Goal: Task Accomplishment & Management: Complete application form

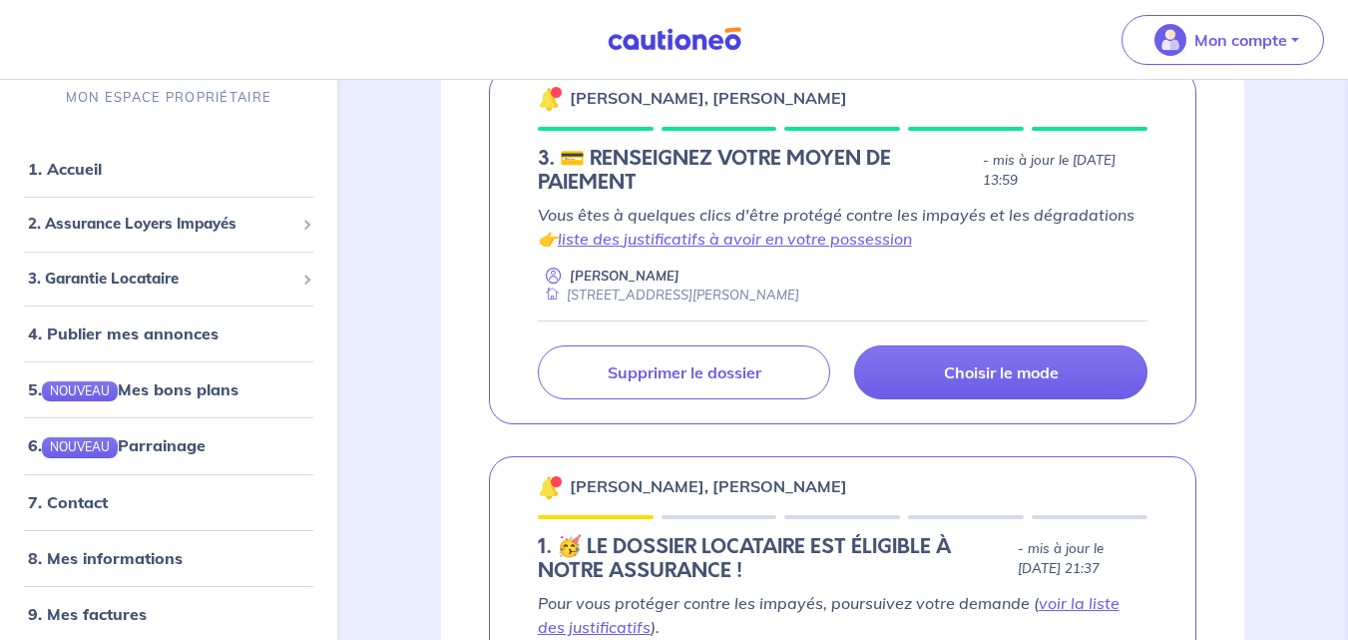
scroll to position [370, 0]
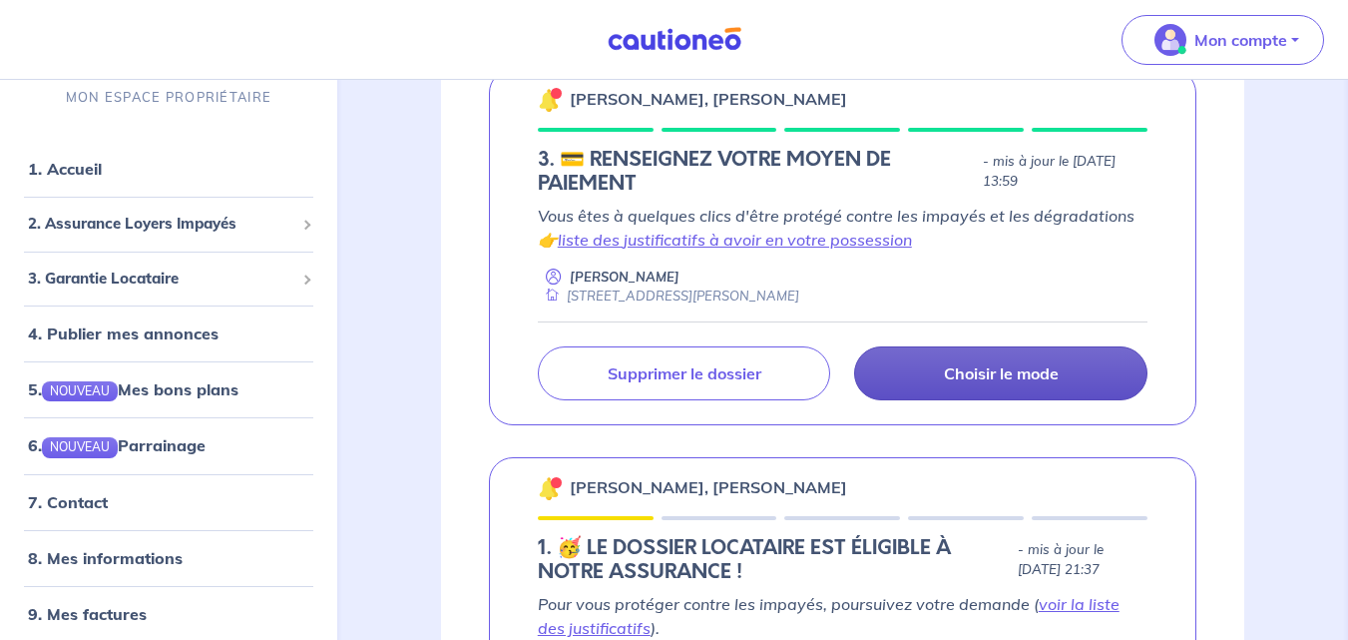
click at [984, 365] on p "Choisir le mode" at bounding box center [1001, 373] width 115 height 20
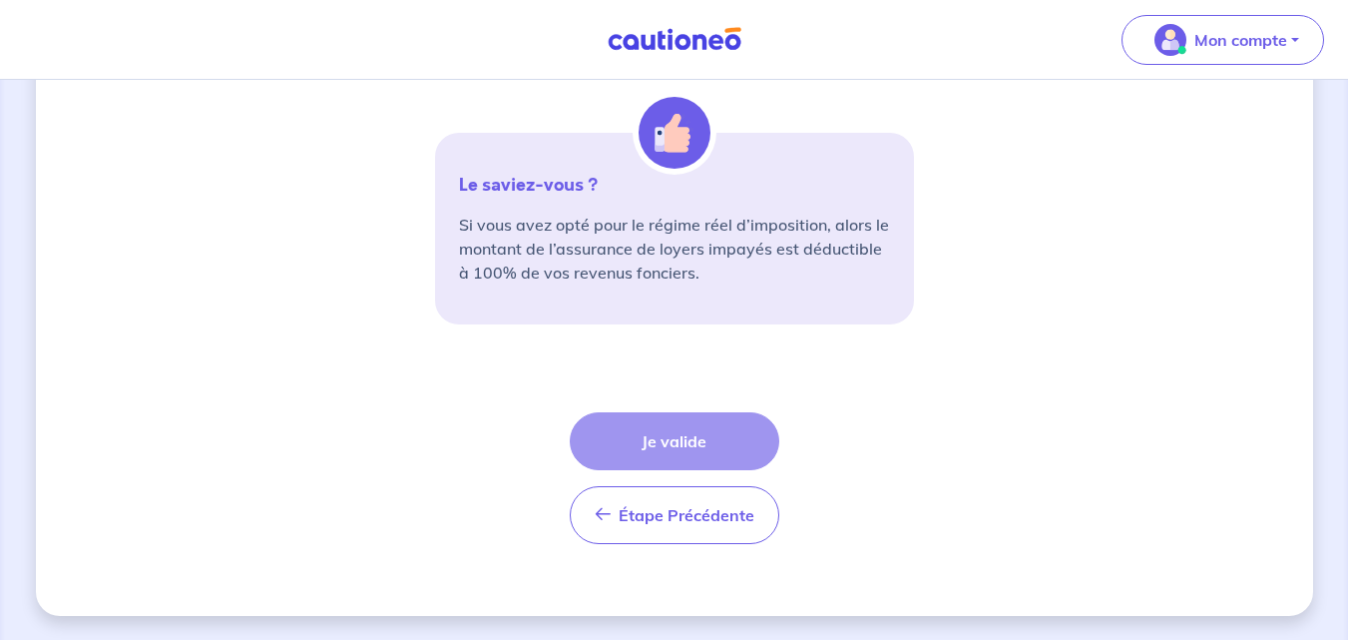
scroll to position [784, 0]
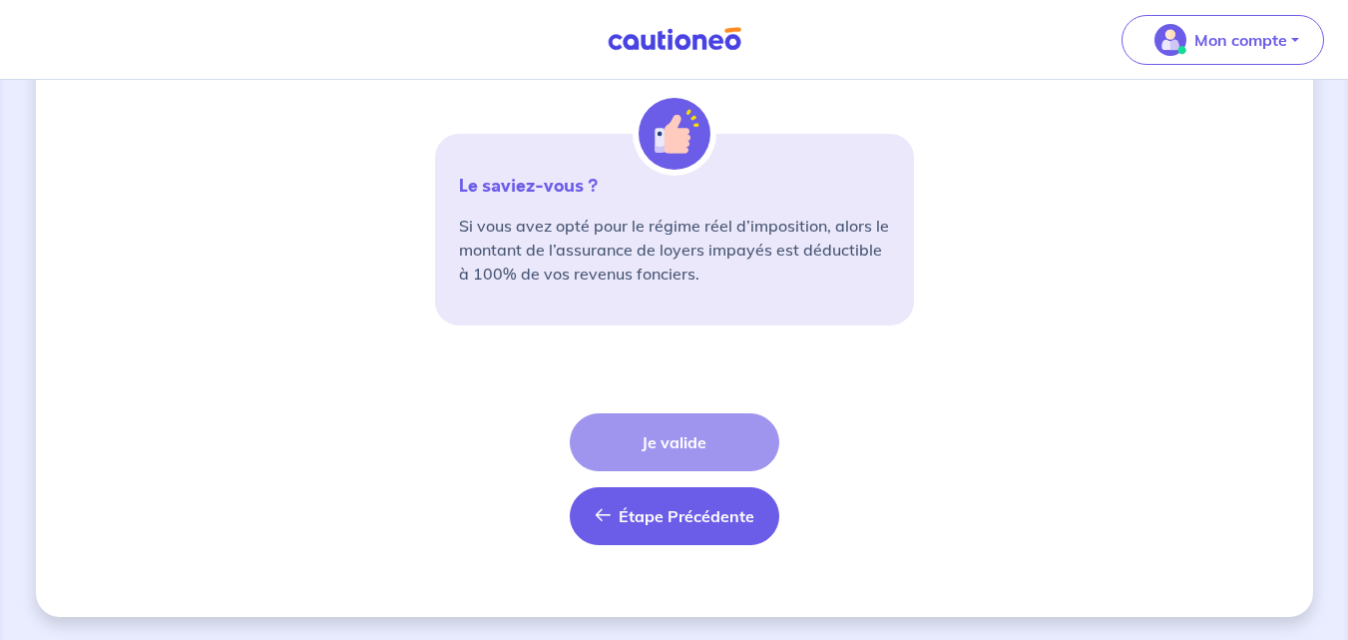
click at [695, 518] on span "Étape Précédente" at bounding box center [687, 516] width 136 height 20
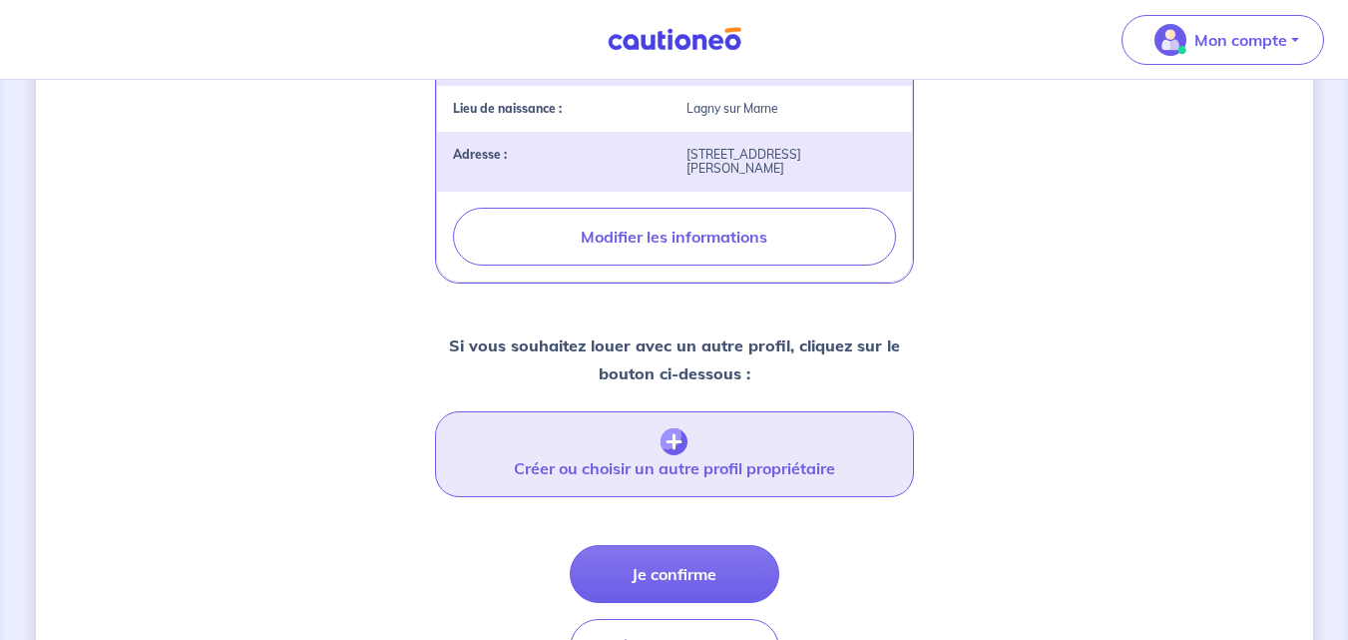
scroll to position [815, 0]
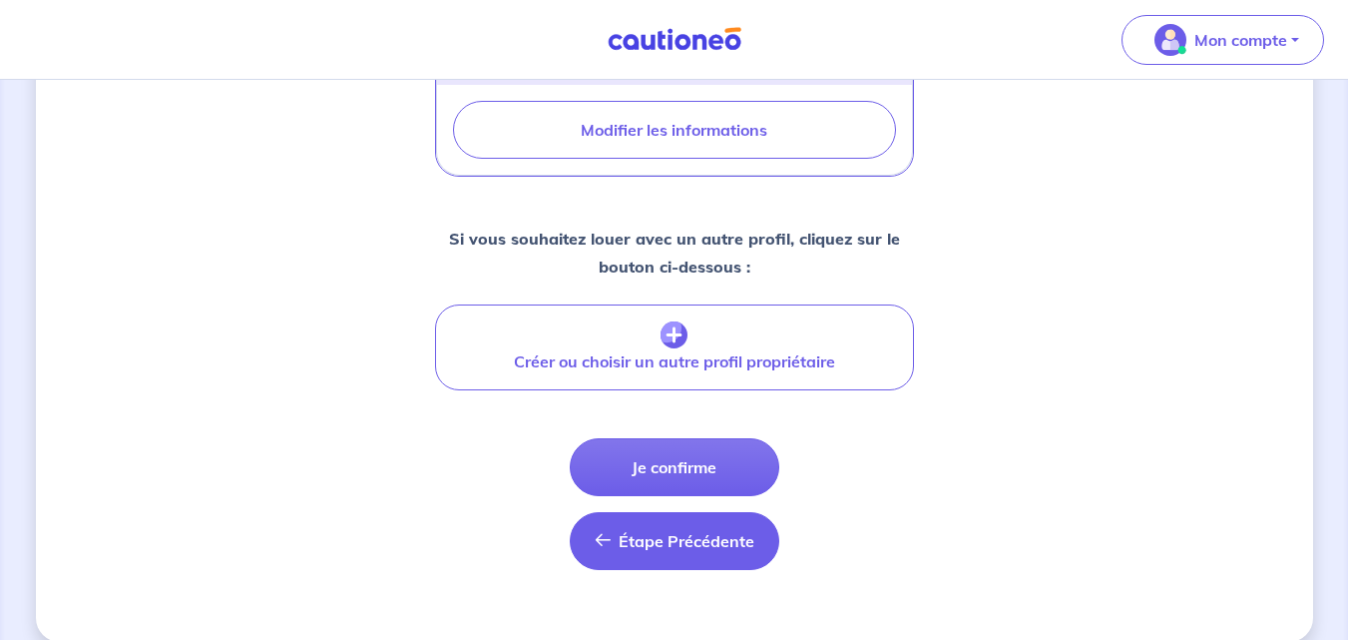
click at [662, 512] on button "Étape Précédente Précédent" at bounding box center [675, 541] width 210 height 58
select select "FR"
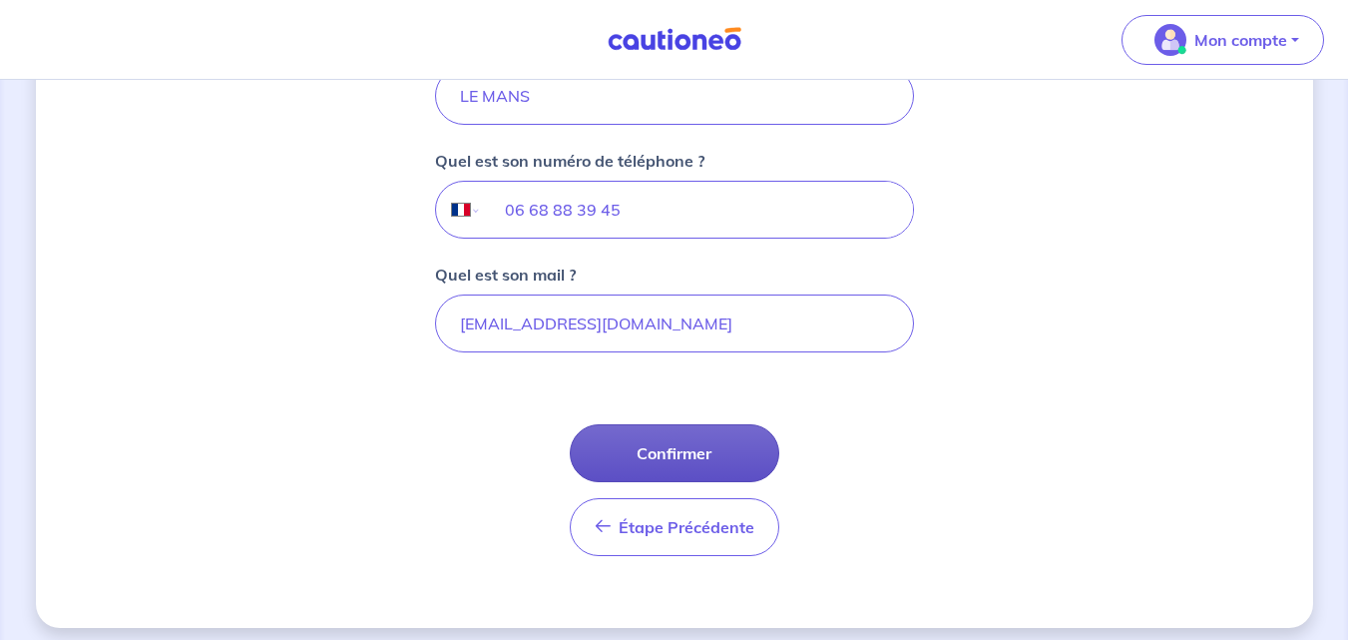
scroll to position [626, 0]
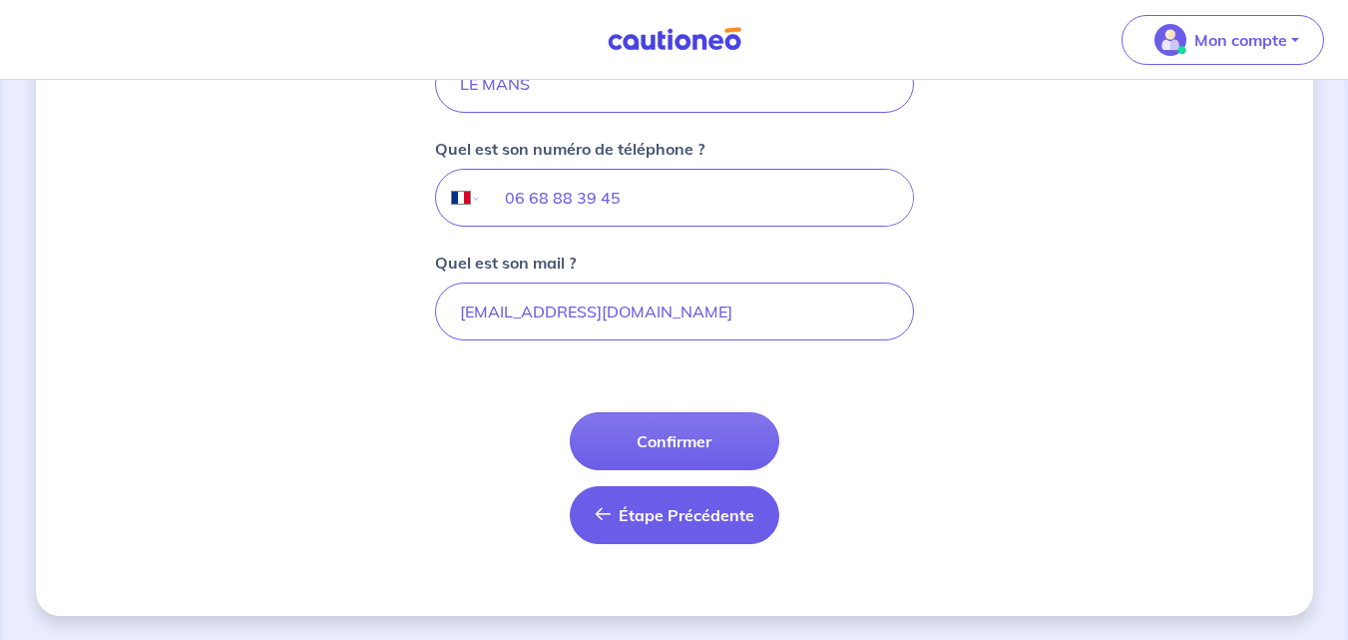
click at [656, 513] on span "Étape Précédente" at bounding box center [687, 515] width 136 height 20
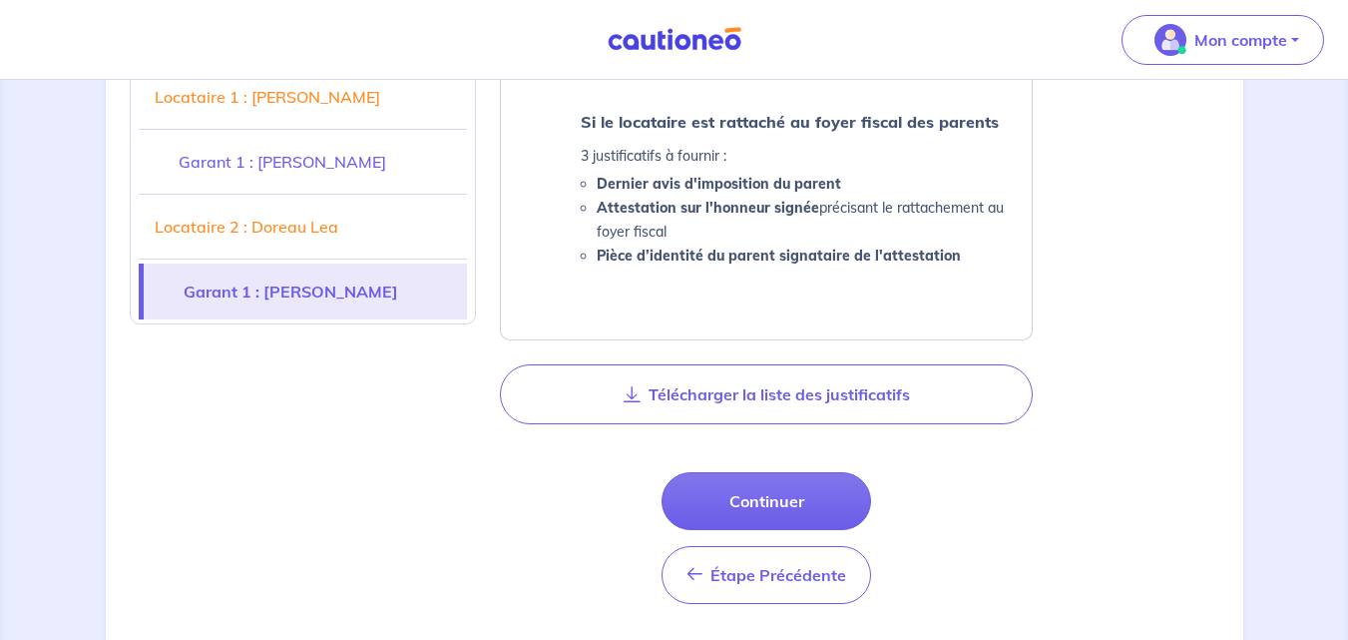
scroll to position [2831, 0]
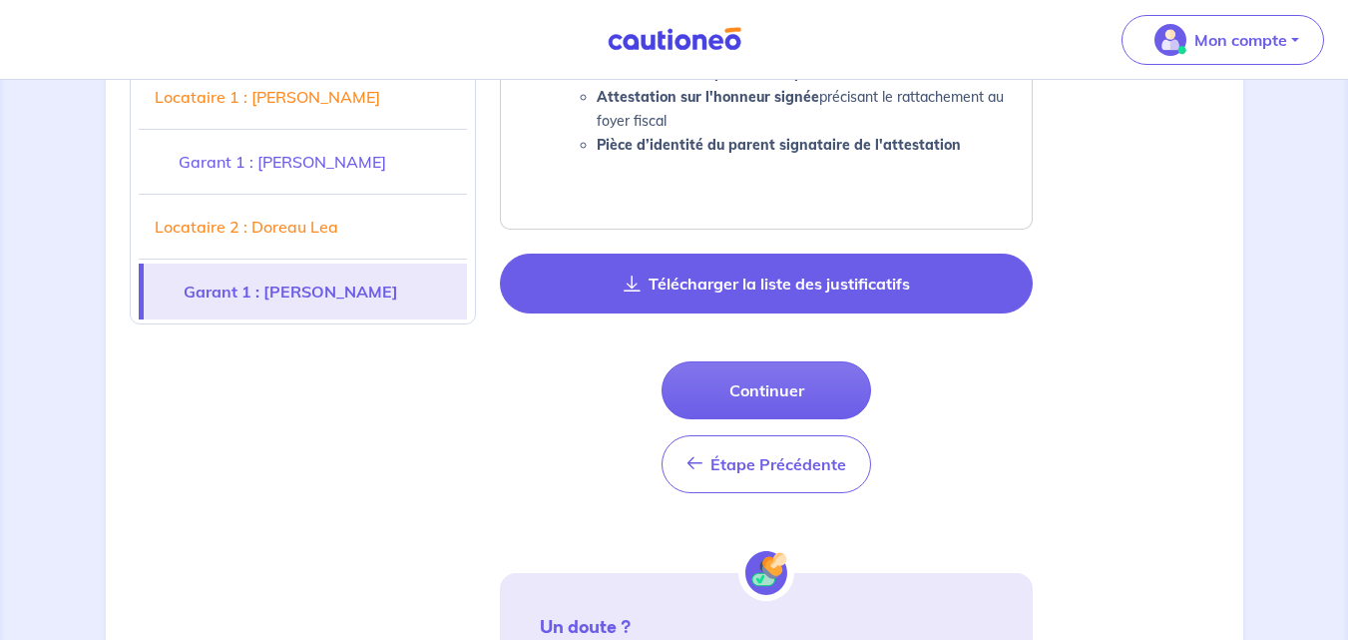
click at [657, 257] on button "Télécharger la liste des justificatifs" at bounding box center [766, 283] width 533 height 60
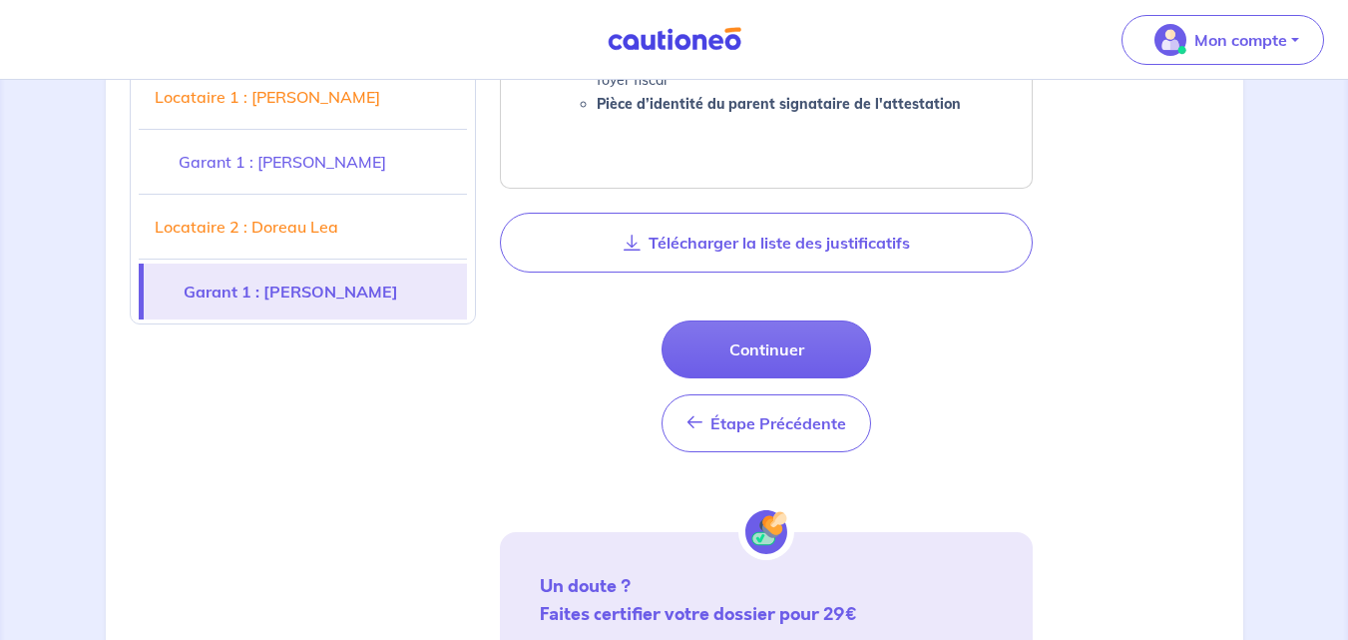
scroll to position [2879, 0]
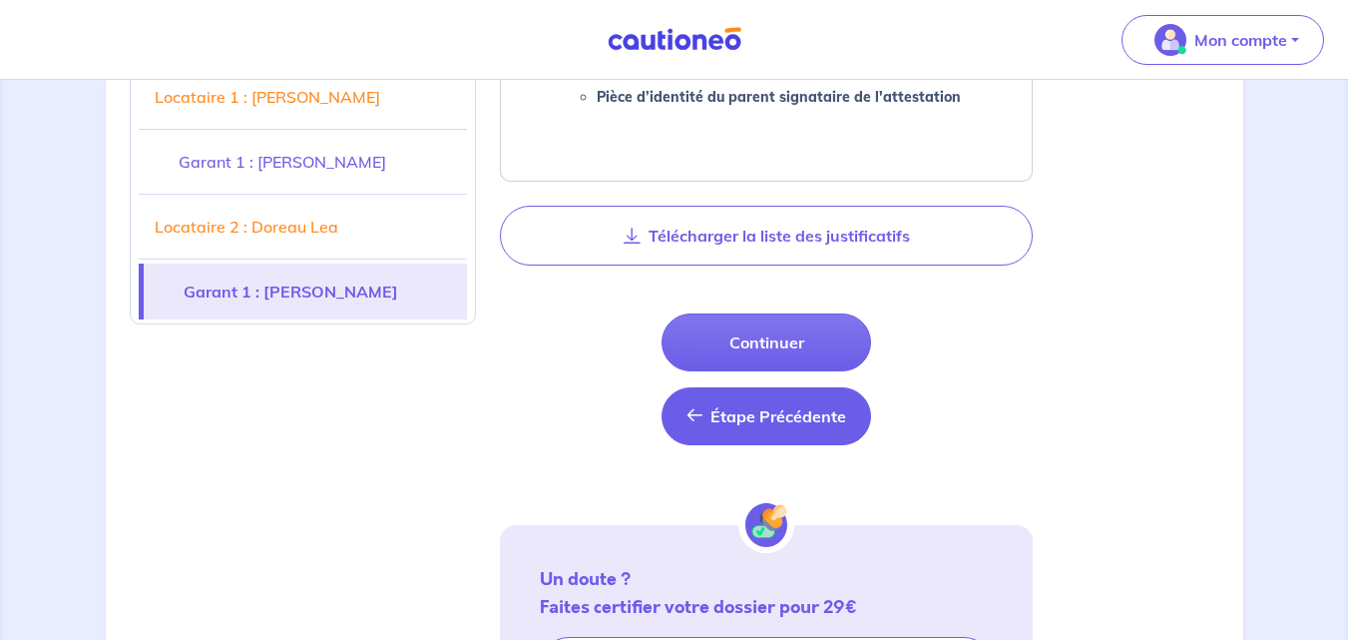
click at [687, 390] on button "Étape Précédente Étape Précédente" at bounding box center [766, 416] width 210 height 58
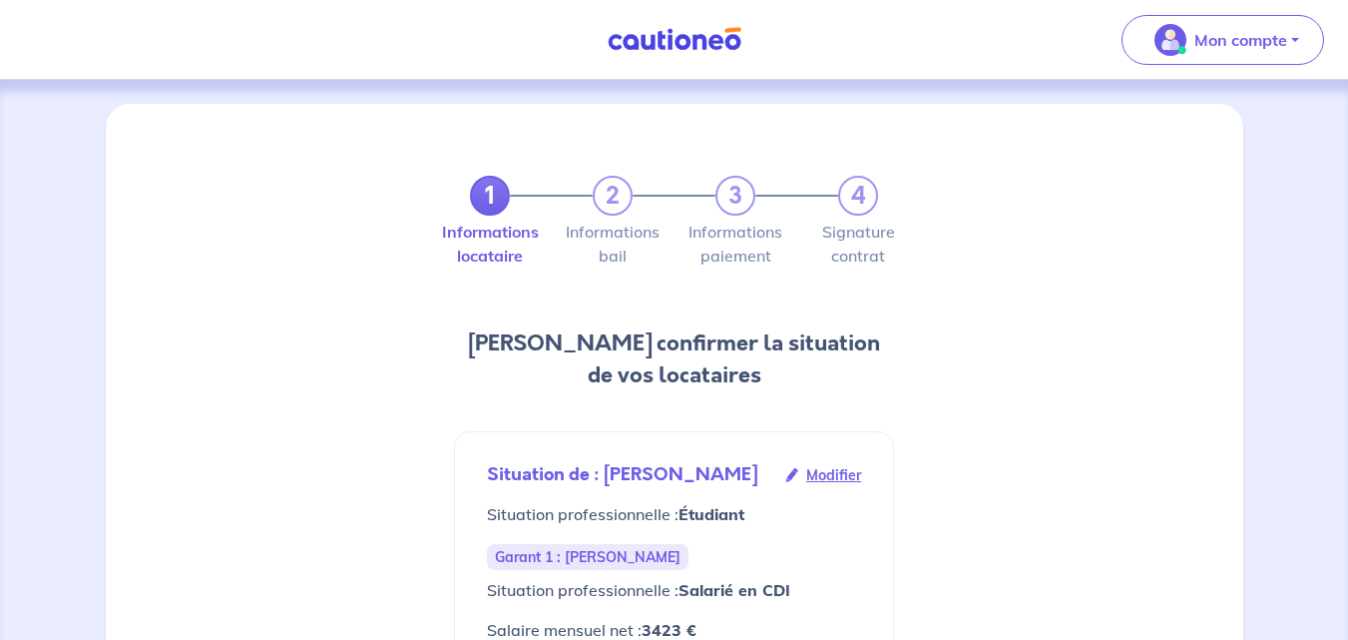
click at [582, 366] on h2 "[PERSON_NAME] confirmer la situation de vos locataires" at bounding box center [674, 359] width 440 height 64
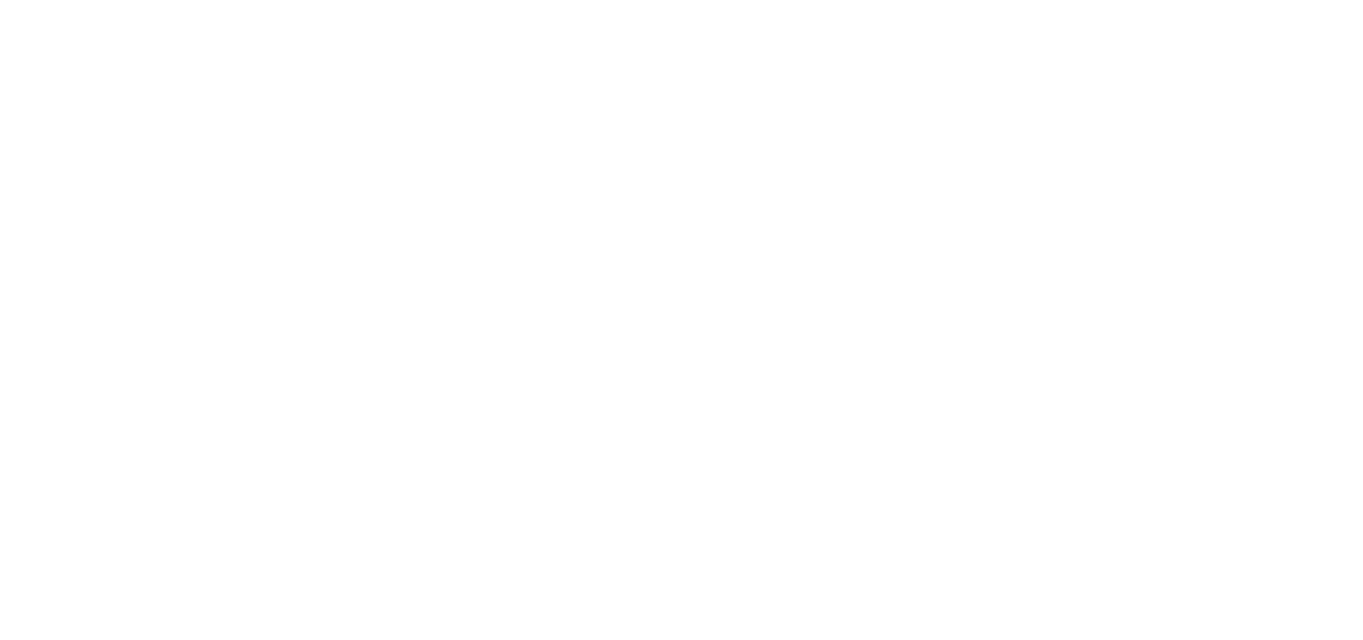
select select "FR"
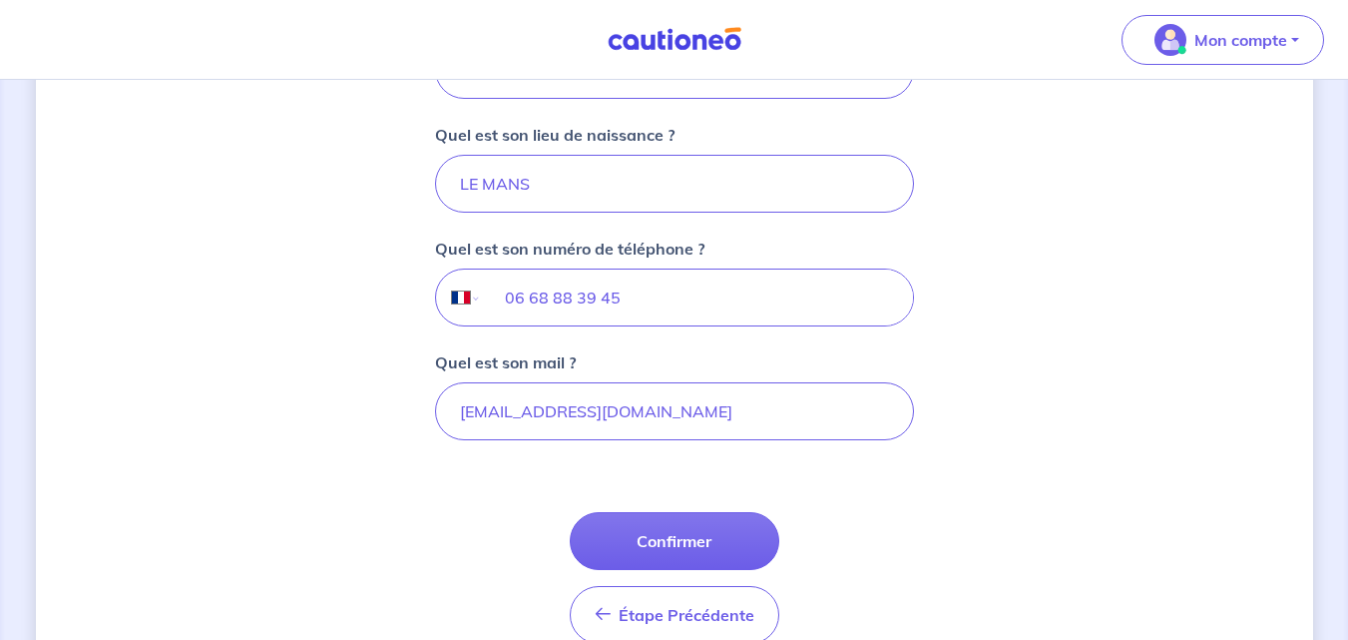
scroll to position [626, 0]
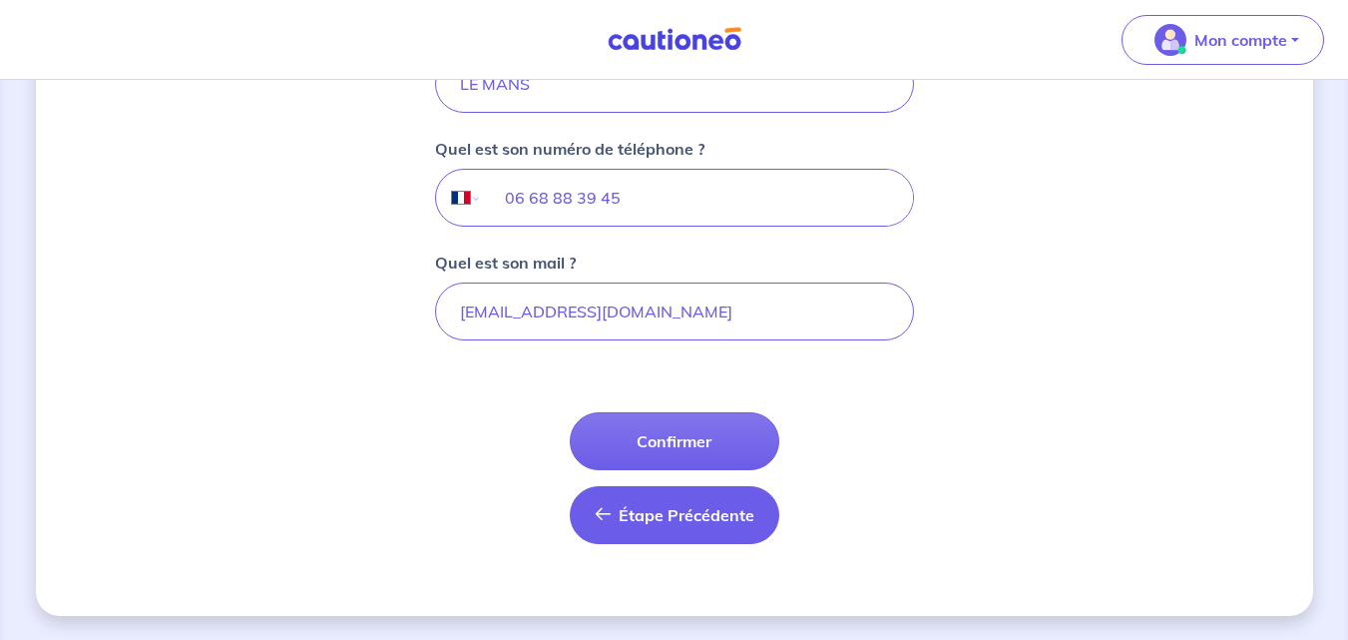
click at [653, 524] on span "Étape Précédente" at bounding box center [687, 515] width 136 height 20
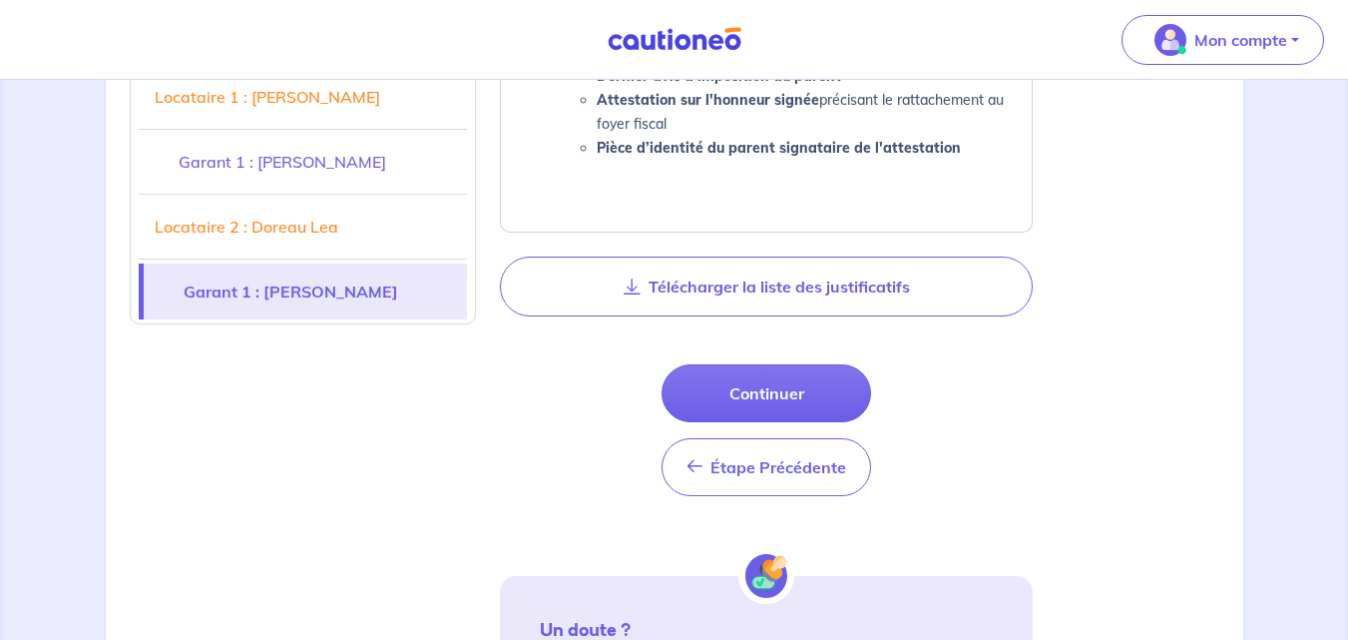
scroll to position [2895, 0]
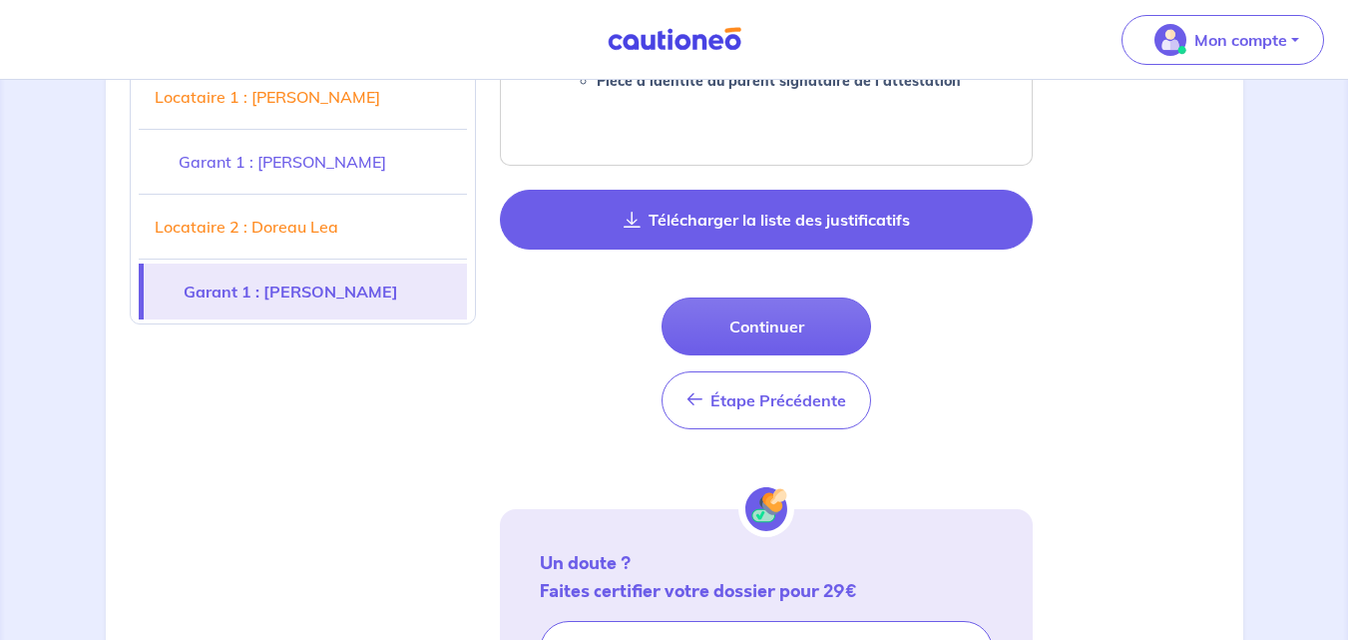
click at [651, 206] on button "Télécharger la liste des justificatifs" at bounding box center [766, 220] width 533 height 60
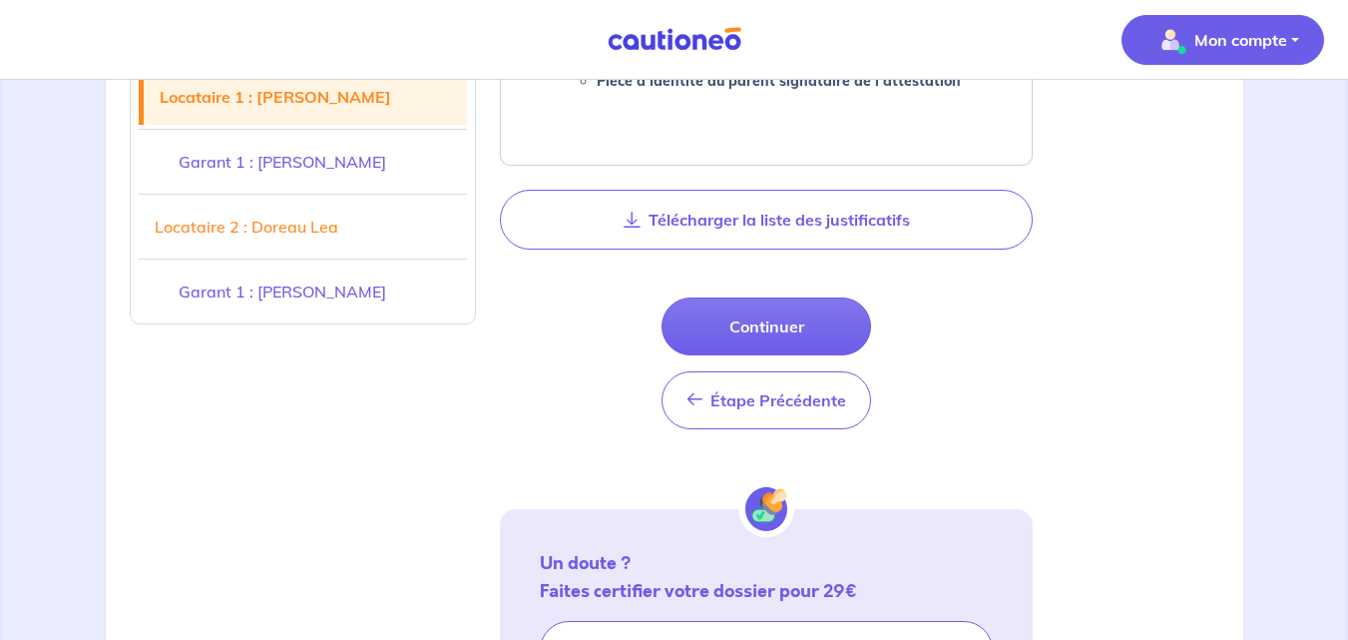
click at [1186, 32] on span "Mon compte" at bounding box center [1216, 40] width 141 height 32
drag, startPoint x: 657, startPoint y: 61, endPoint x: 647, endPoint y: 50, distance: 14.8
click at [647, 50] on nav "Mon compte Mes informations Me déconnecter Me déconnecter" at bounding box center [674, 40] width 1348 height 80
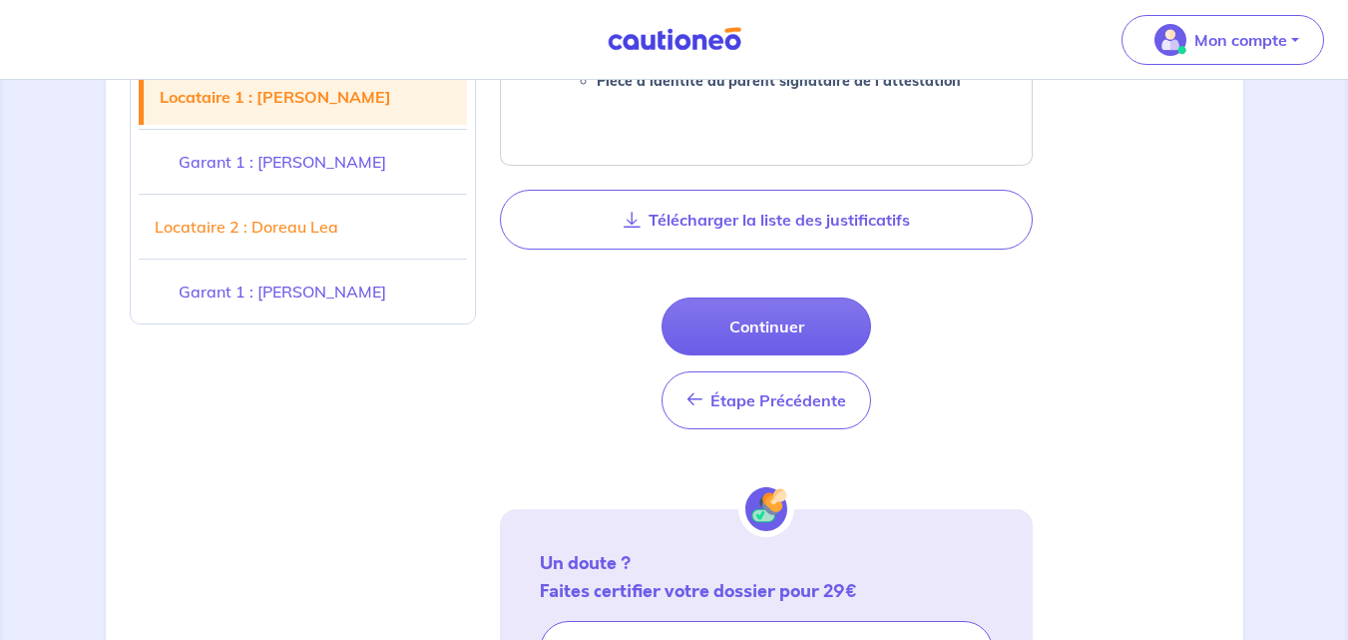
click at [647, 50] on img at bounding box center [675, 39] width 150 height 25
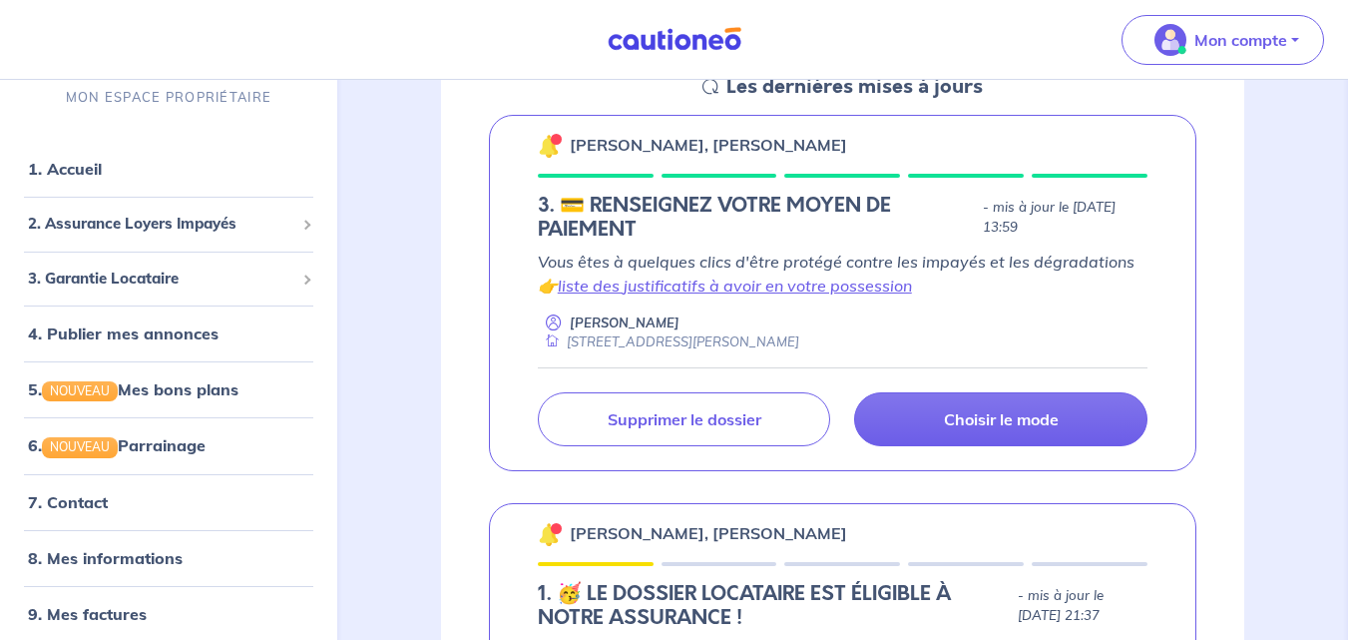
scroll to position [325, 0]
drag, startPoint x: 1052, startPoint y: 431, endPoint x: 1002, endPoint y: 228, distance: 208.6
click at [1002, 228] on div "Oscar Morvan, Doreau Lea 3. 💳 RENSEIGNEZ VOTRE MOYEN DE PAIEMENT - mis à jour l…" at bounding box center [842, 292] width 707 height 357
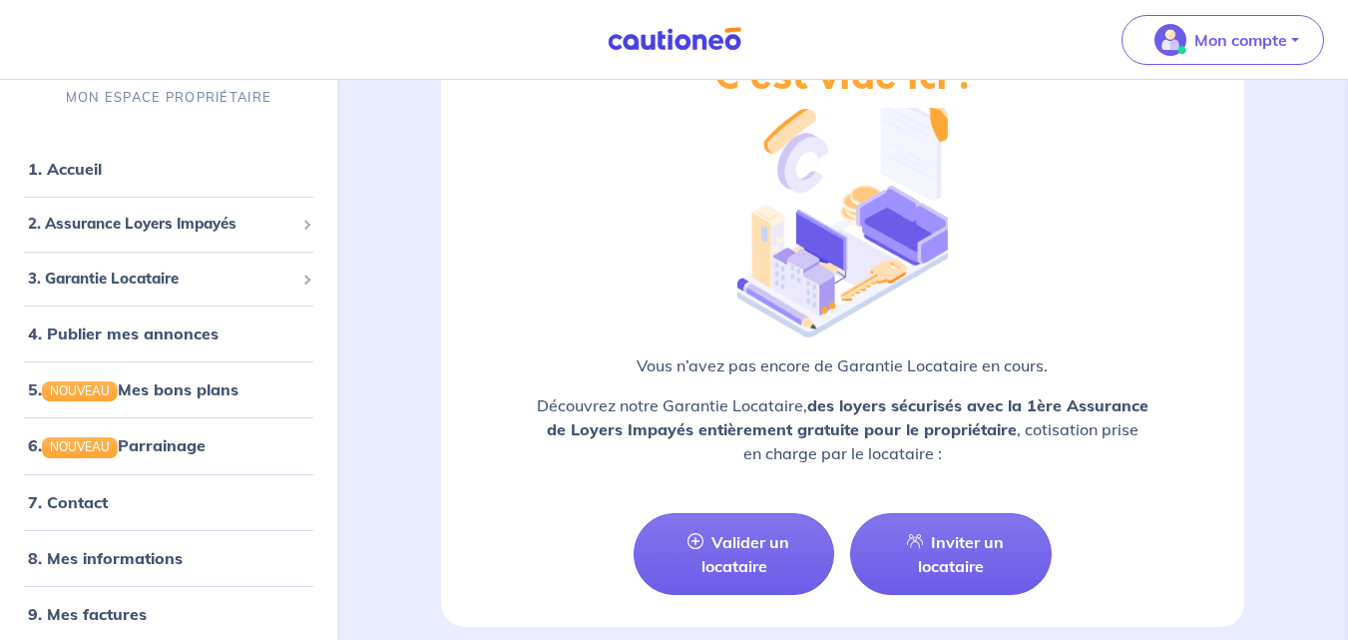
scroll to position [2972, 0]
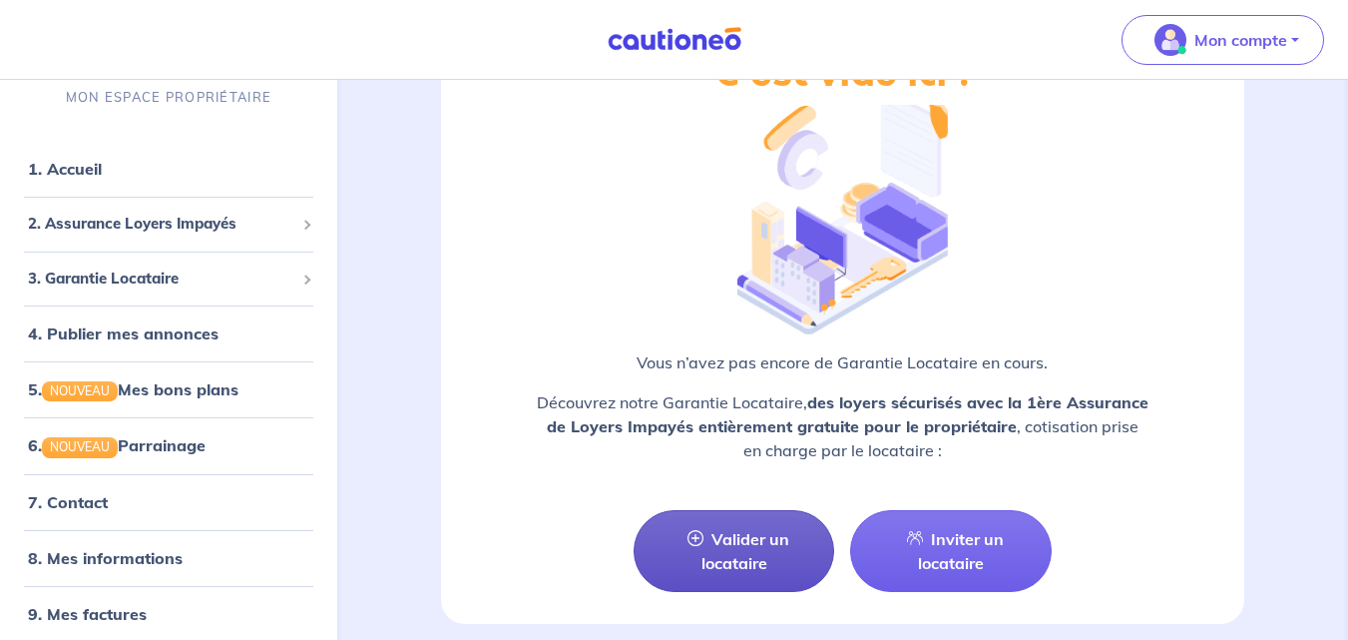
click at [726, 510] on link "Valider un locataire" at bounding box center [735, 551] width 202 height 82
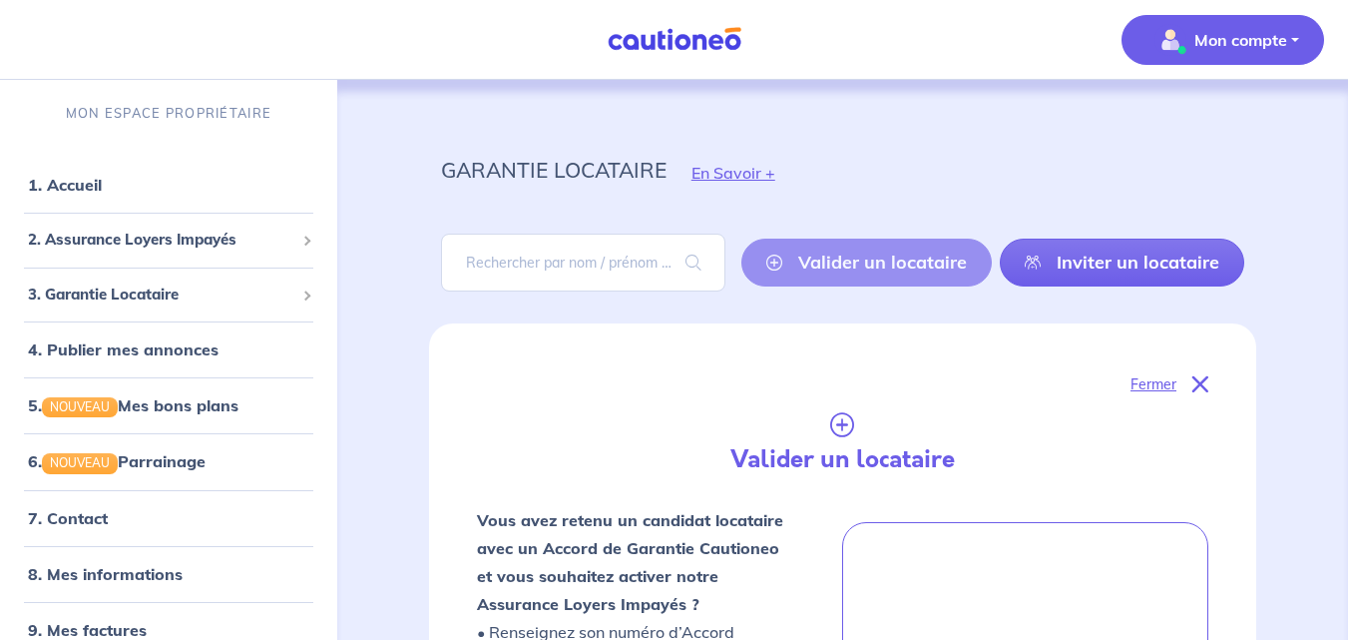
click at [1290, 27] on button "Mon compte" at bounding box center [1222, 40] width 203 height 50
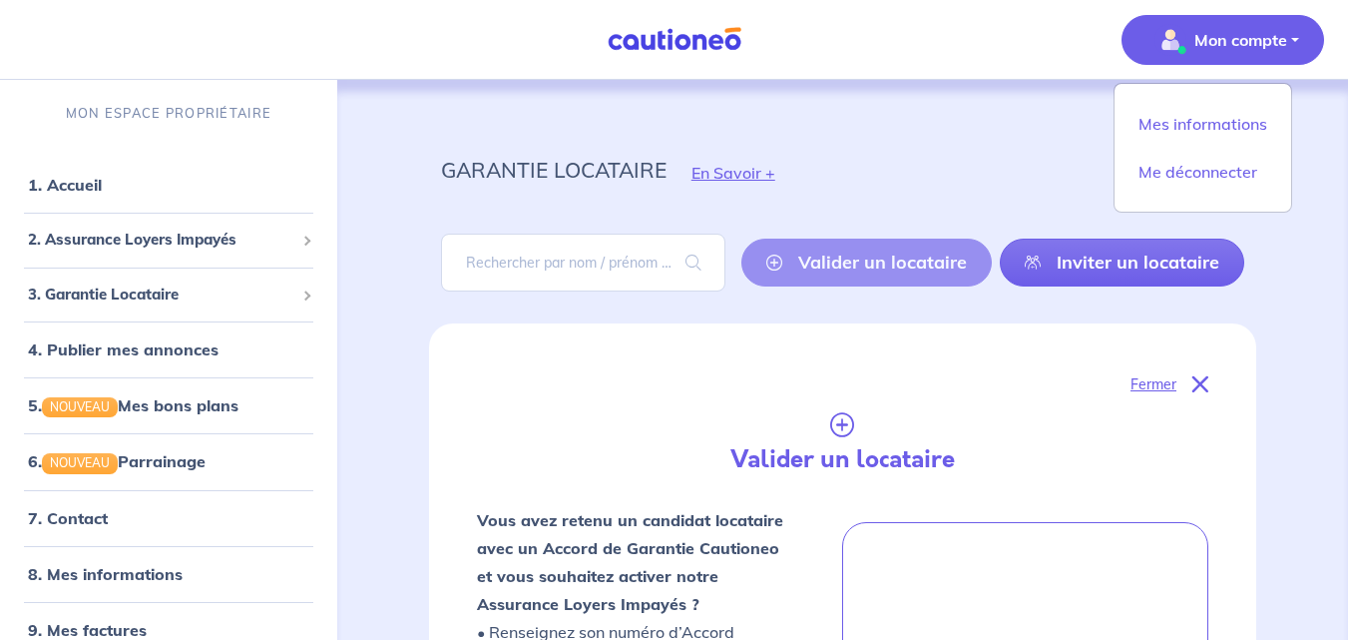
click at [832, 154] on div "garantie locataire En Savoir +" at bounding box center [842, 173] width 899 height 90
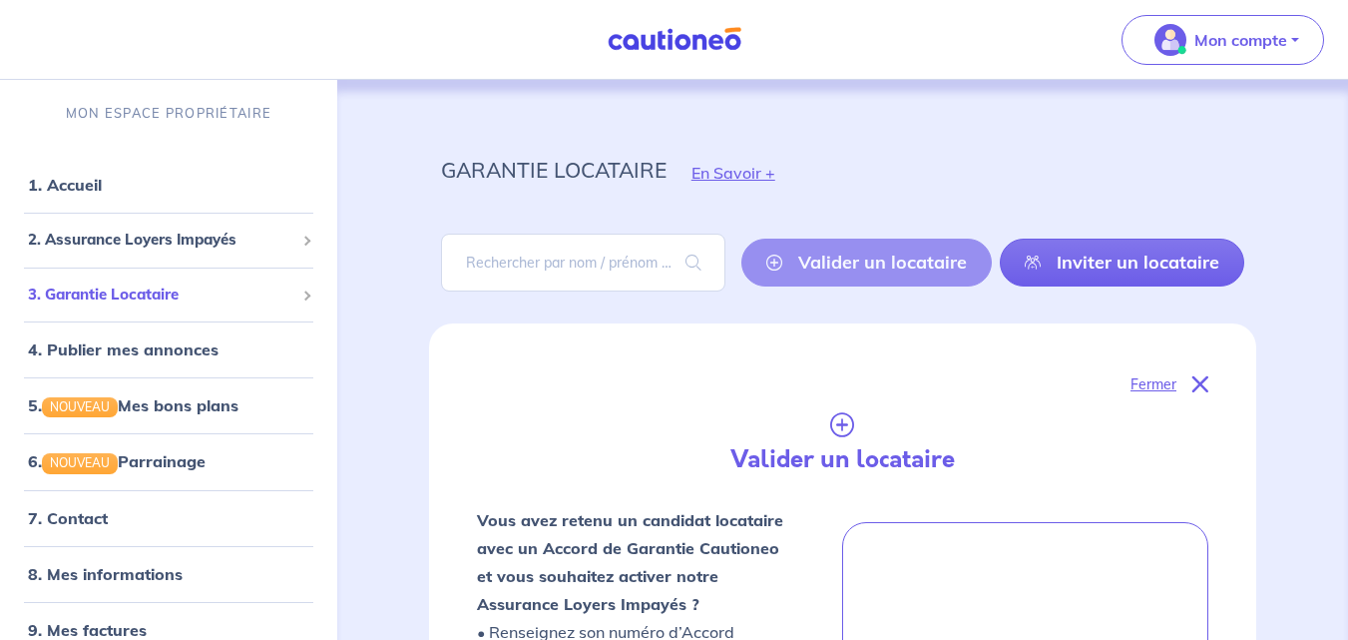
click at [59, 277] on div "3. Garantie Locataire" at bounding box center [168, 294] width 321 height 39
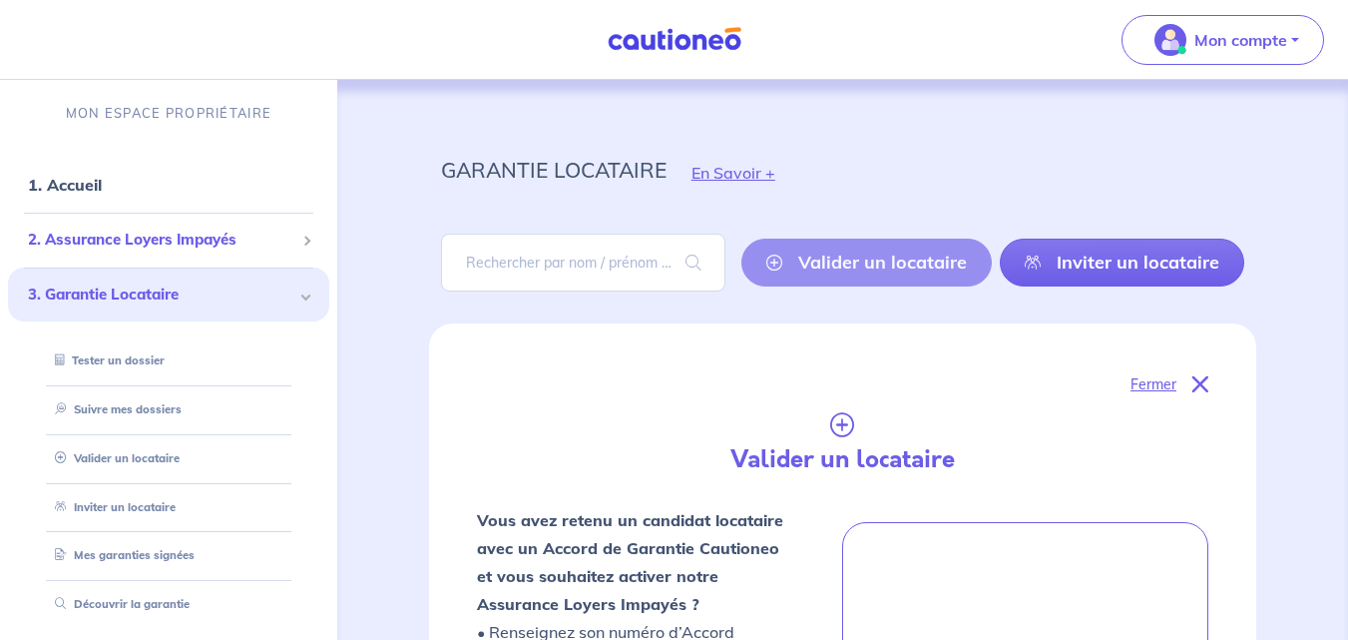
click at [97, 234] on span "2. Assurance Loyers Impayés" at bounding box center [161, 239] width 266 height 23
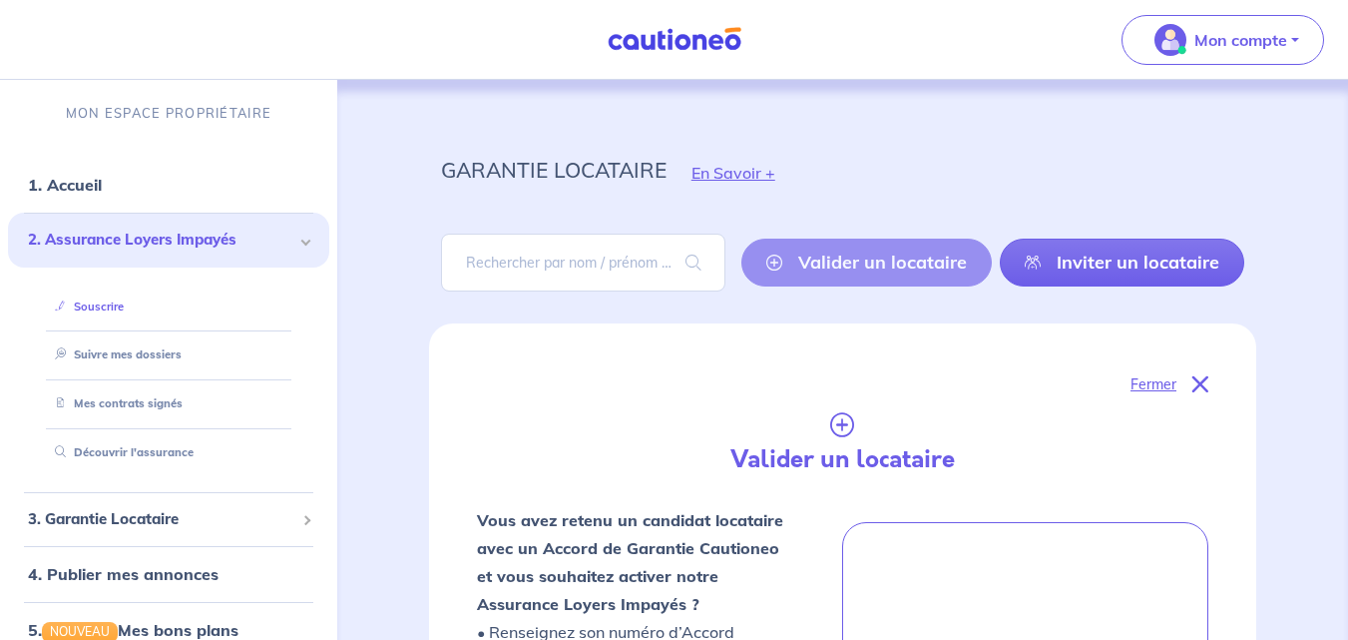
click at [99, 308] on link "Souscrire" at bounding box center [85, 306] width 77 height 14
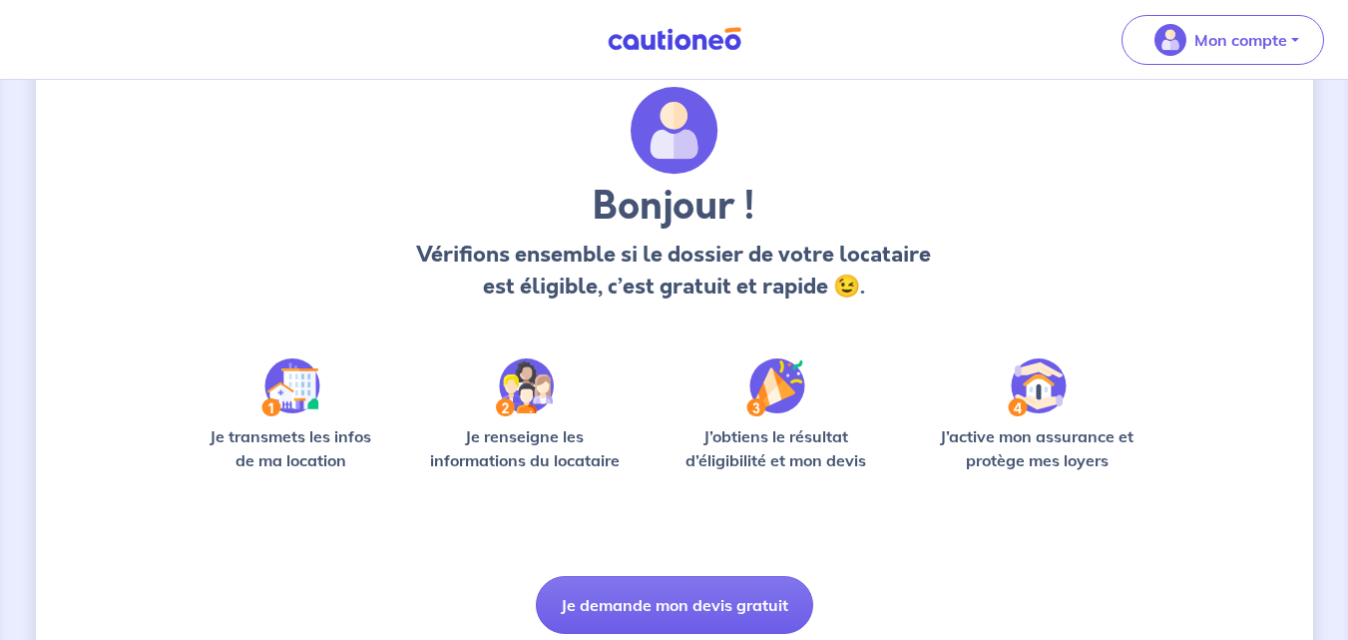
scroll to position [139, 0]
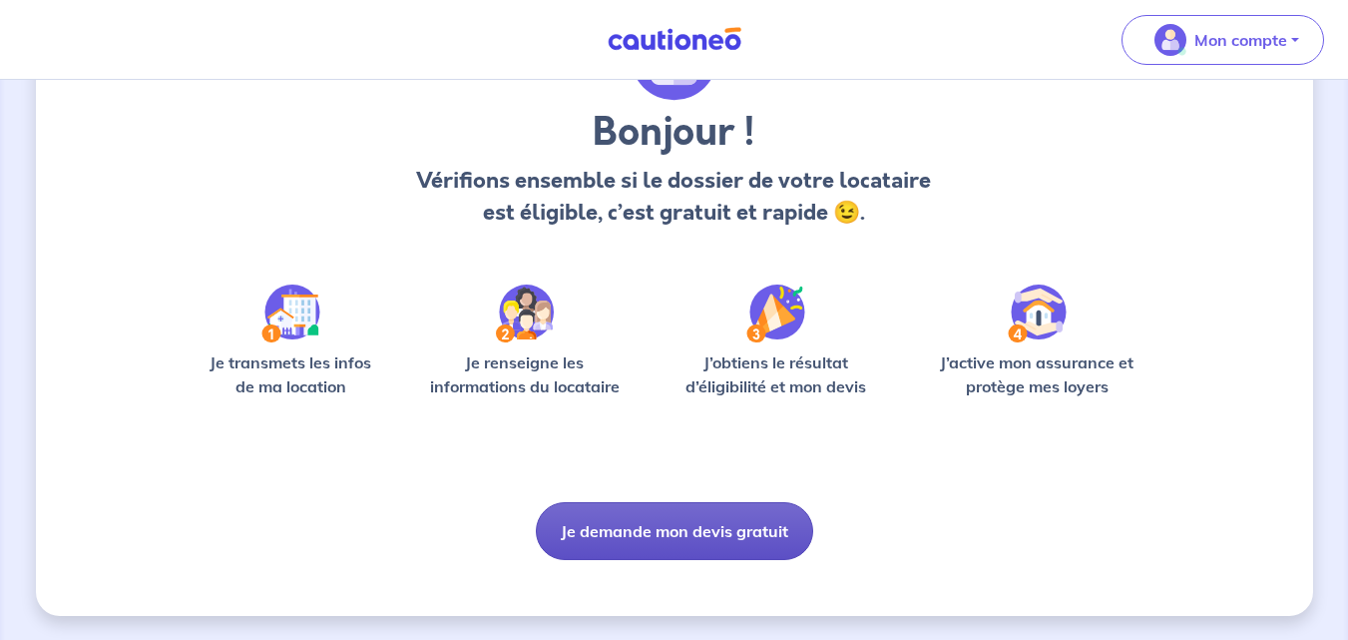
click at [722, 528] on button "Je demande mon devis gratuit" at bounding box center [674, 531] width 277 height 58
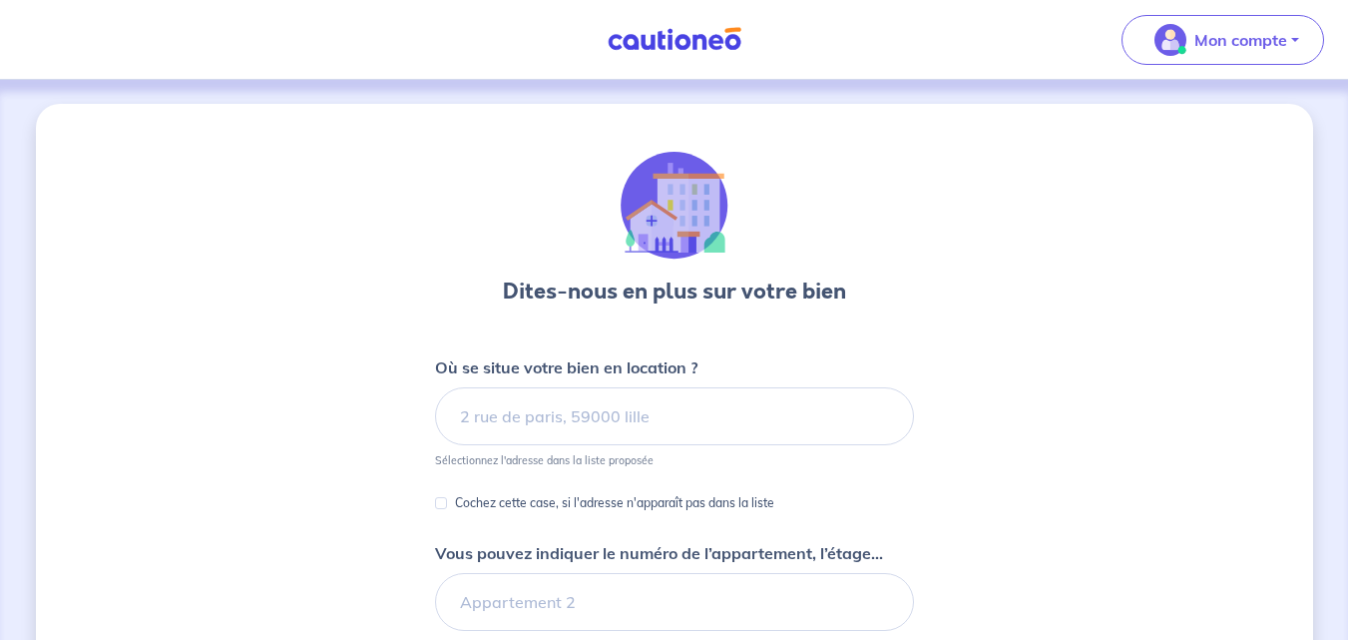
click at [708, 31] on img at bounding box center [675, 39] width 150 height 25
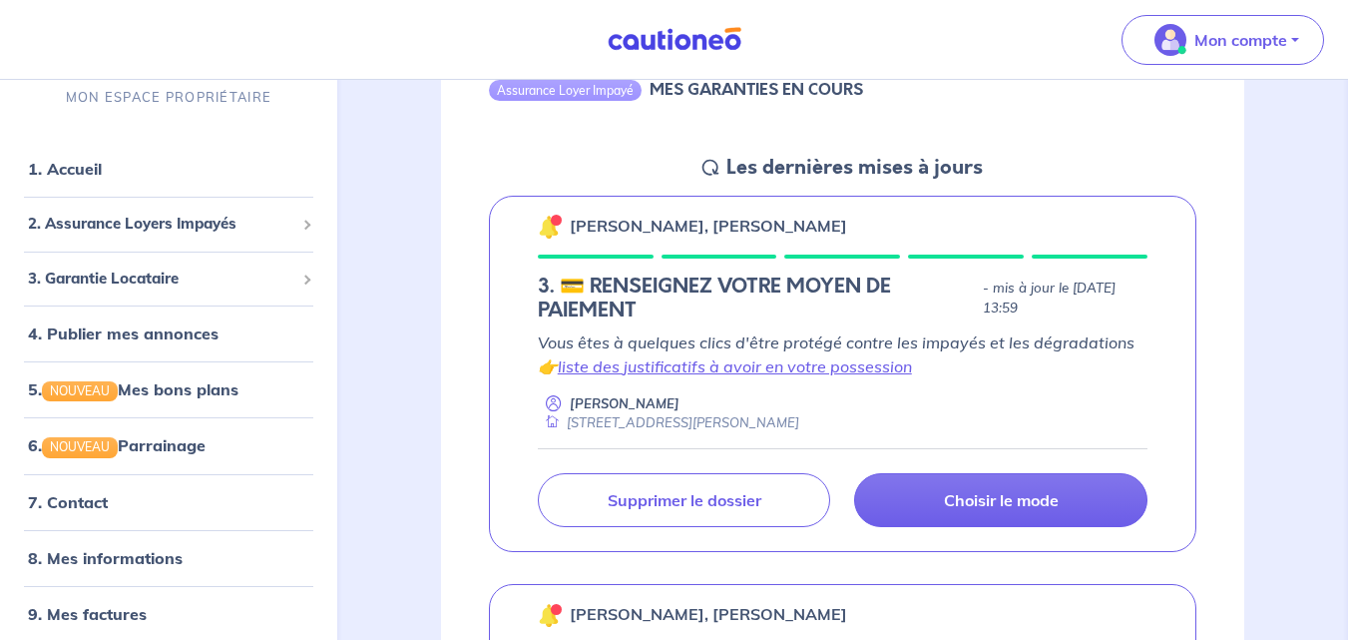
scroll to position [310, 0]
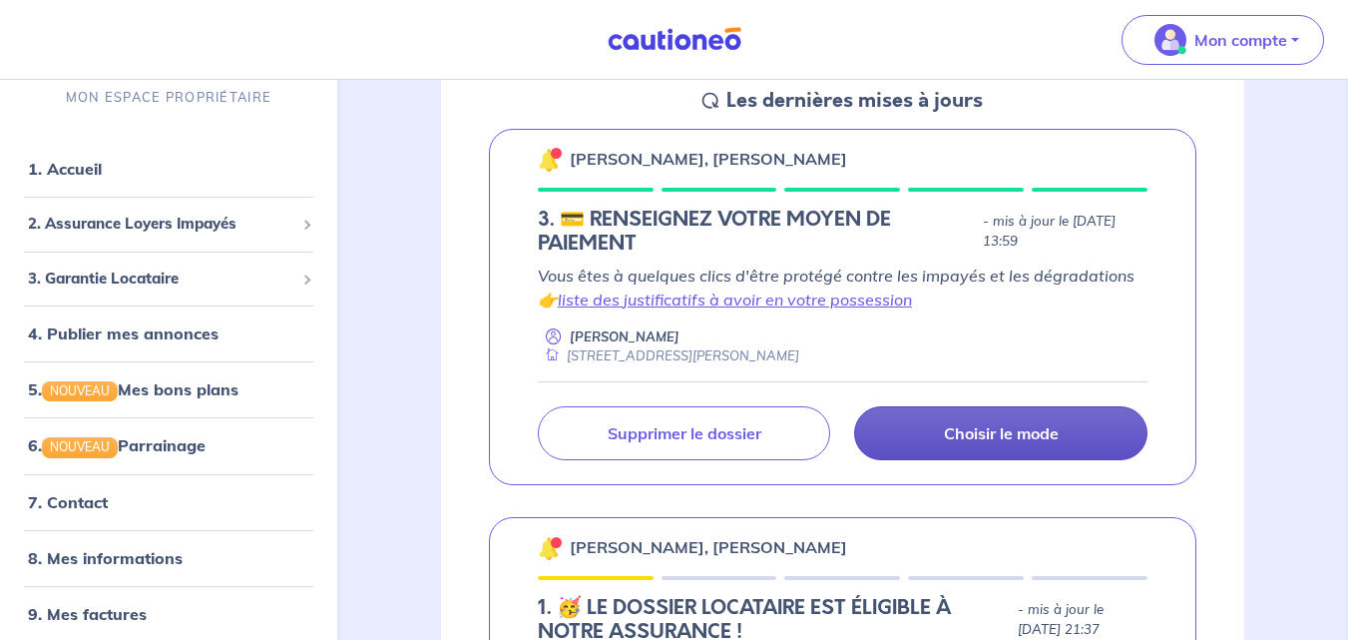
click at [964, 440] on p "Choisir le mode" at bounding box center [1001, 433] width 115 height 20
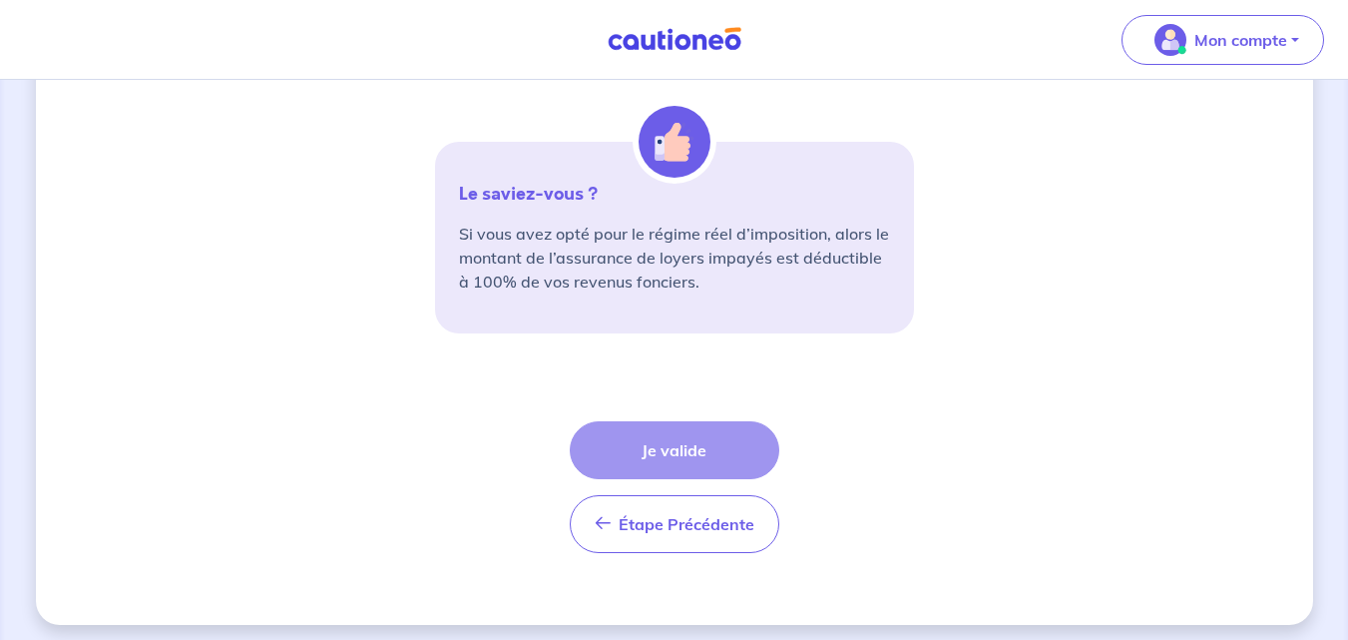
scroll to position [785, 0]
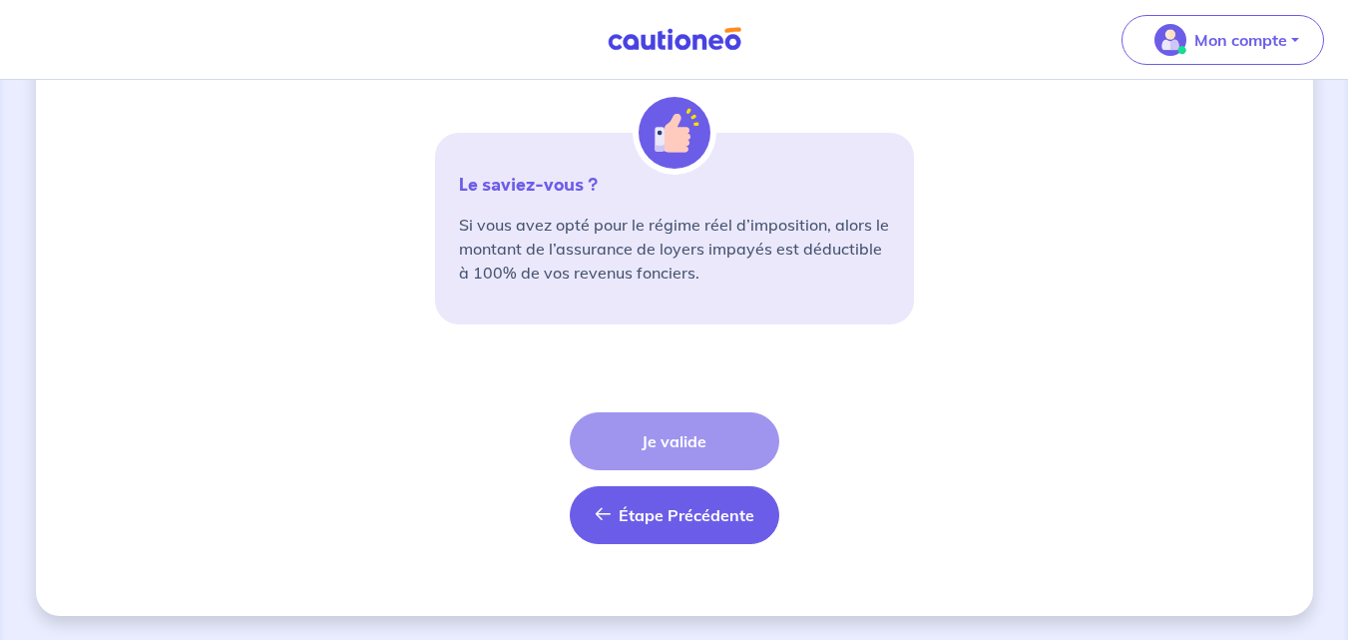
click at [628, 523] on span "Étape Précédente" at bounding box center [687, 515] width 136 height 20
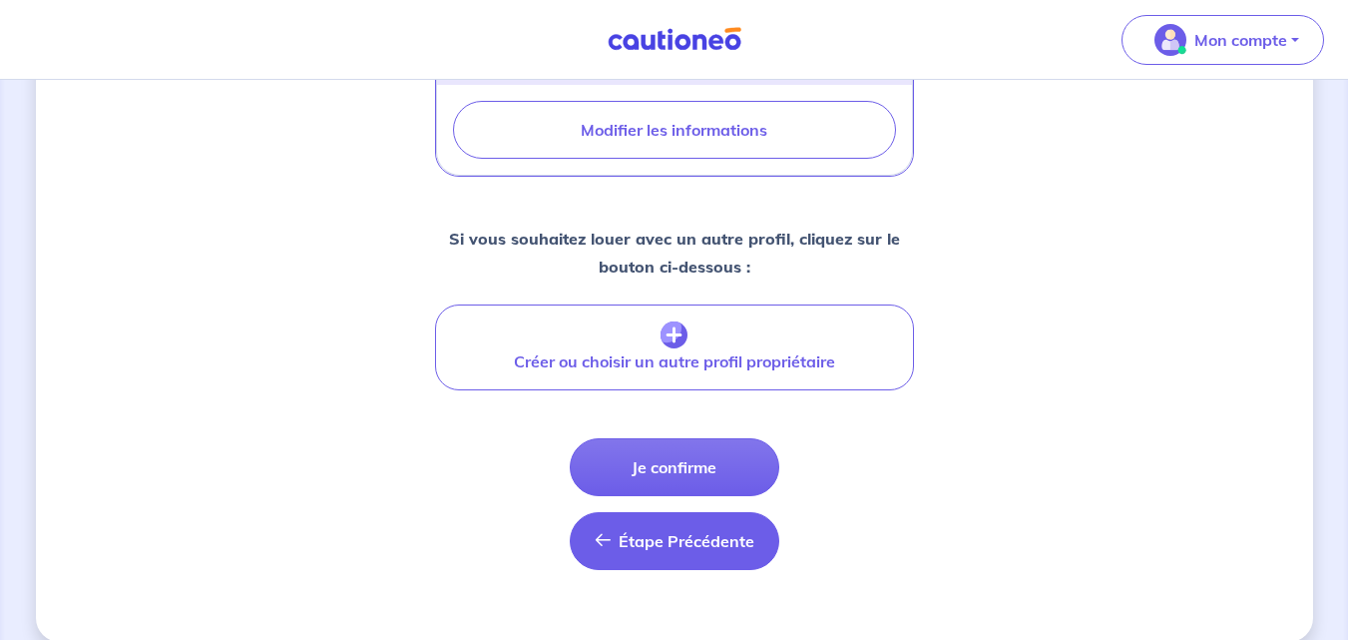
click at [628, 531] on span "Étape Précédente" at bounding box center [687, 541] width 136 height 20
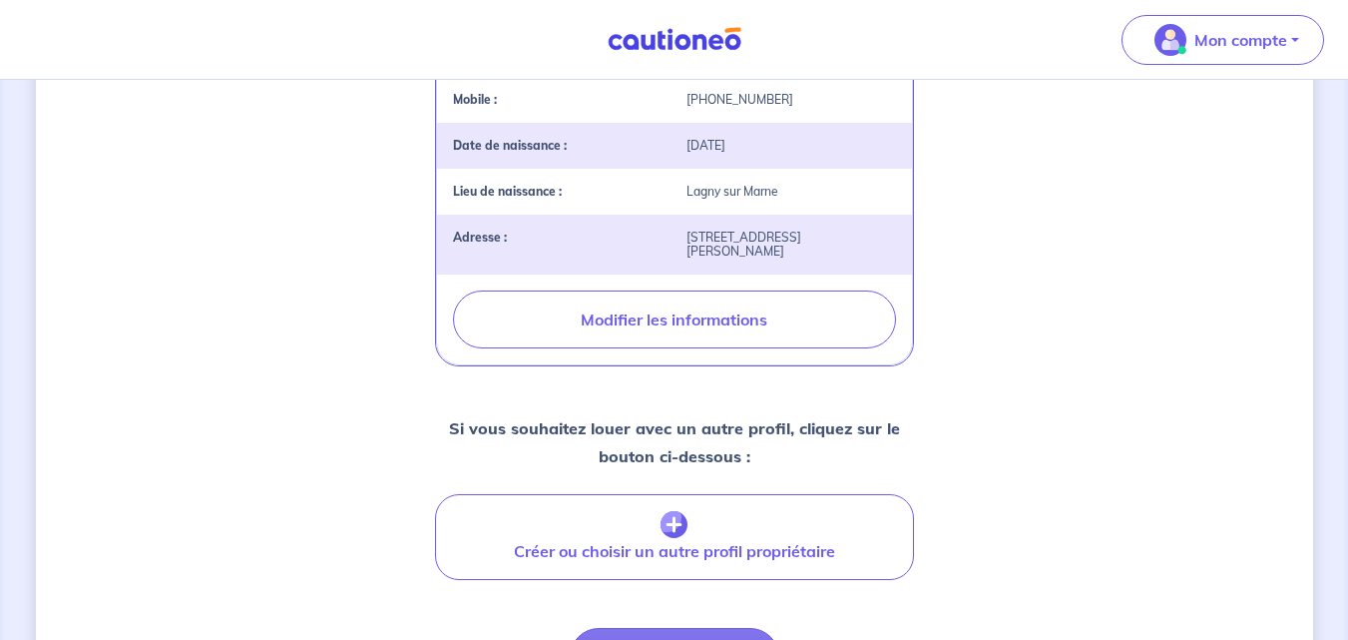
select select "FR"
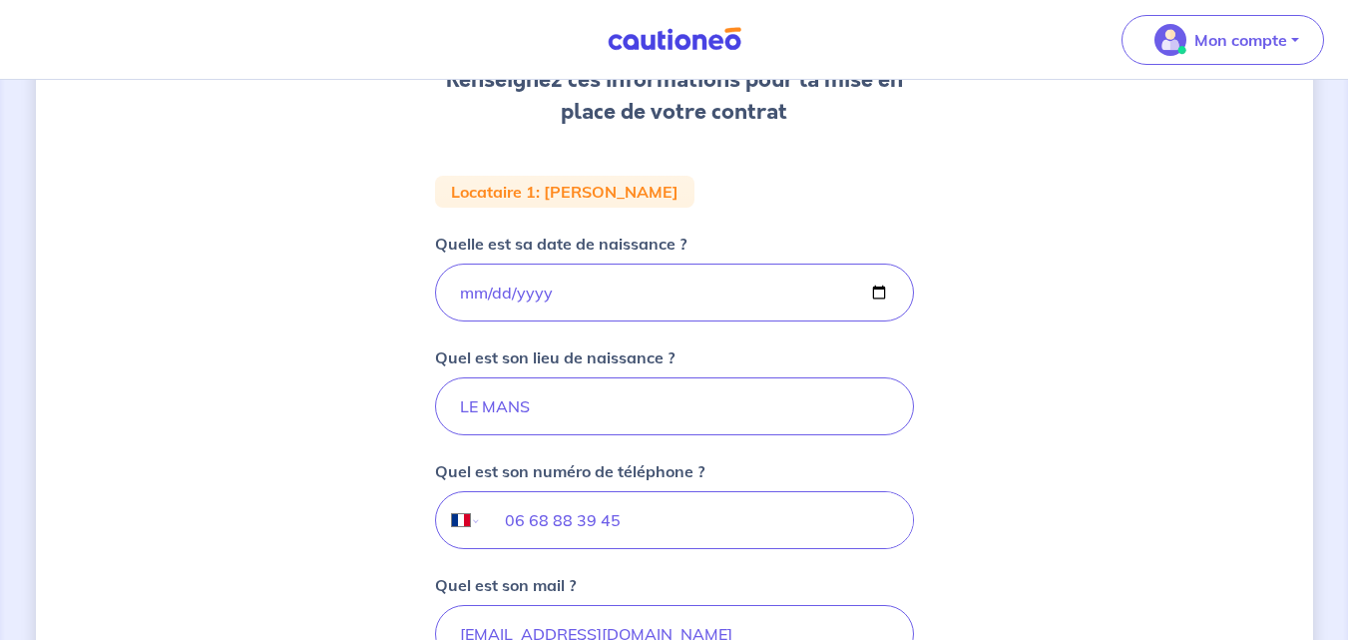
scroll to position [608, 0]
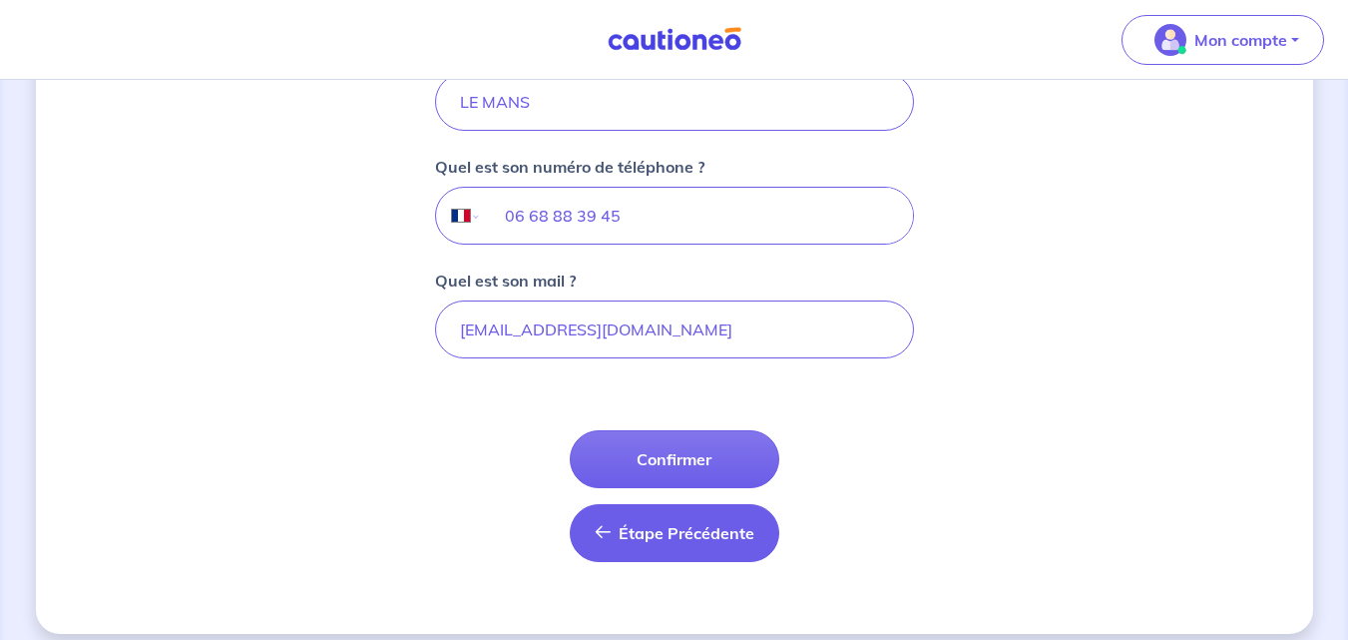
click at [632, 550] on button "Étape Précédente Précédent" at bounding box center [675, 533] width 210 height 58
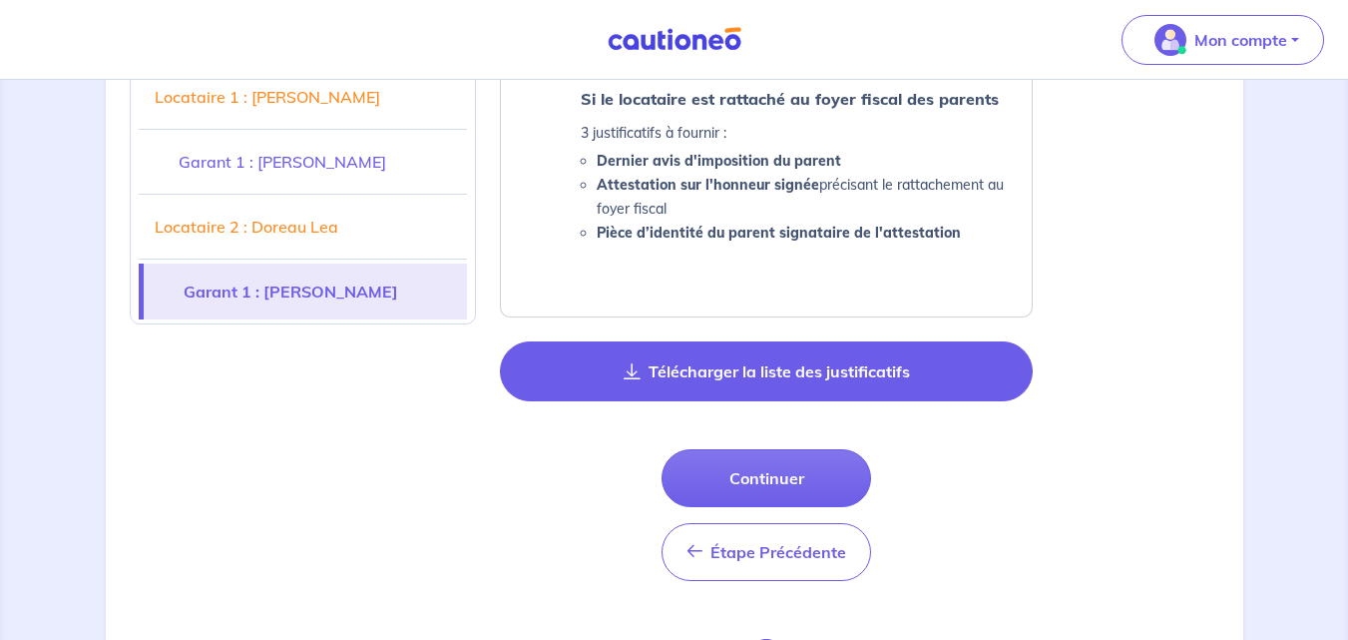
scroll to position [2785, 0]
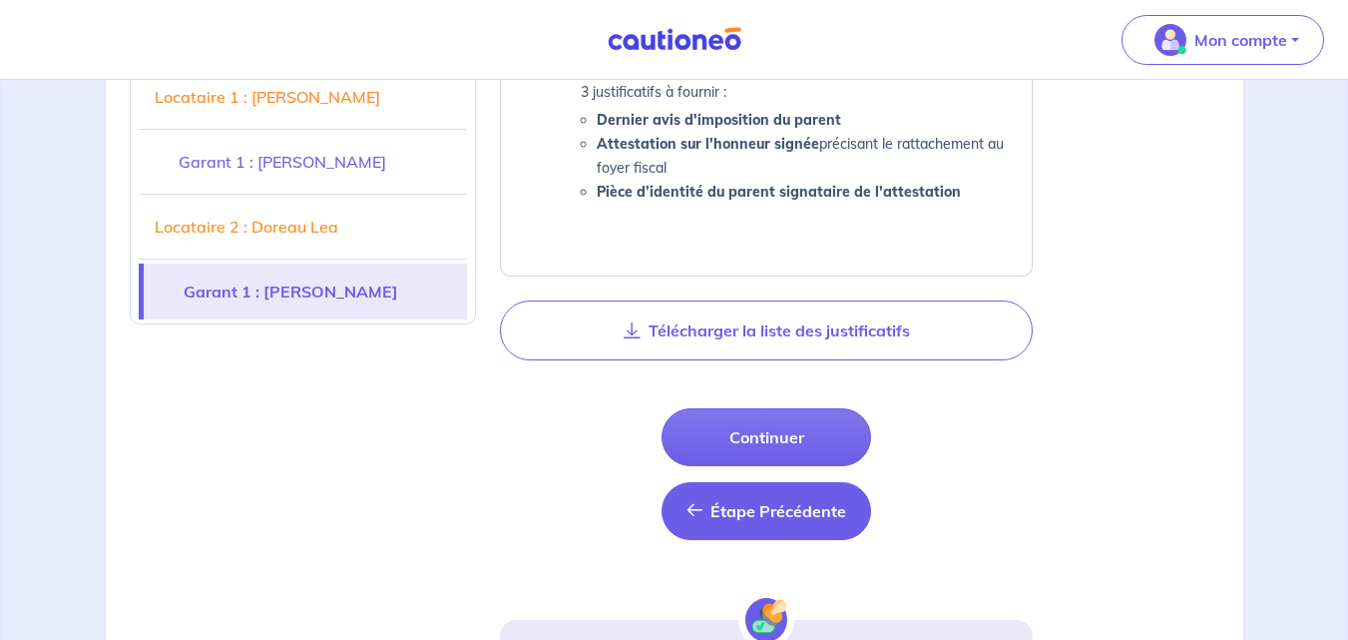
click at [724, 499] on button "Étape Précédente Étape Précédente" at bounding box center [766, 511] width 210 height 58
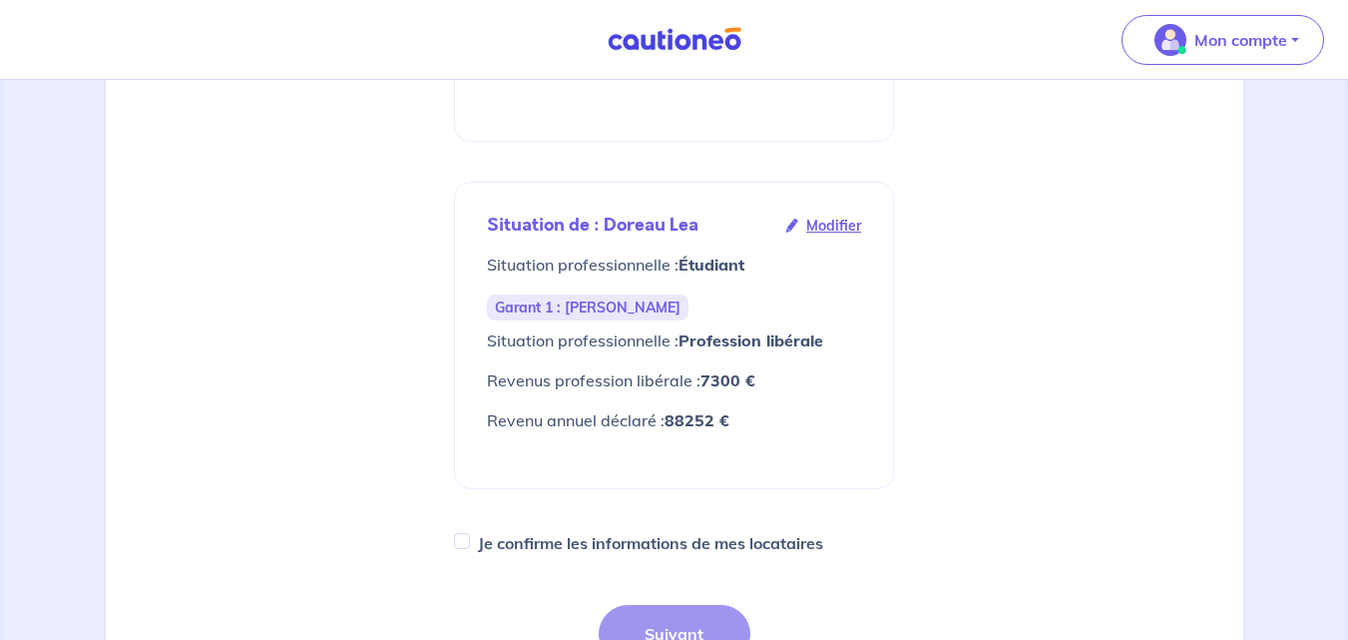
scroll to position [1078, 0]
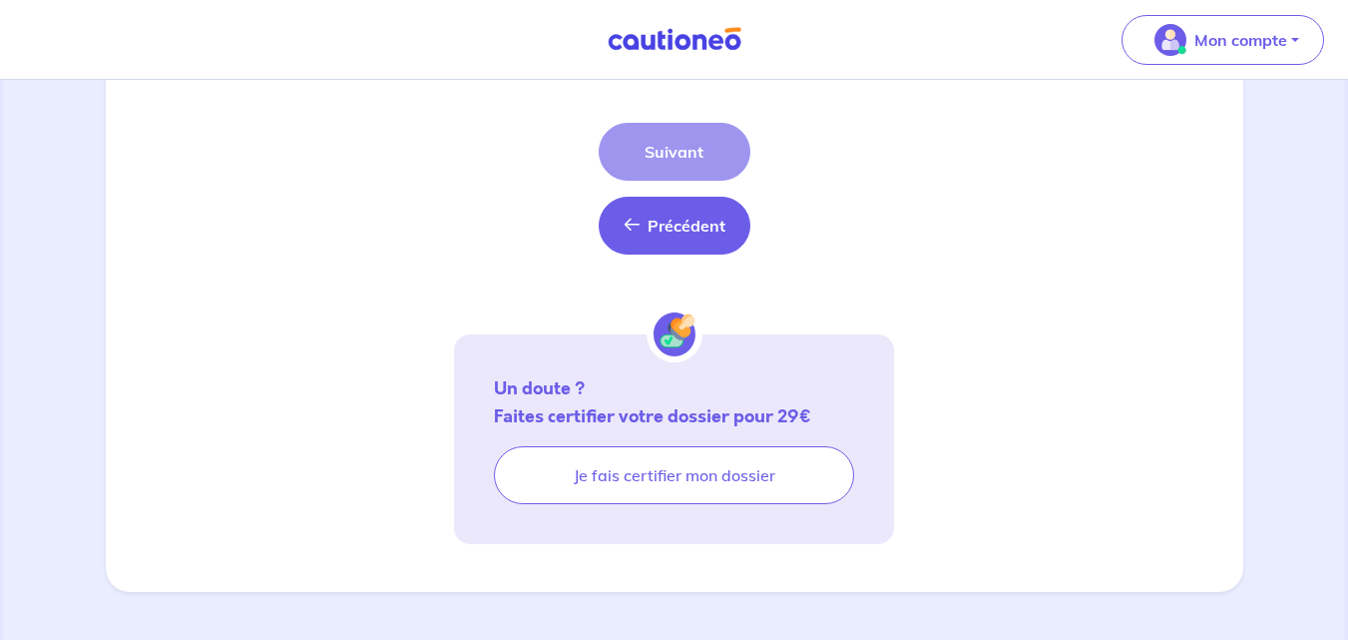
click at [634, 227] on icon "button" at bounding box center [632, 224] width 16 height 16
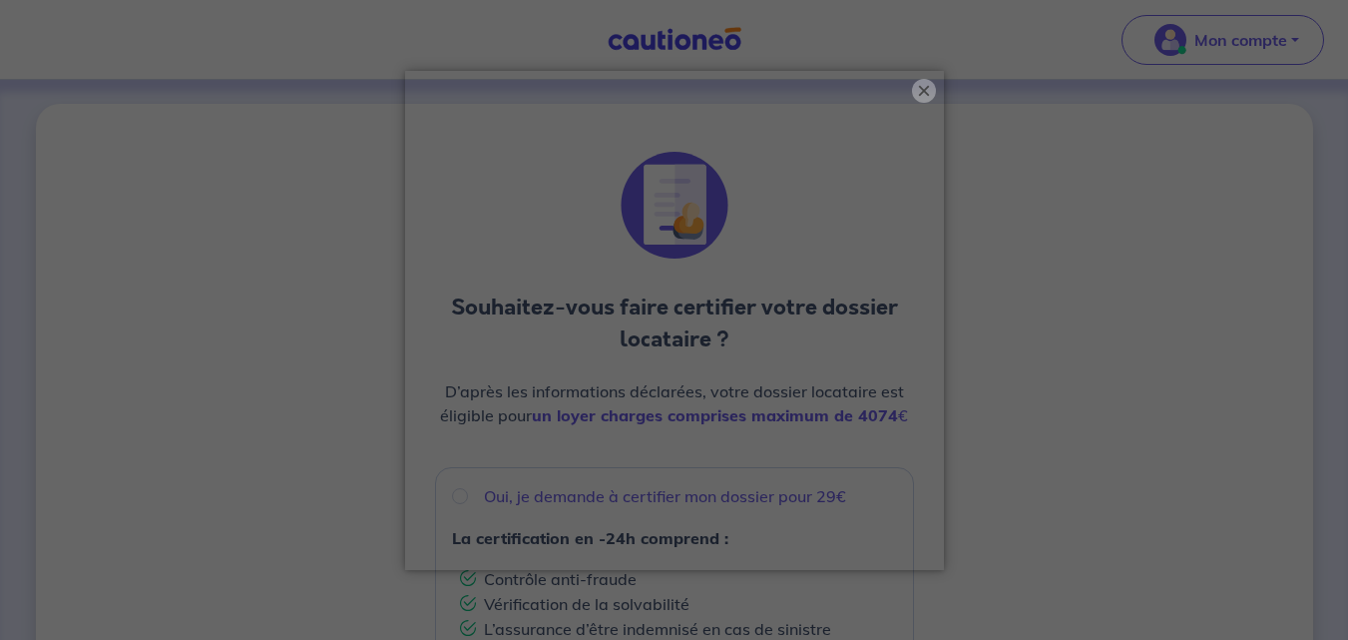
click at [912, 87] on button "×" at bounding box center [924, 91] width 24 height 24
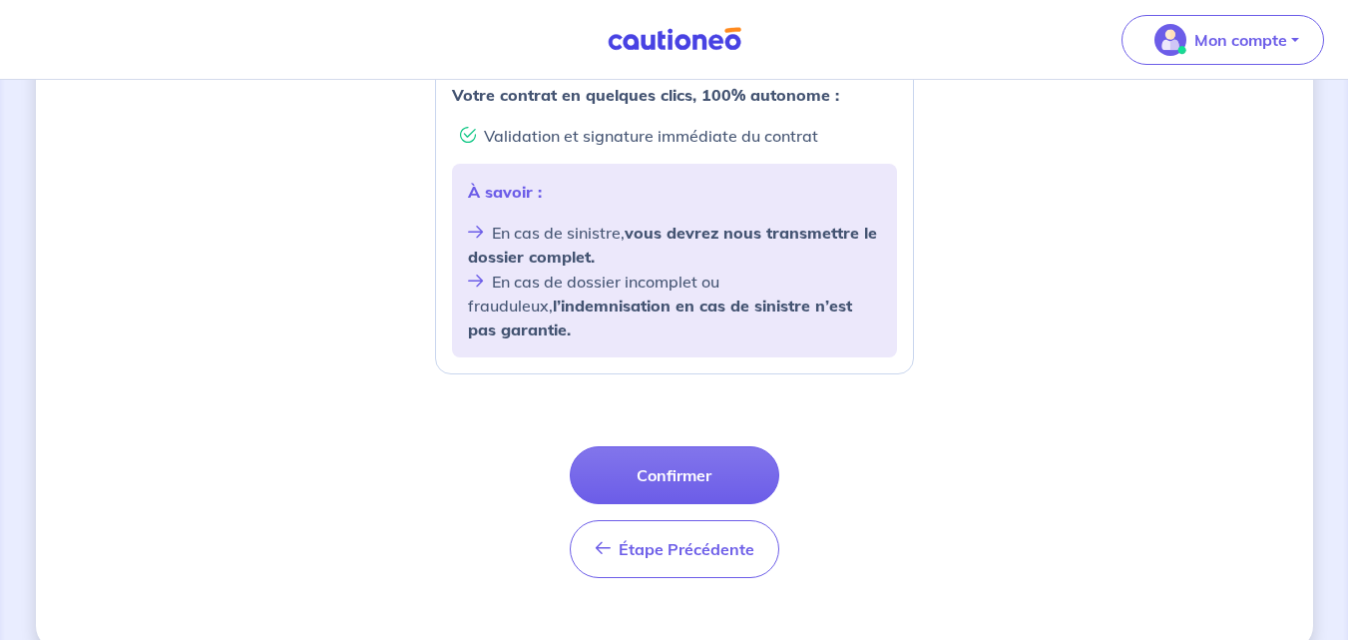
scroll to position [842, 0]
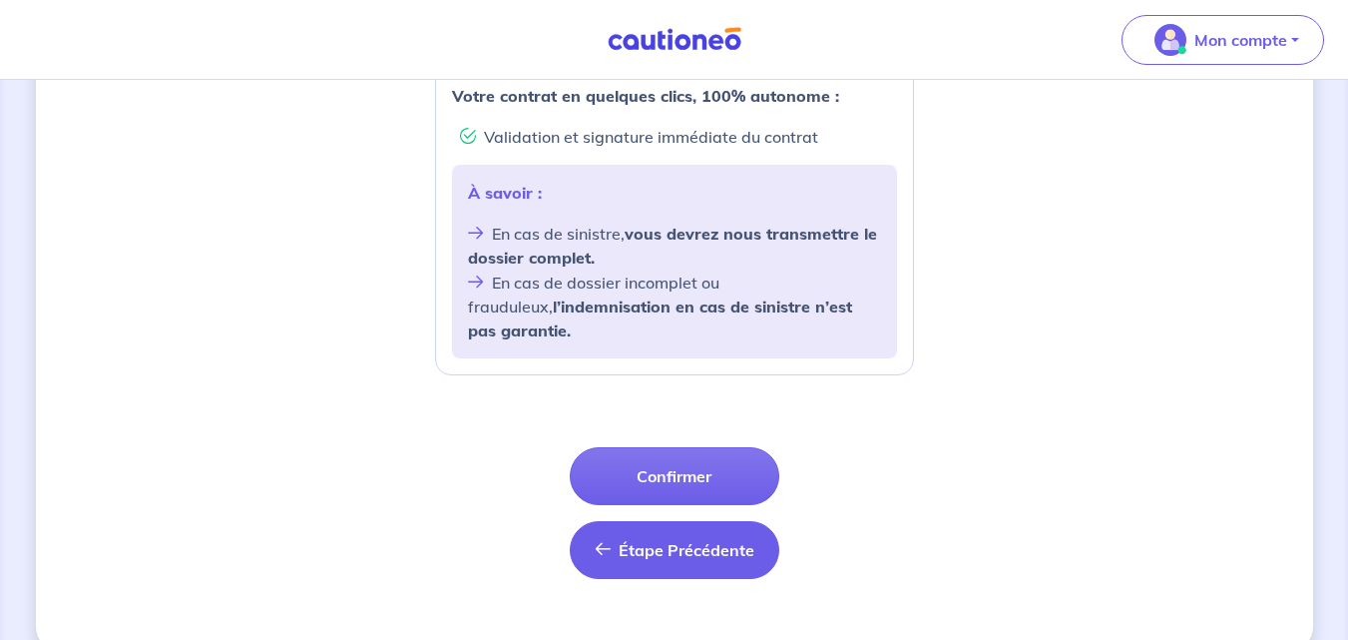
click at [631, 540] on span "Étape Précédente" at bounding box center [687, 550] width 136 height 20
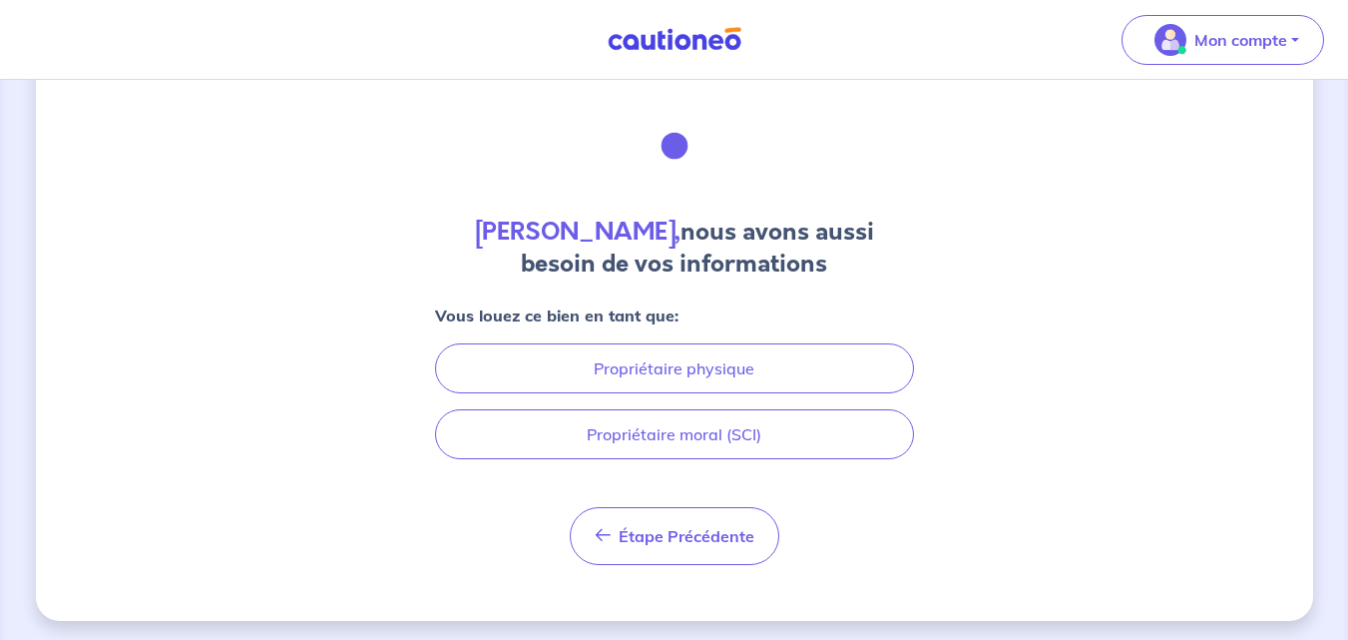
scroll to position [65, 0]
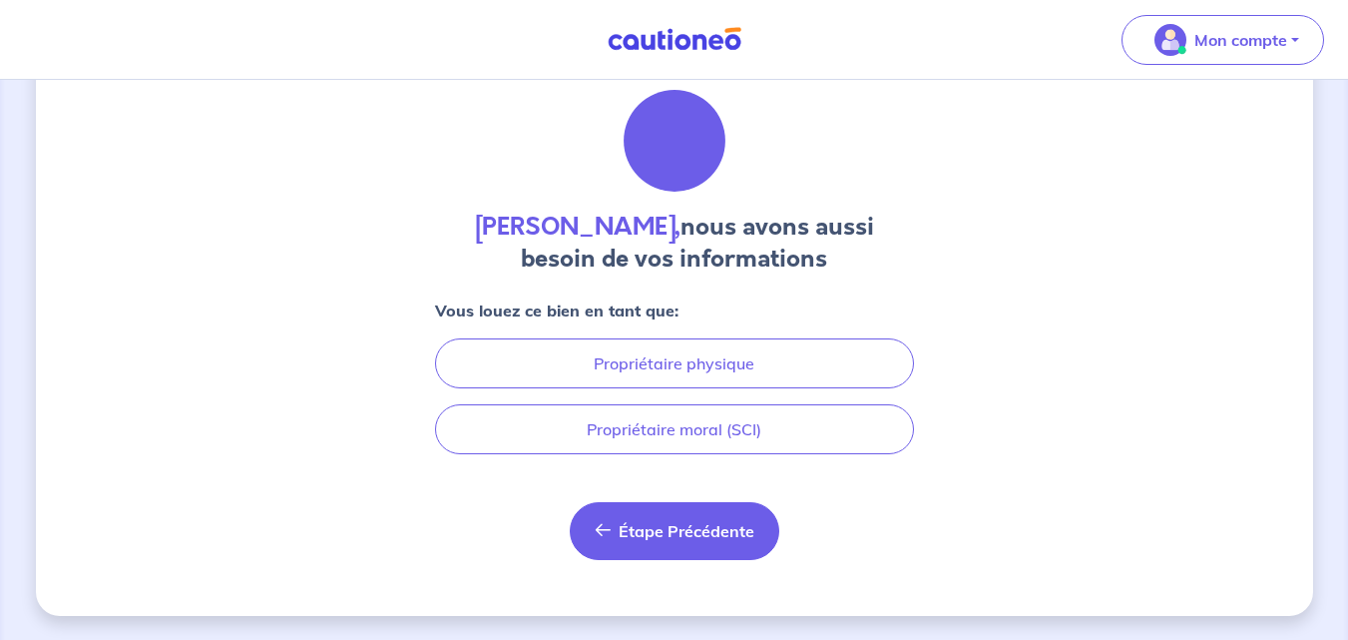
click at [631, 533] on span "Étape Précédente" at bounding box center [687, 531] width 136 height 20
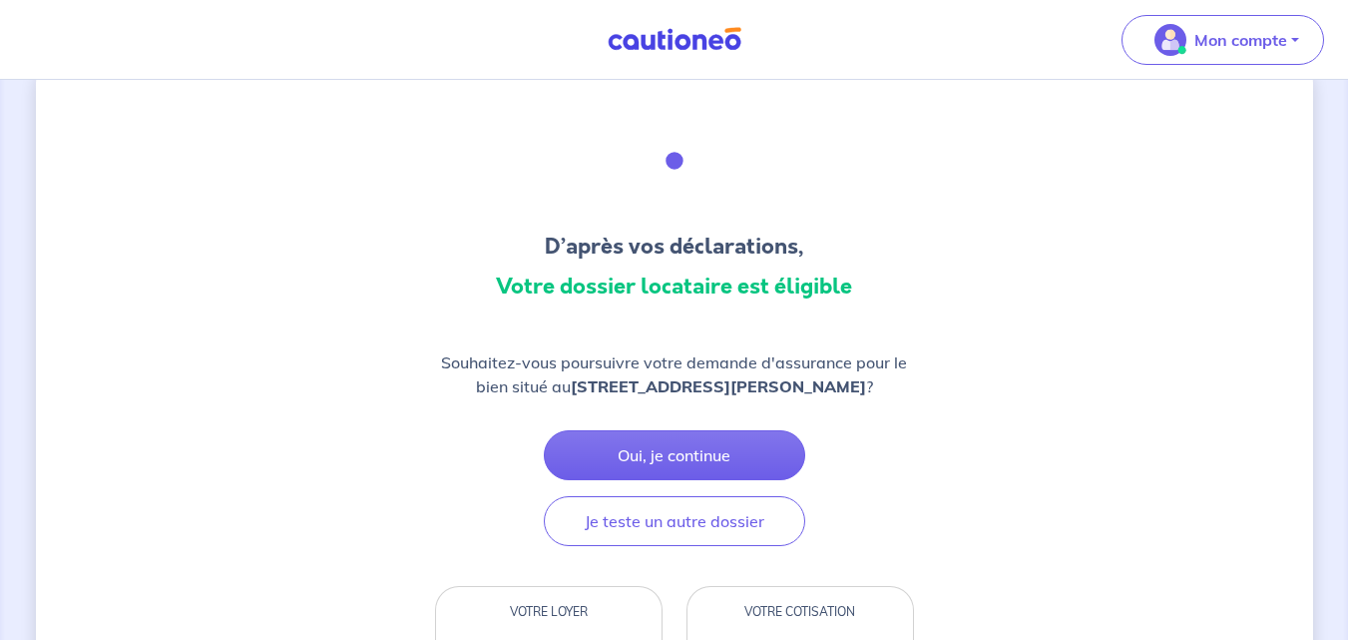
scroll to position [46, 0]
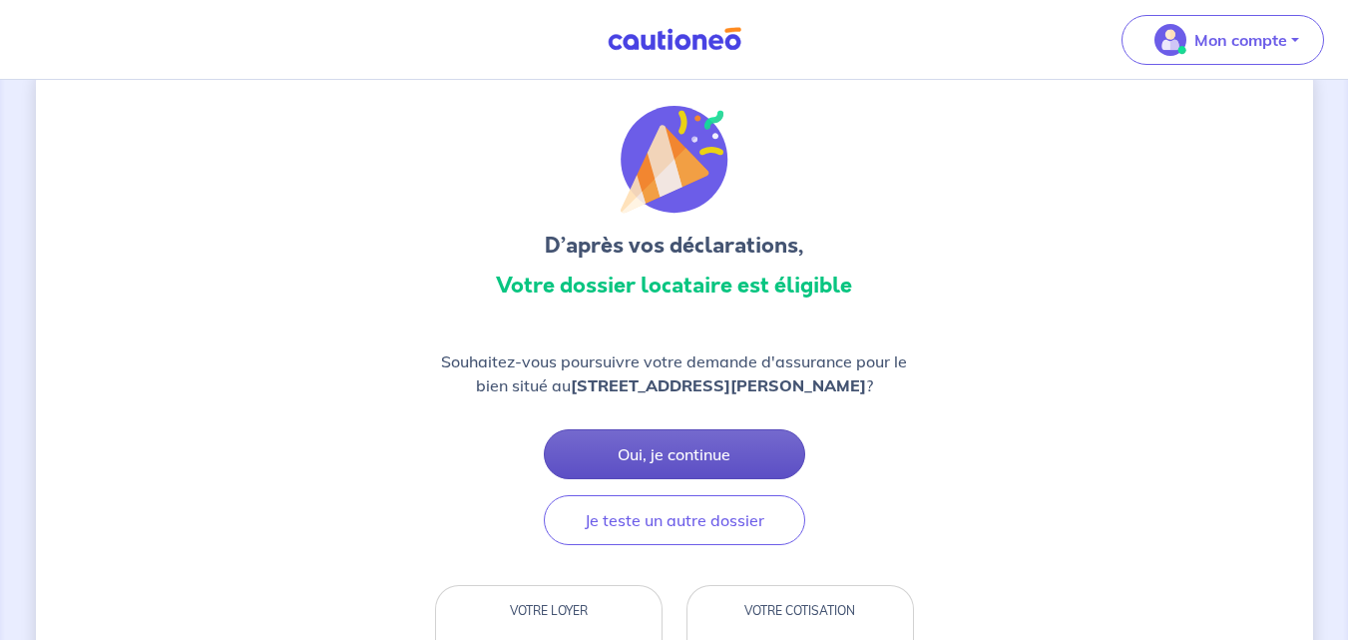
click at [620, 447] on button "Oui, je continue" at bounding box center [674, 454] width 261 height 50
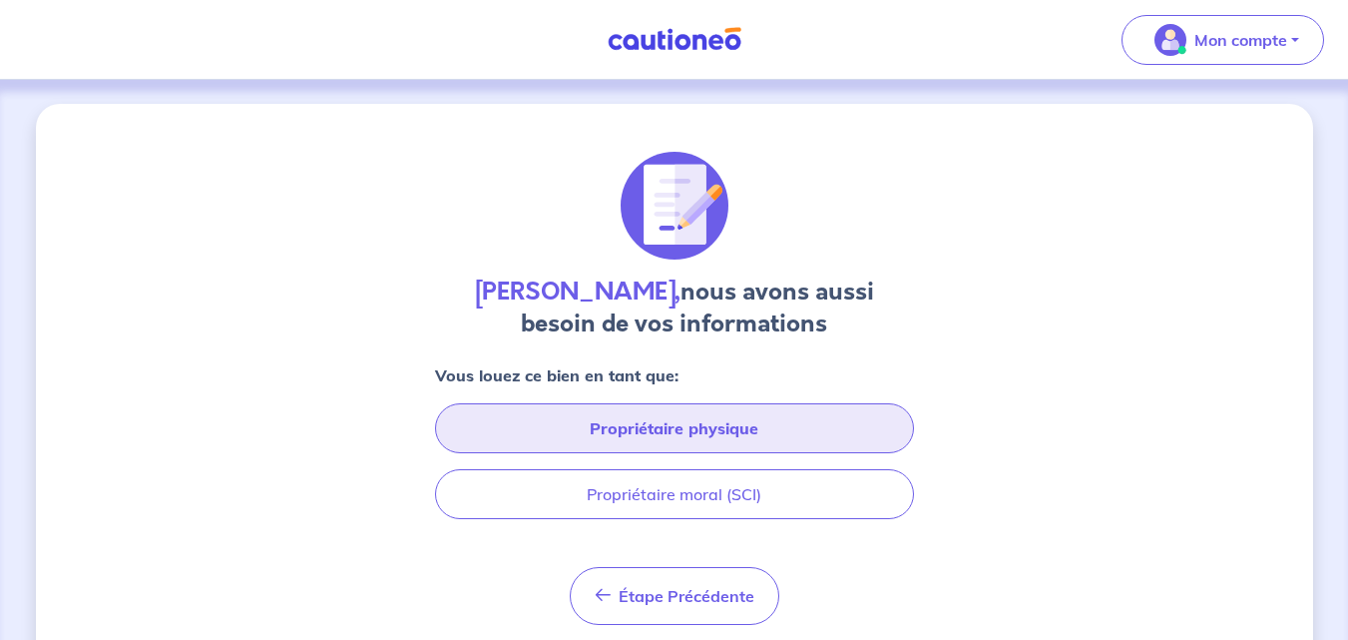
click at [620, 446] on button "Propriétaire physique" at bounding box center [674, 428] width 479 height 50
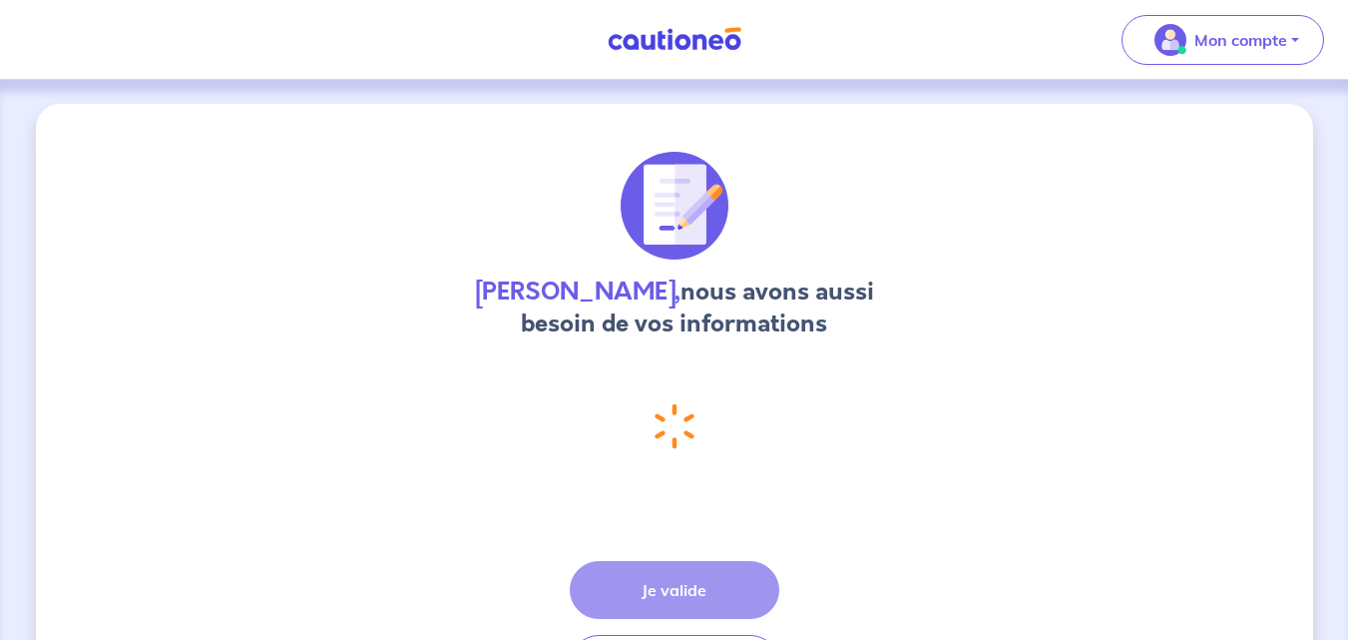
select select "FR"
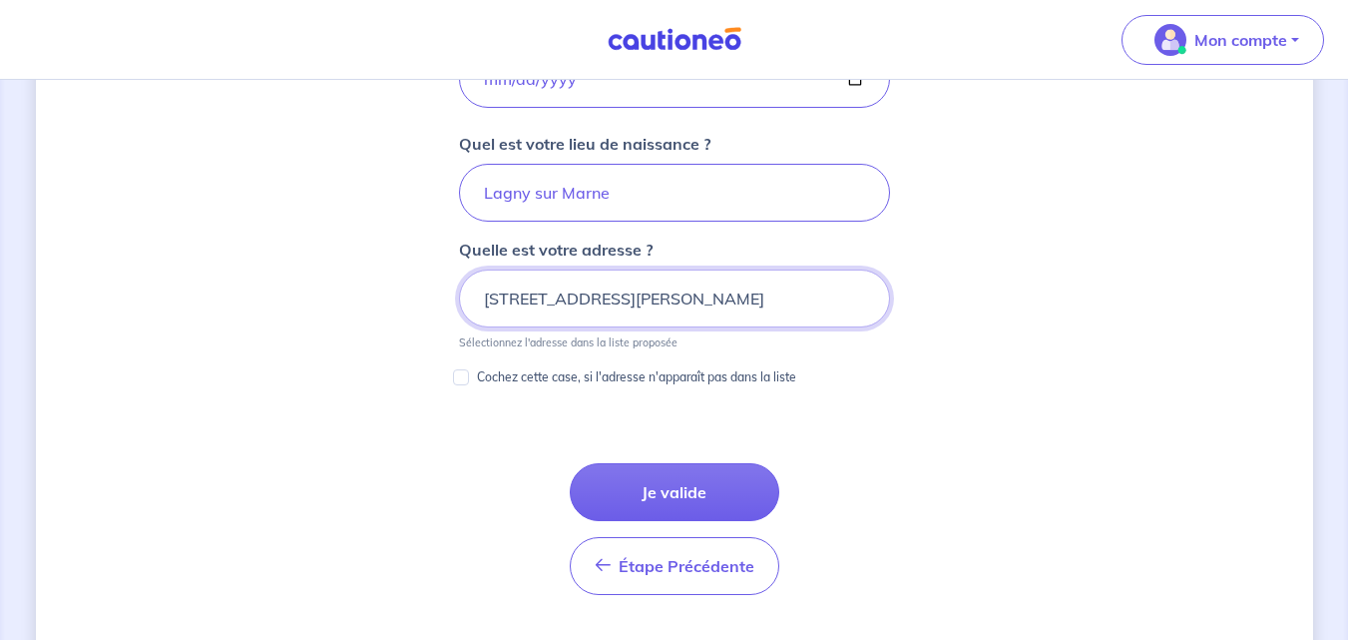
scroll to position [1006, 0]
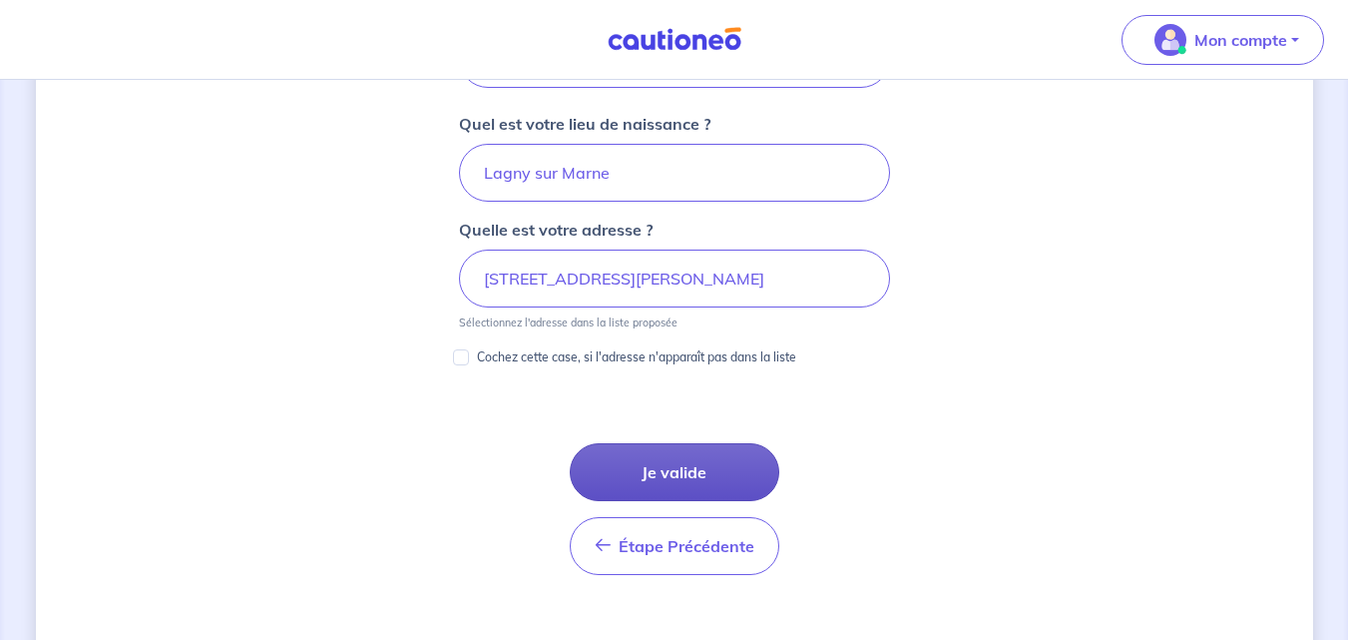
click at [623, 475] on button "Je valide" at bounding box center [675, 472] width 210 height 58
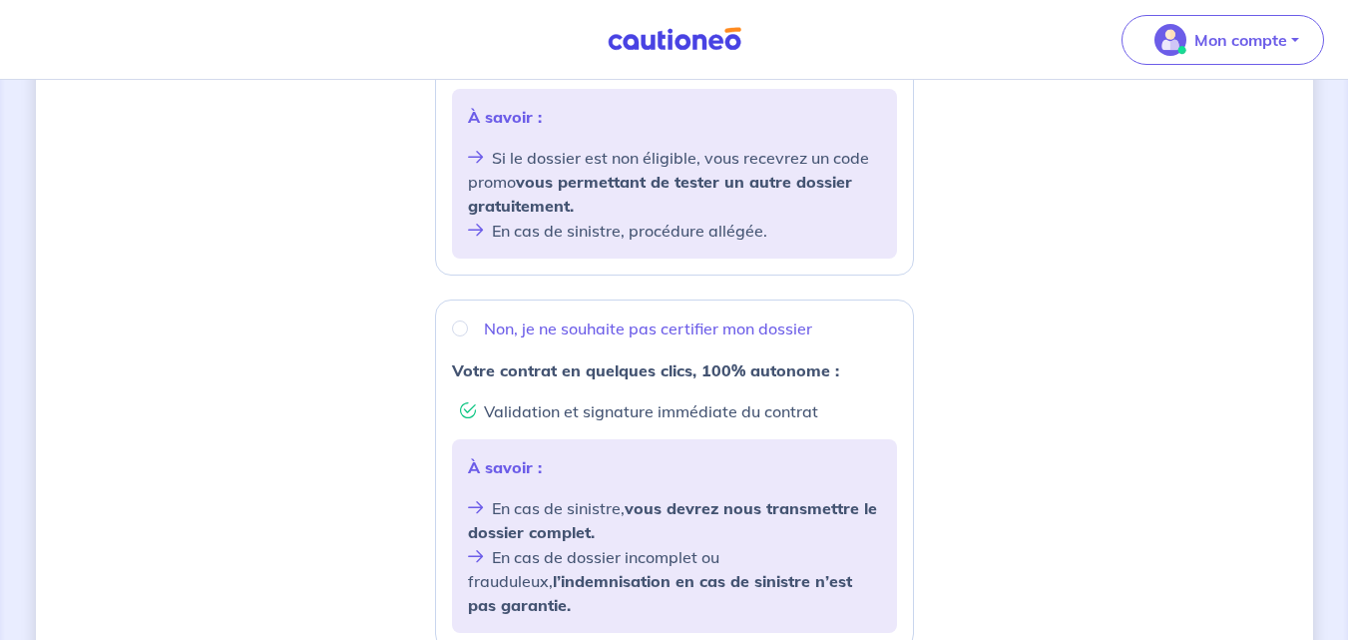
scroll to position [576, 0]
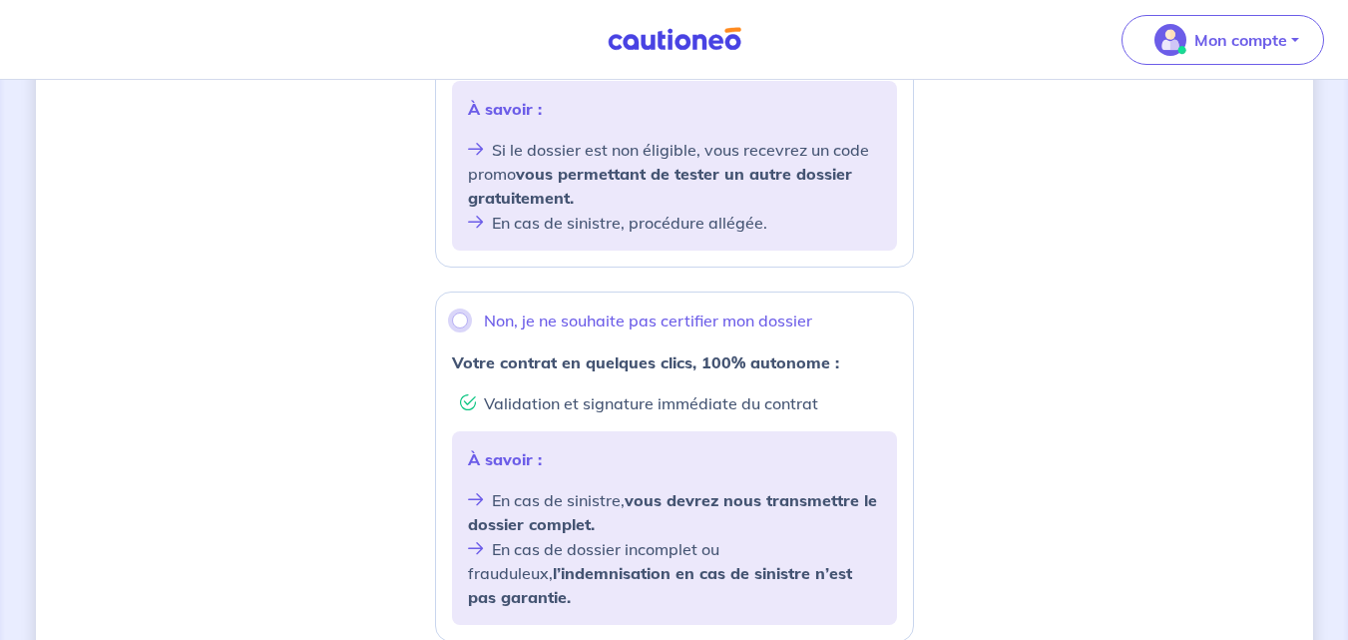
click at [459, 319] on input "Non, je ne souhaite pas certifier mon dossier" at bounding box center [460, 320] width 16 height 16
radio input "true"
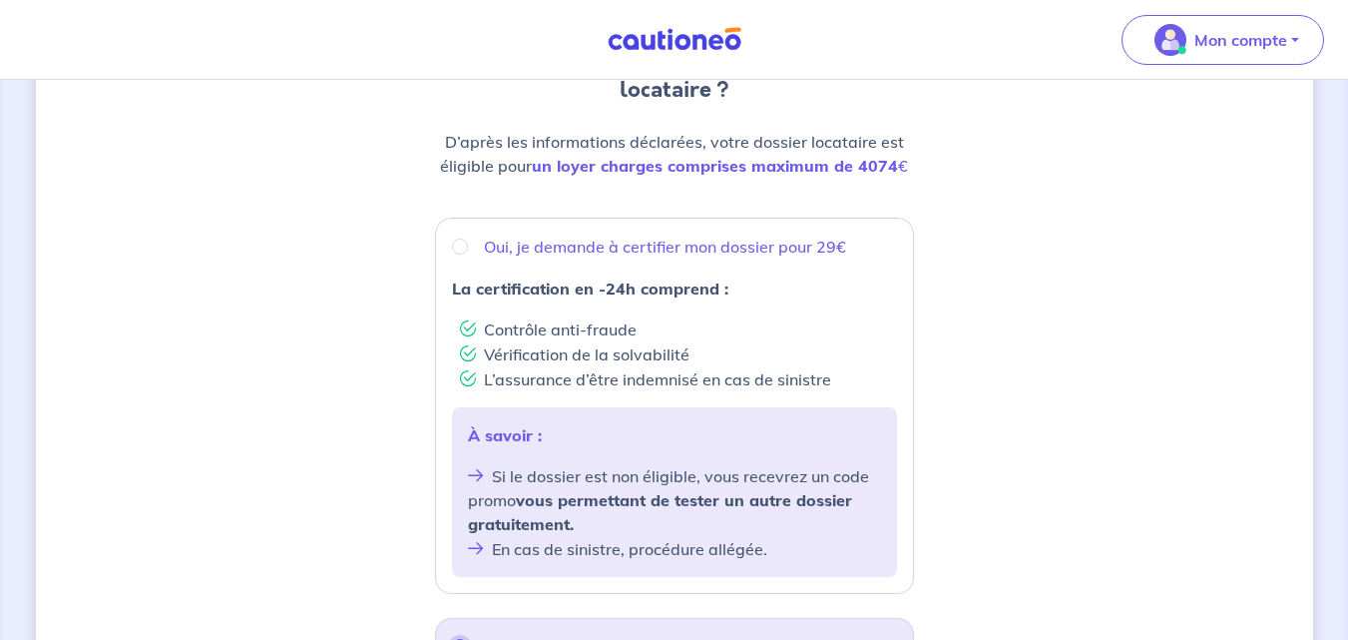
scroll to position [169, 0]
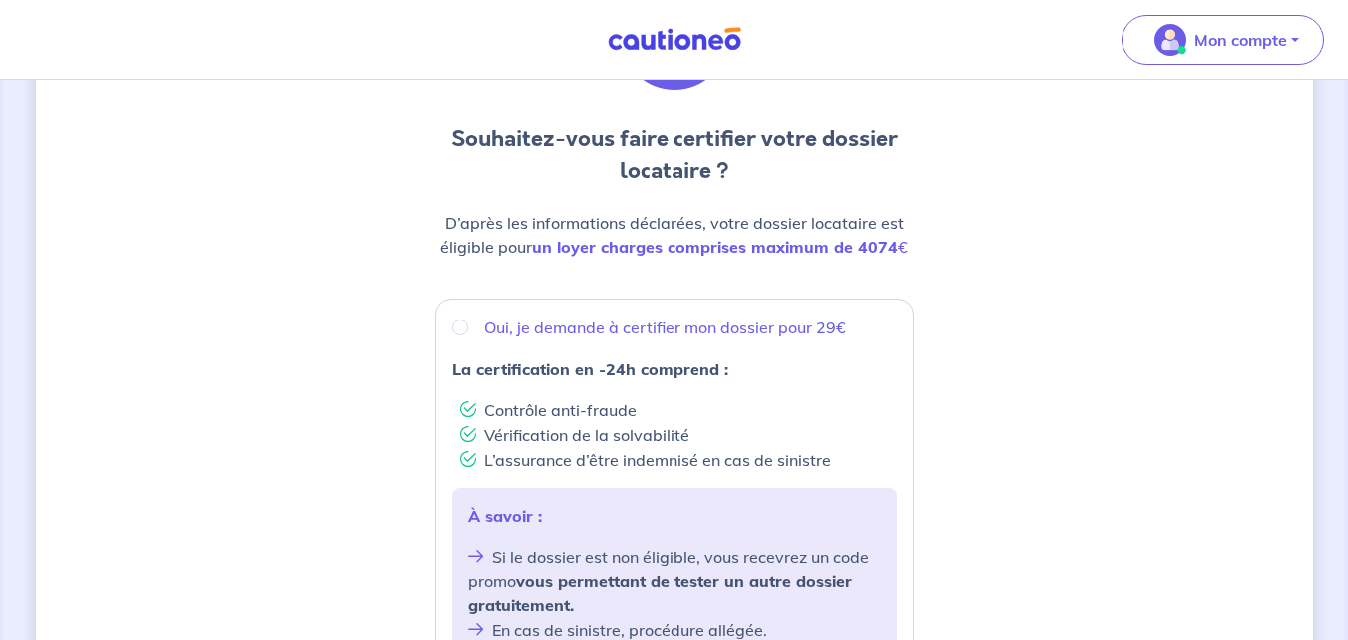
click at [476, 361] on strong "La certification en -24h comprend :" at bounding box center [590, 369] width 276 height 20
radio input "true"
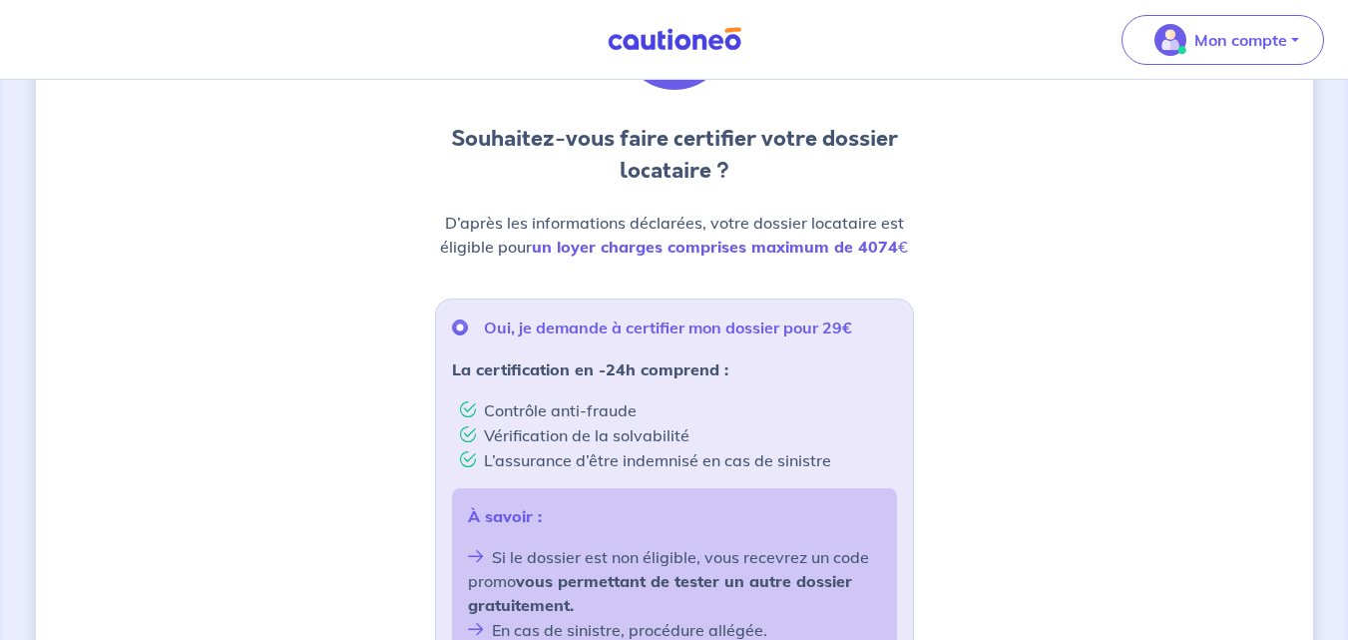
click at [476, 361] on strong "La certification en -24h comprend :" at bounding box center [590, 369] width 276 height 20
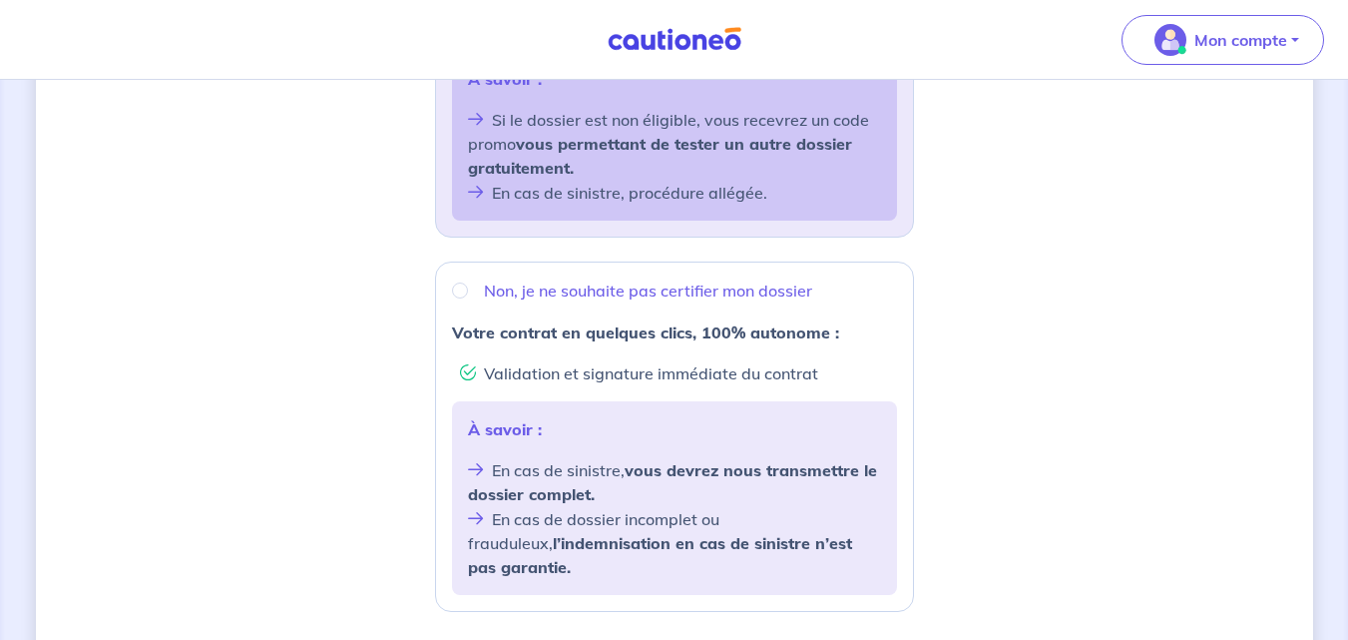
scroll to position [611, 0]
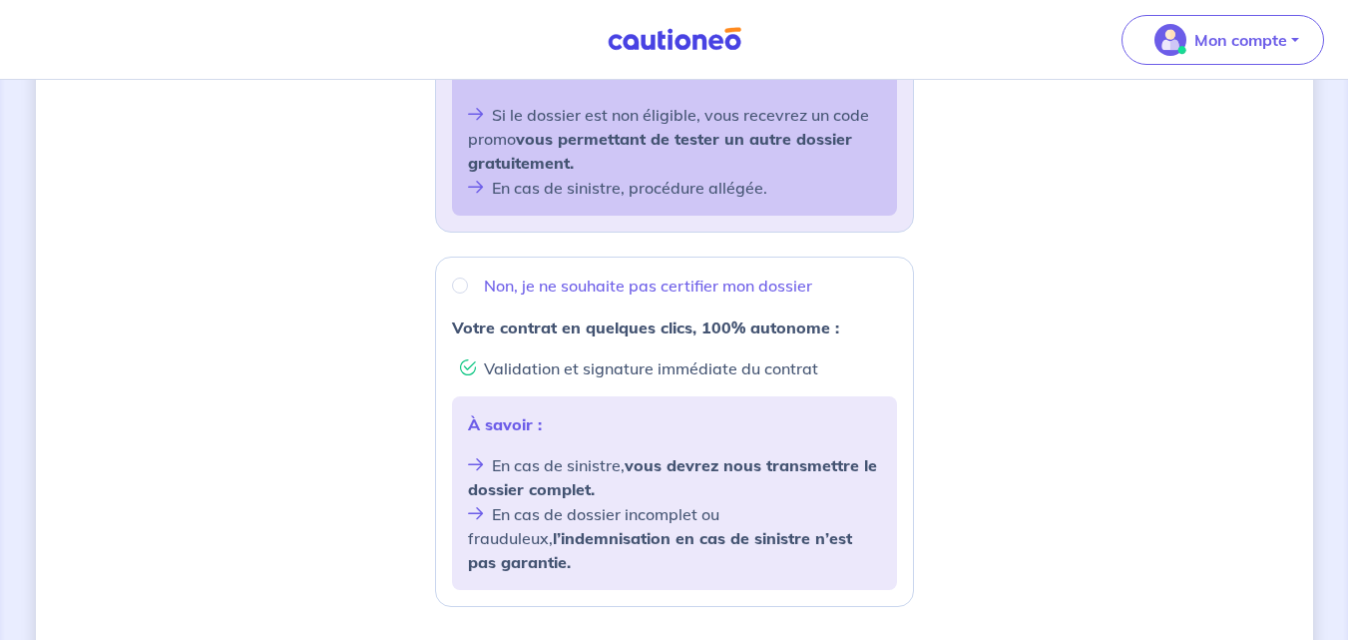
click at [613, 283] on p "Non, je ne souhaite pas certifier mon dossier" at bounding box center [648, 285] width 328 height 24
click at [468, 283] on input "Non, je ne souhaite pas certifier mon dossier" at bounding box center [460, 285] width 16 height 16
radio input "true"
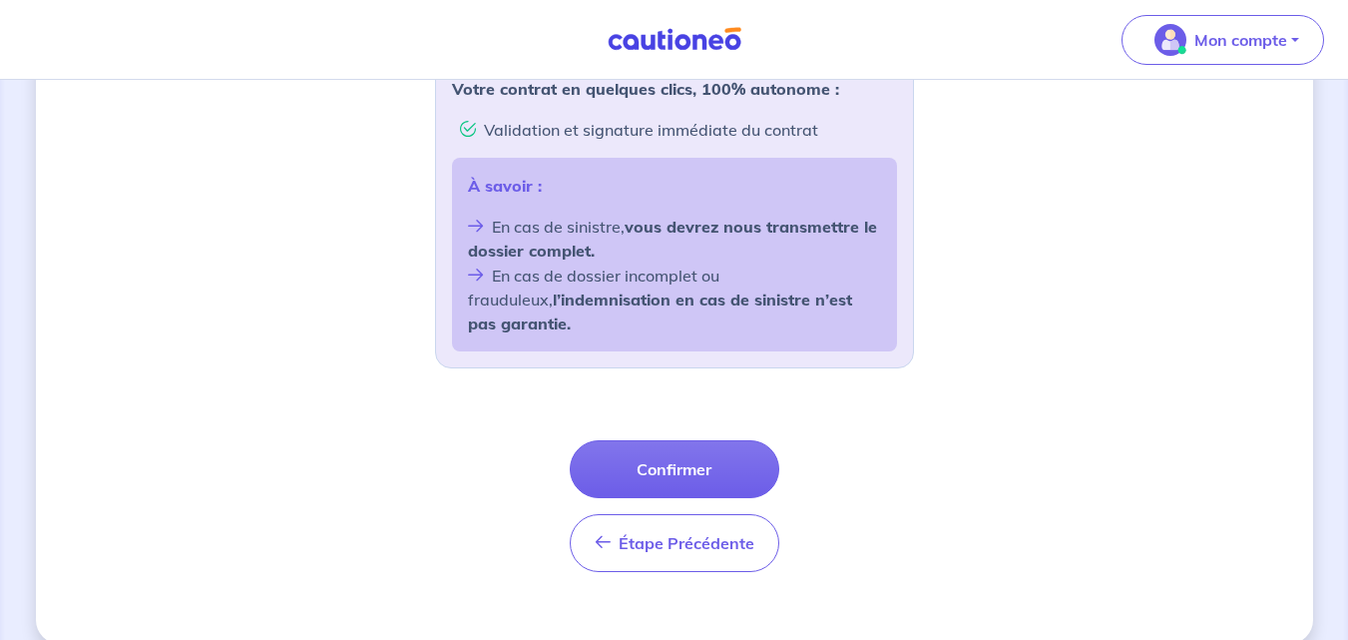
scroll to position [853, 0]
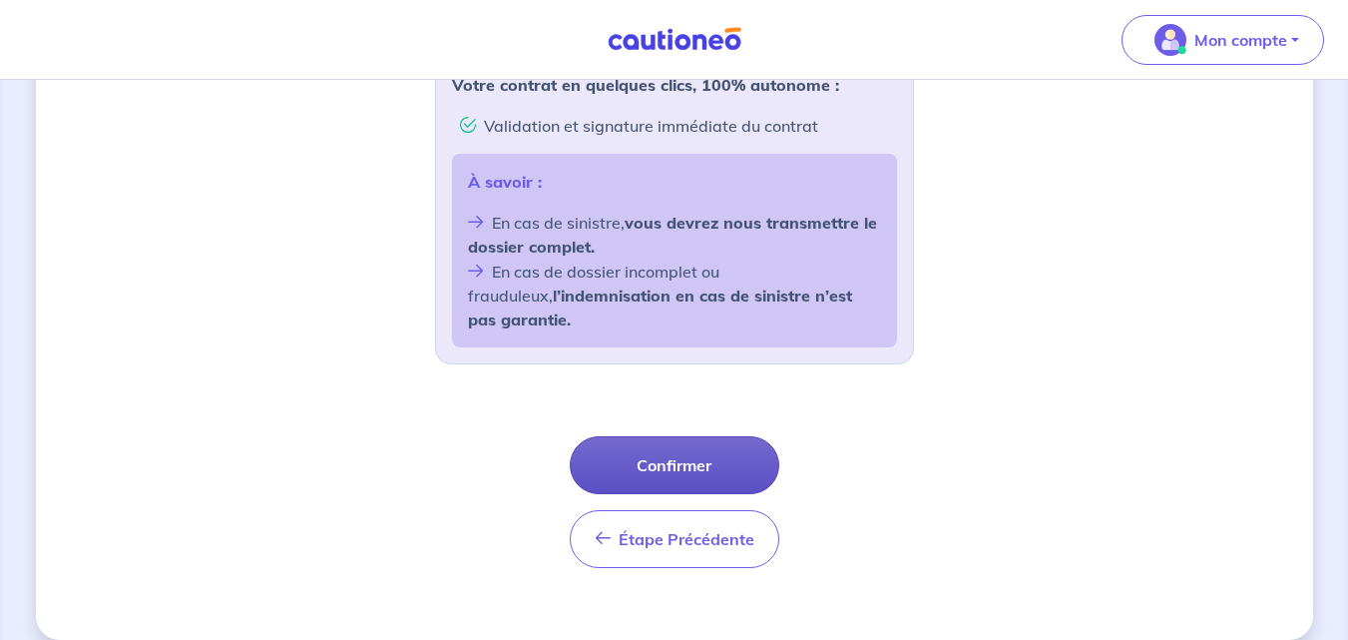
click at [620, 436] on button "Confirmer" at bounding box center [675, 465] width 210 height 58
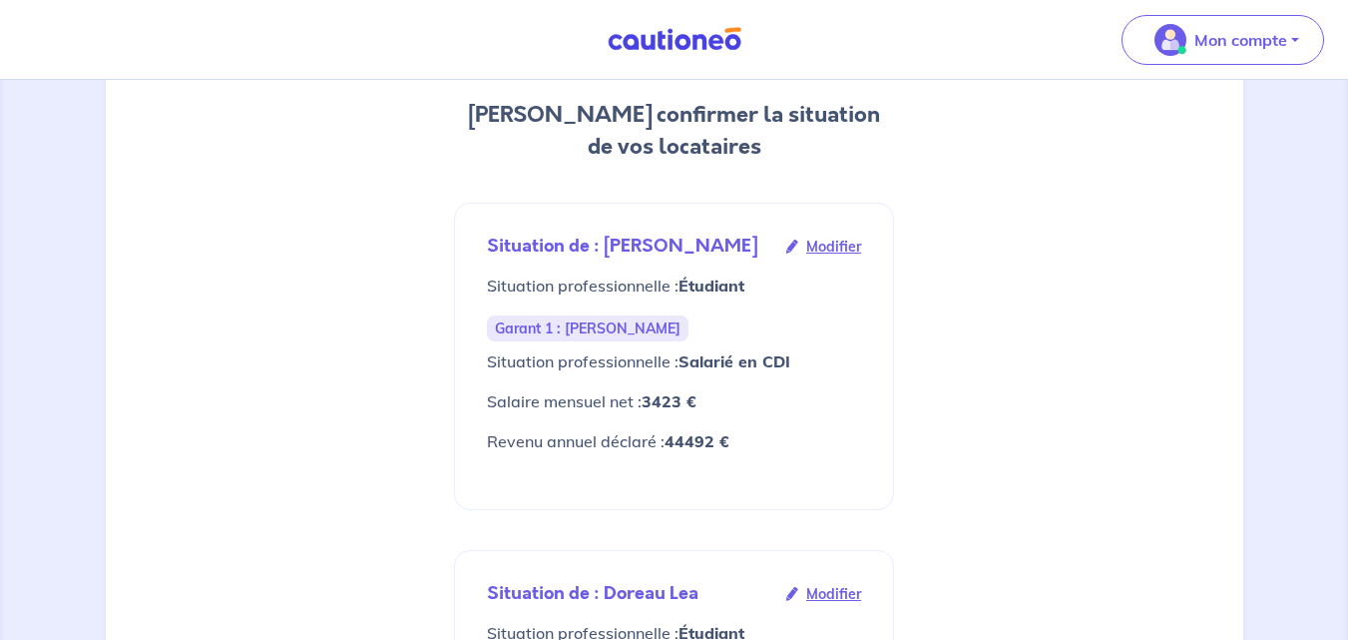
scroll to position [261, 0]
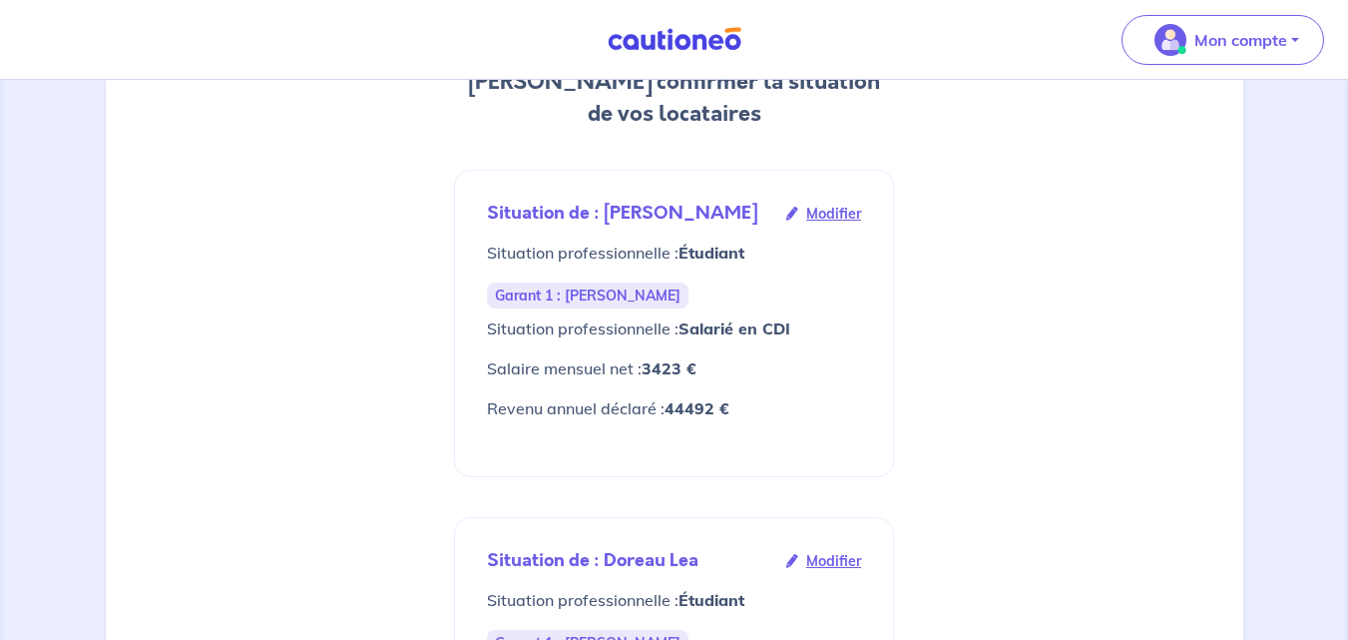
click at [790, 212] on icon at bounding box center [792, 214] width 12 height 14
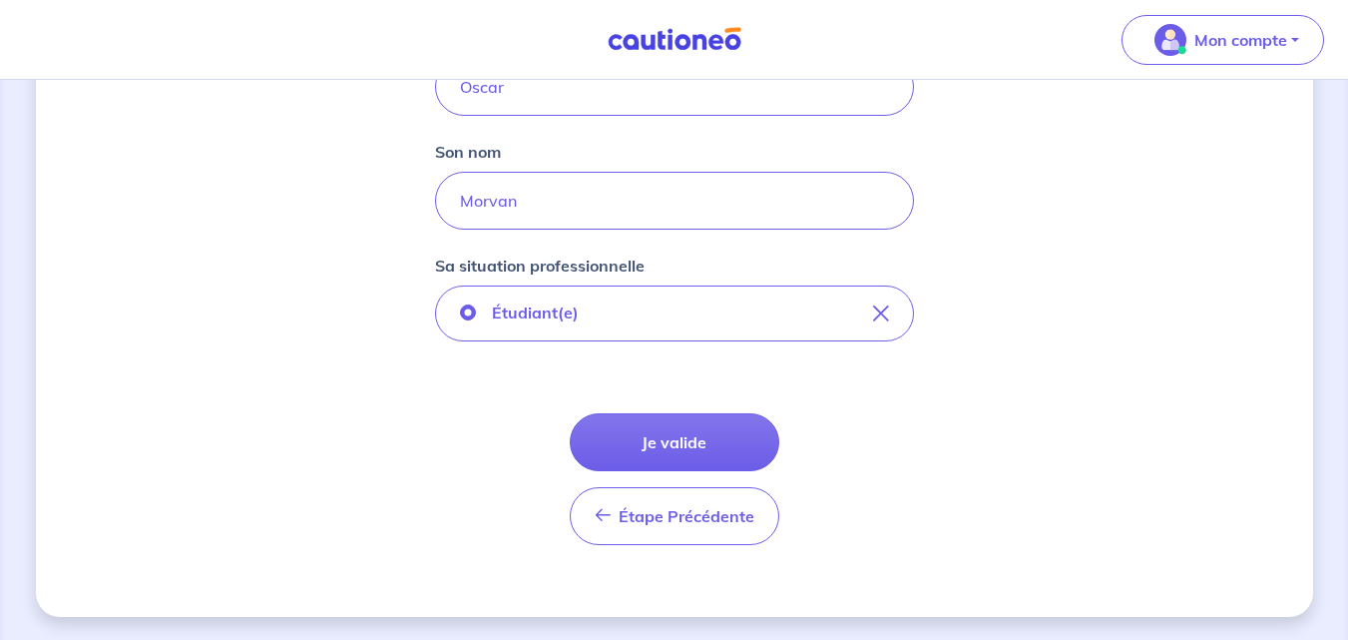
scroll to position [514, 0]
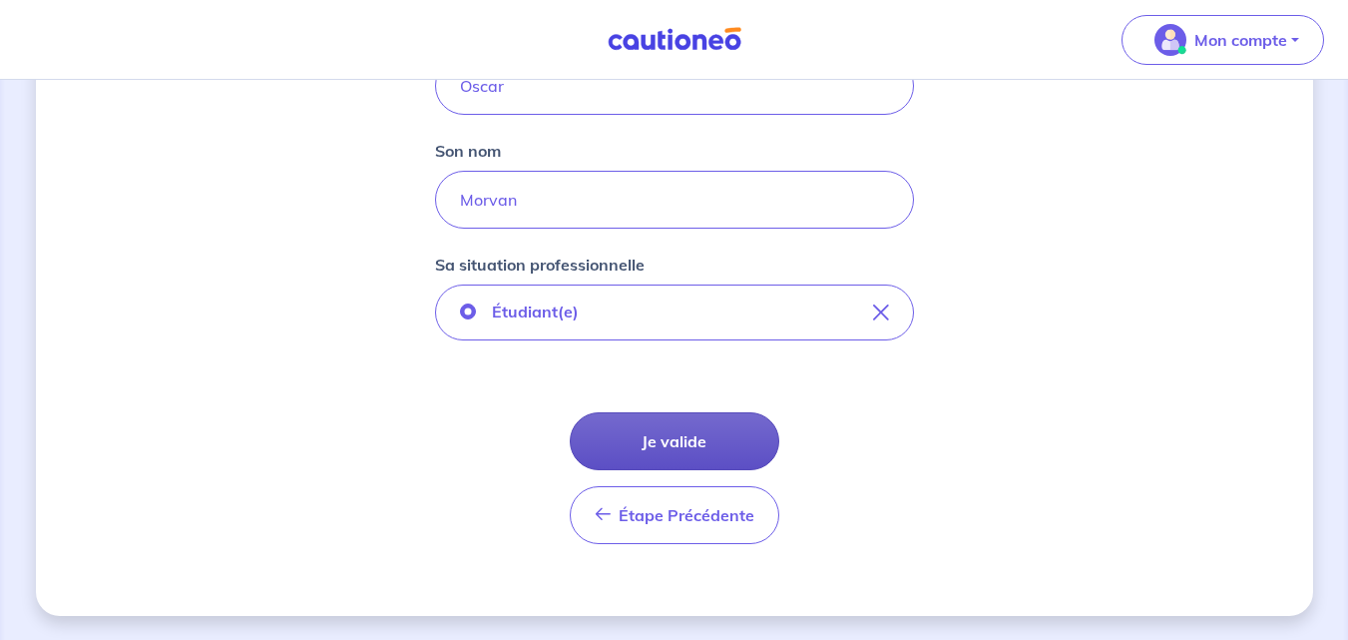
click at [667, 449] on button "Je valide" at bounding box center [675, 441] width 210 height 58
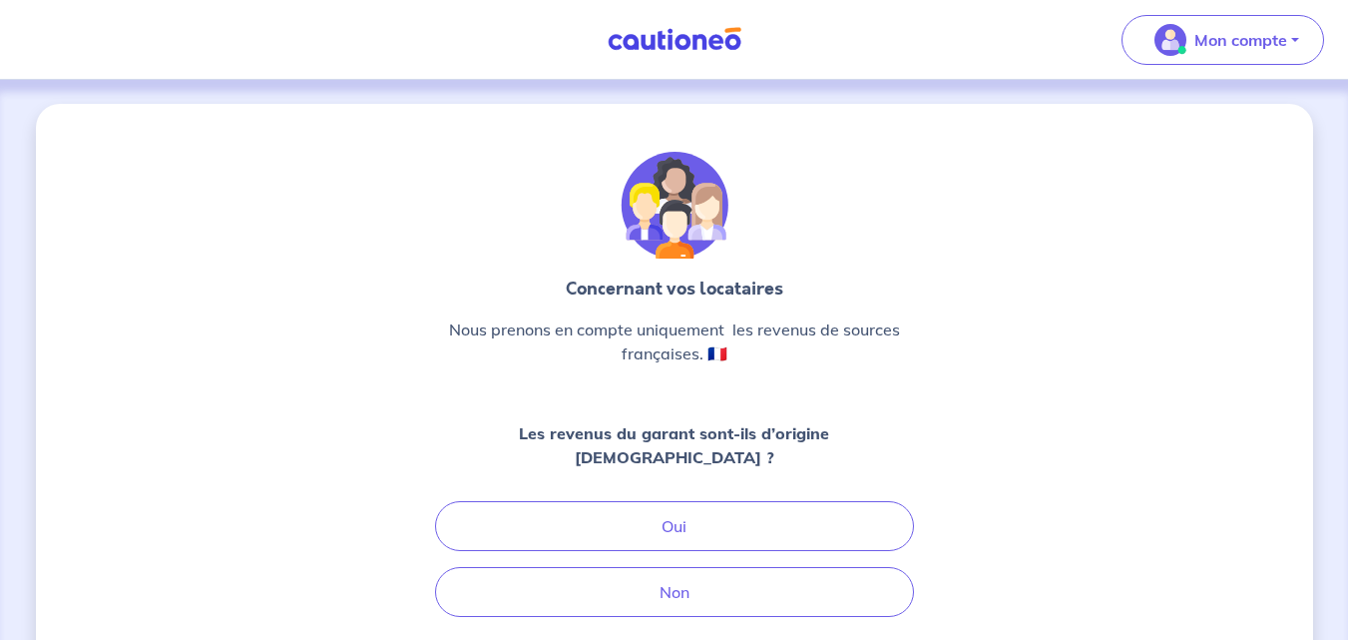
click at [628, 474] on div "Les revenus du garant sont-ils d’origine [DEMOGRAPHIC_DATA] ? Oui Non" at bounding box center [674, 519] width 479 height 196
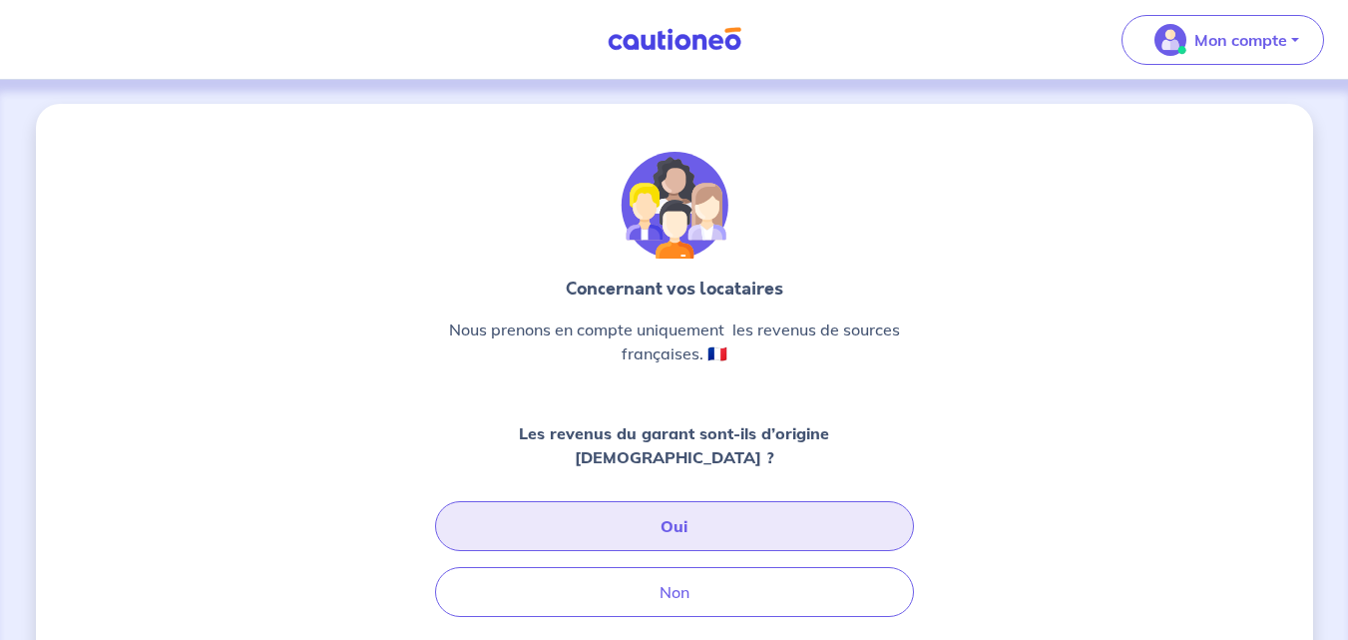
click at [631, 501] on button "Oui" at bounding box center [674, 526] width 479 height 50
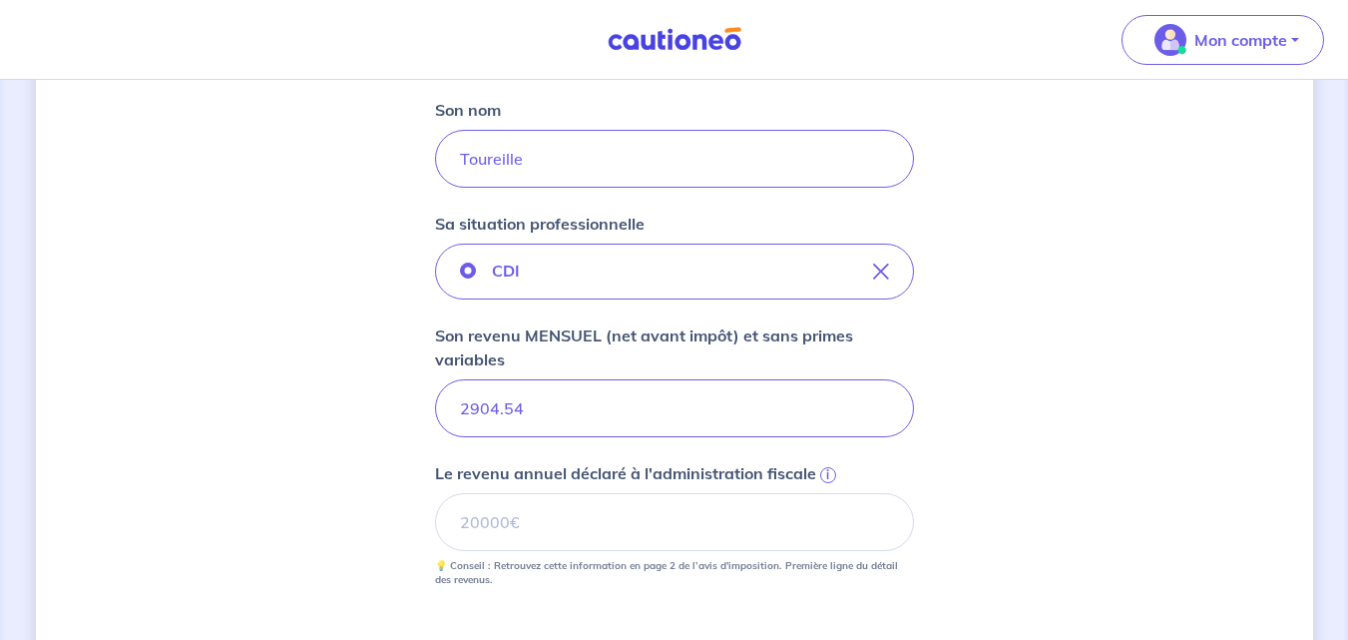
scroll to position [602, 0]
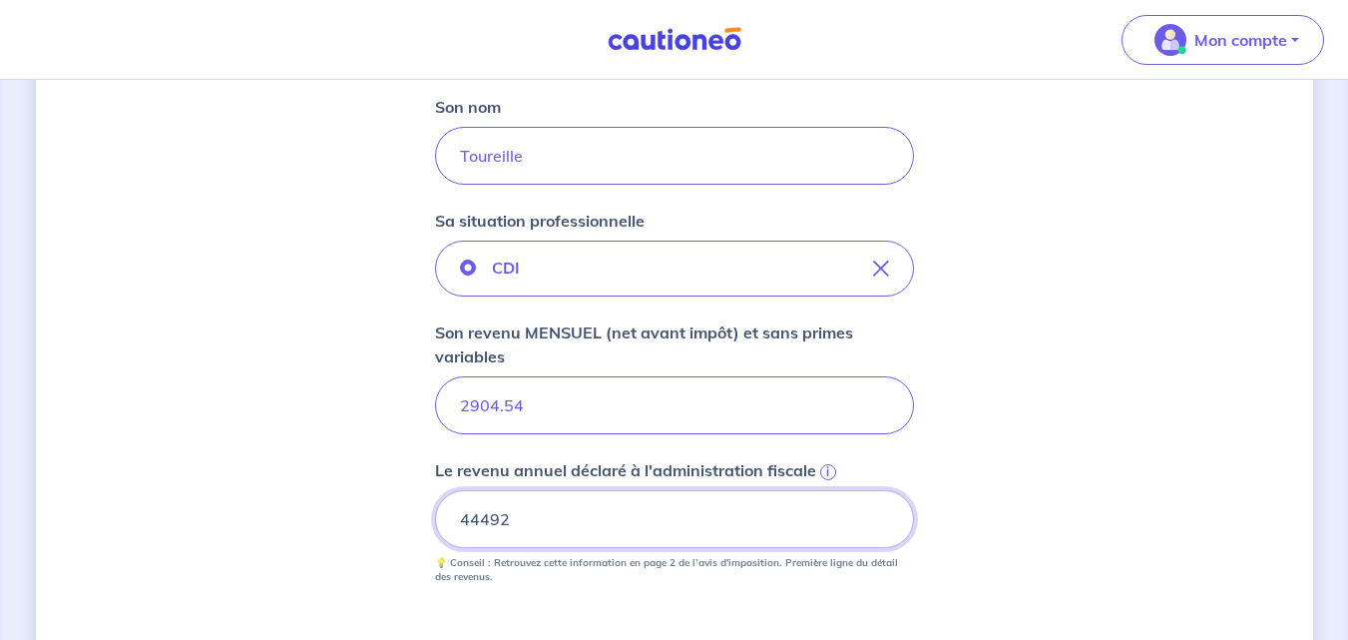
type input "44492"
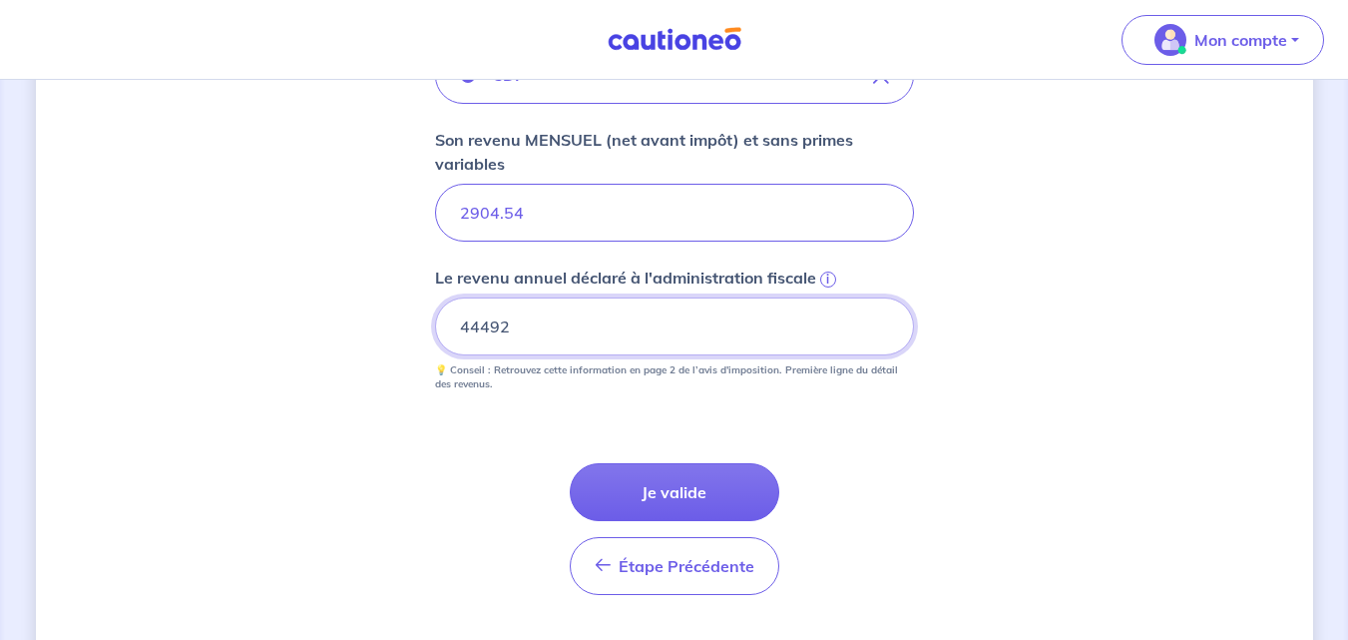
scroll to position [845, 0]
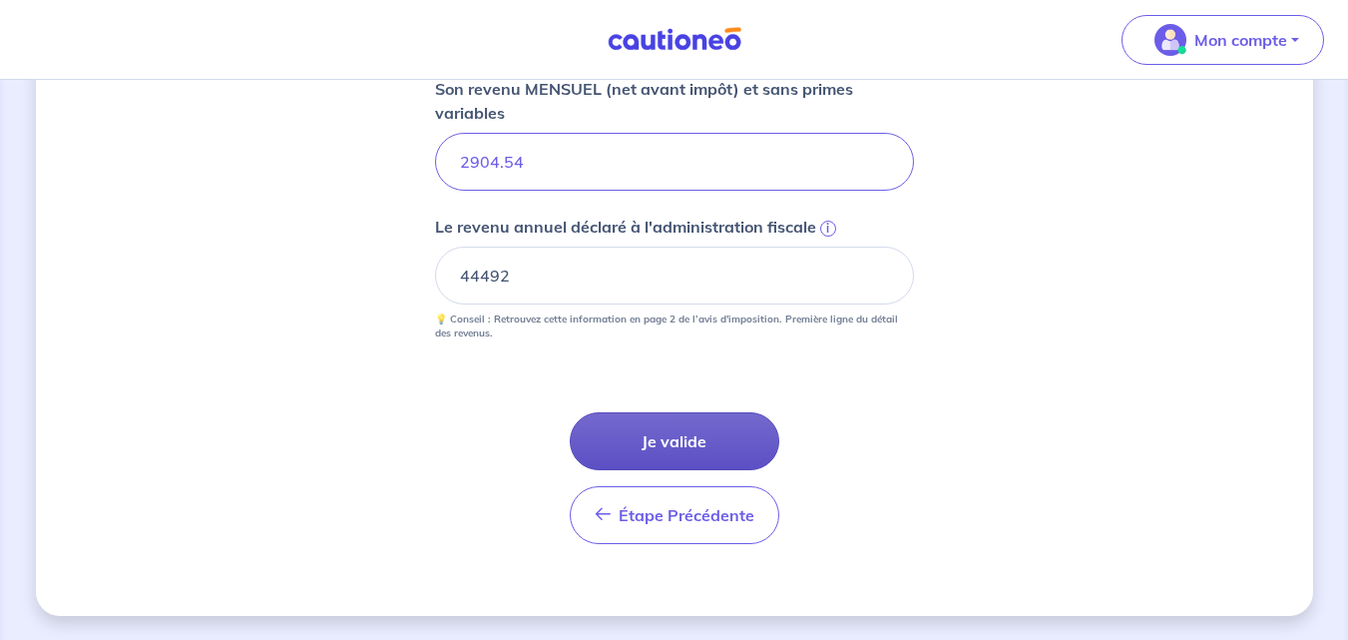
click at [734, 434] on button "Je valide" at bounding box center [675, 441] width 210 height 58
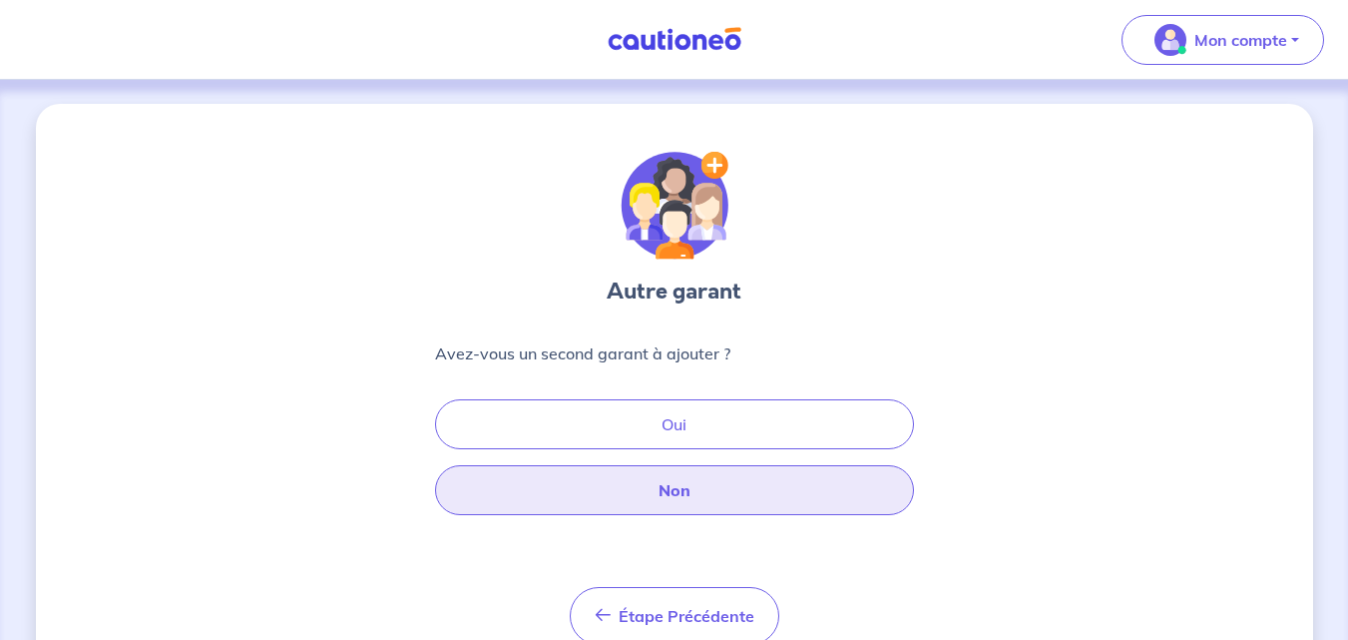
click at [658, 495] on button "Non" at bounding box center [674, 490] width 479 height 50
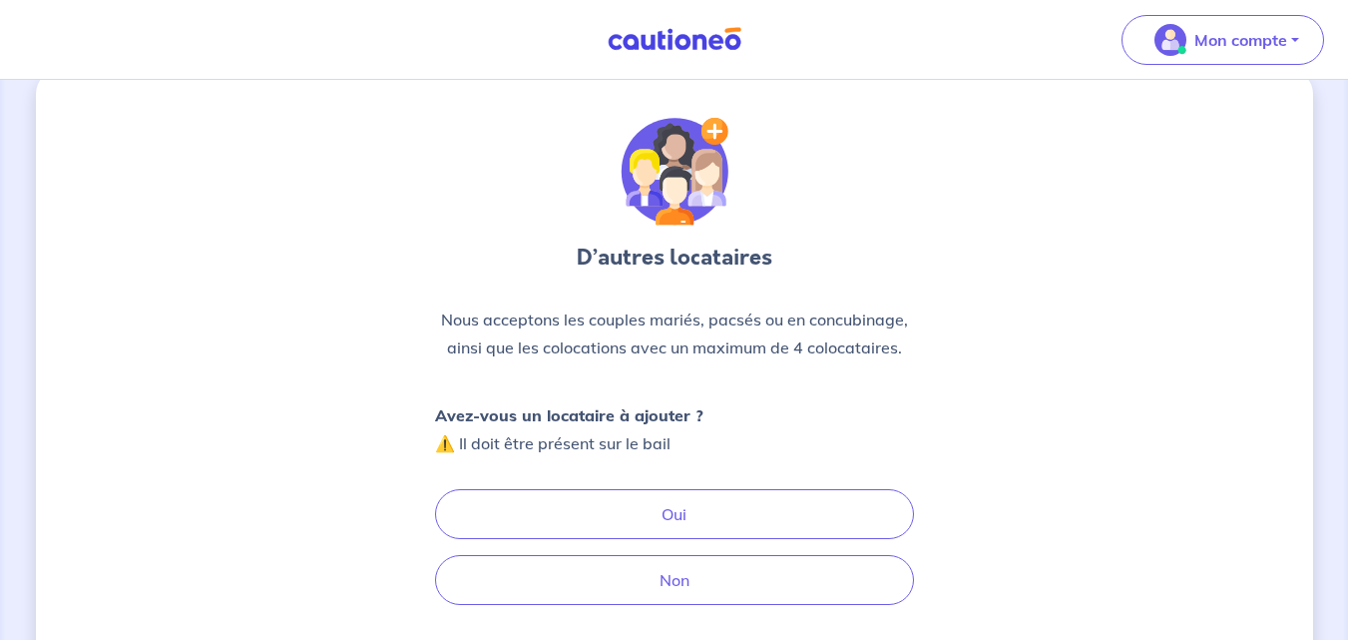
scroll to position [156, 0]
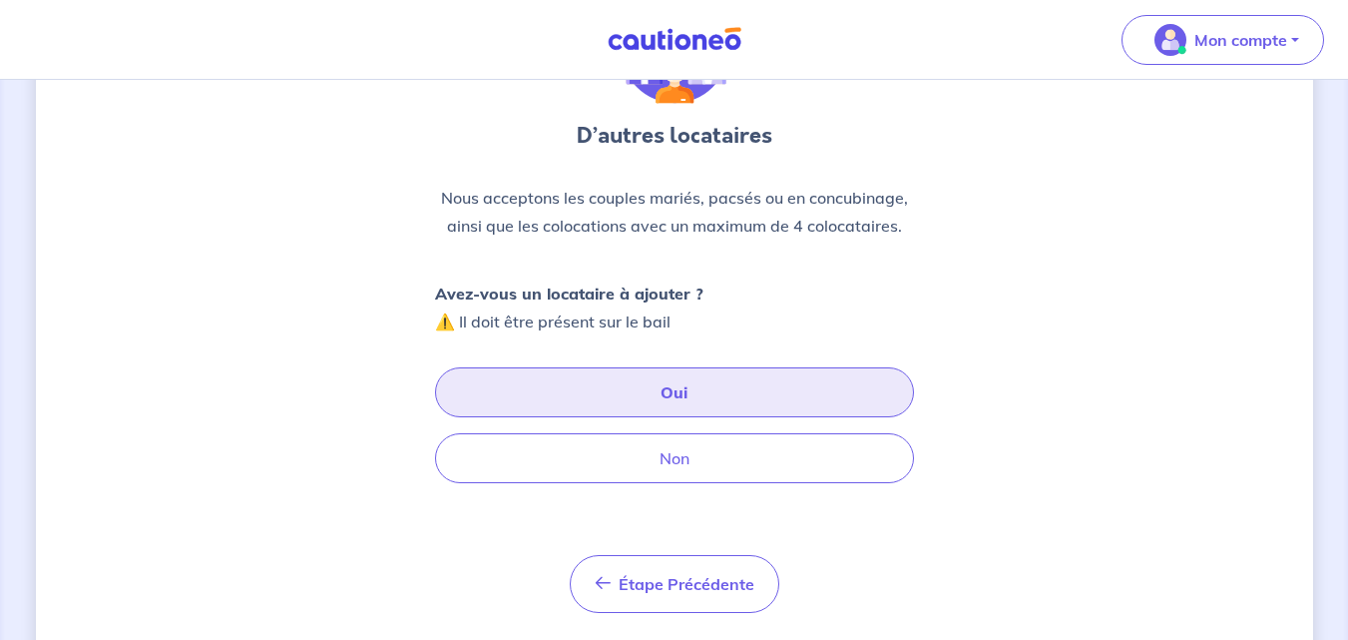
click at [564, 371] on button "Oui" at bounding box center [674, 392] width 479 height 50
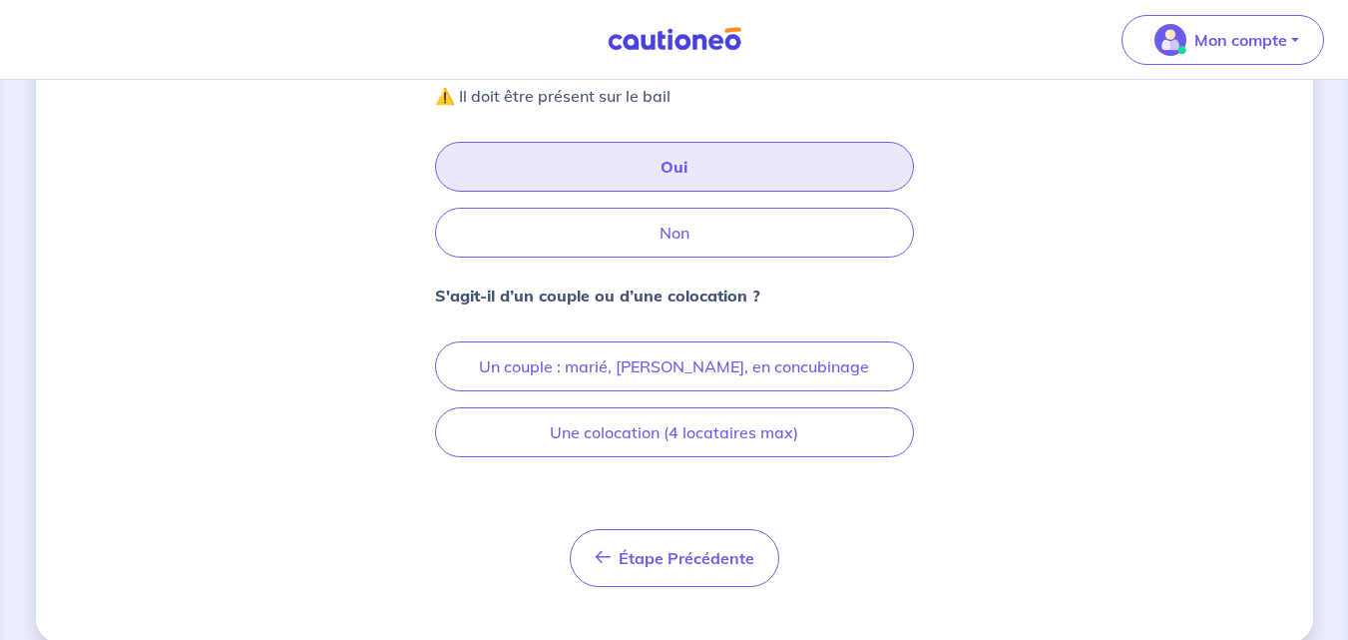
scroll to position [408, 0]
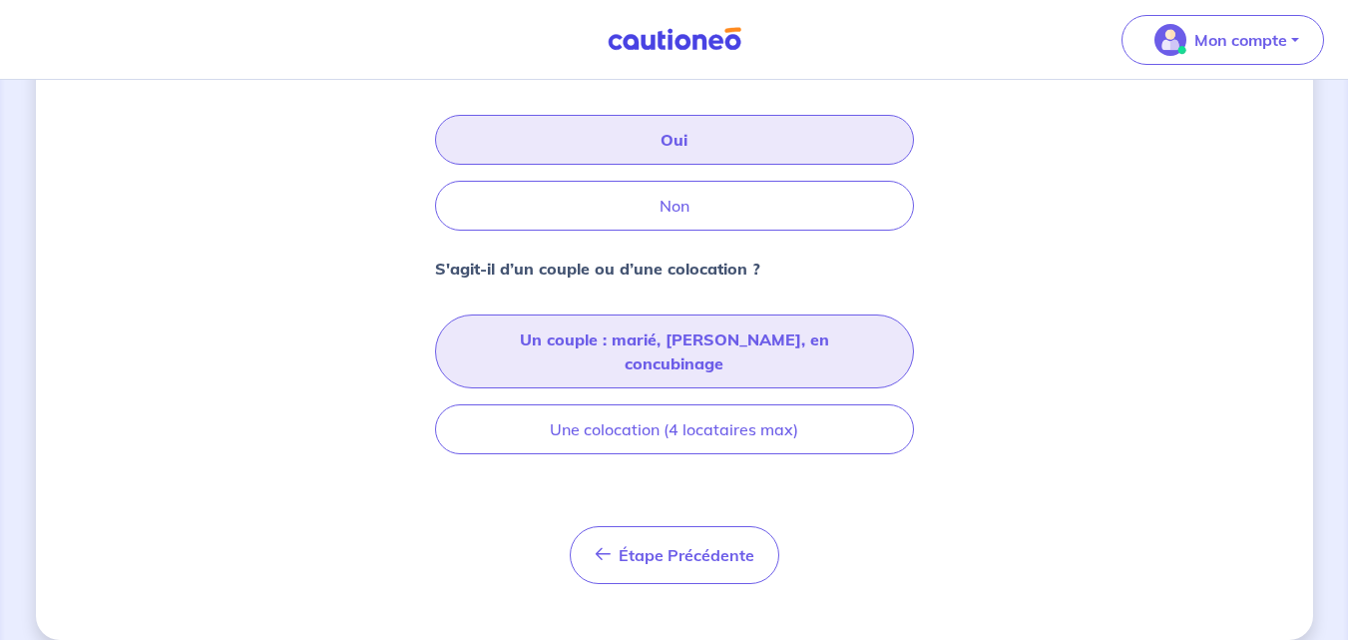
click at [533, 342] on button "Un couple : marié, [PERSON_NAME], en concubinage" at bounding box center [674, 351] width 479 height 74
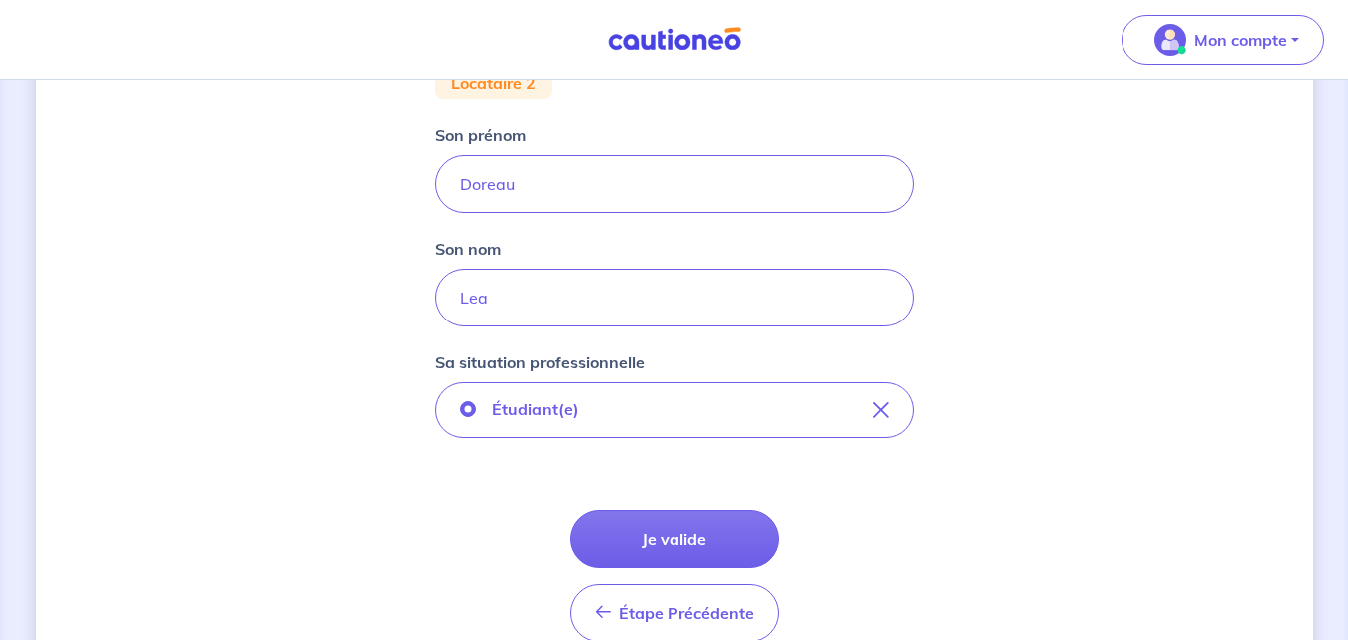
scroll to position [305, 0]
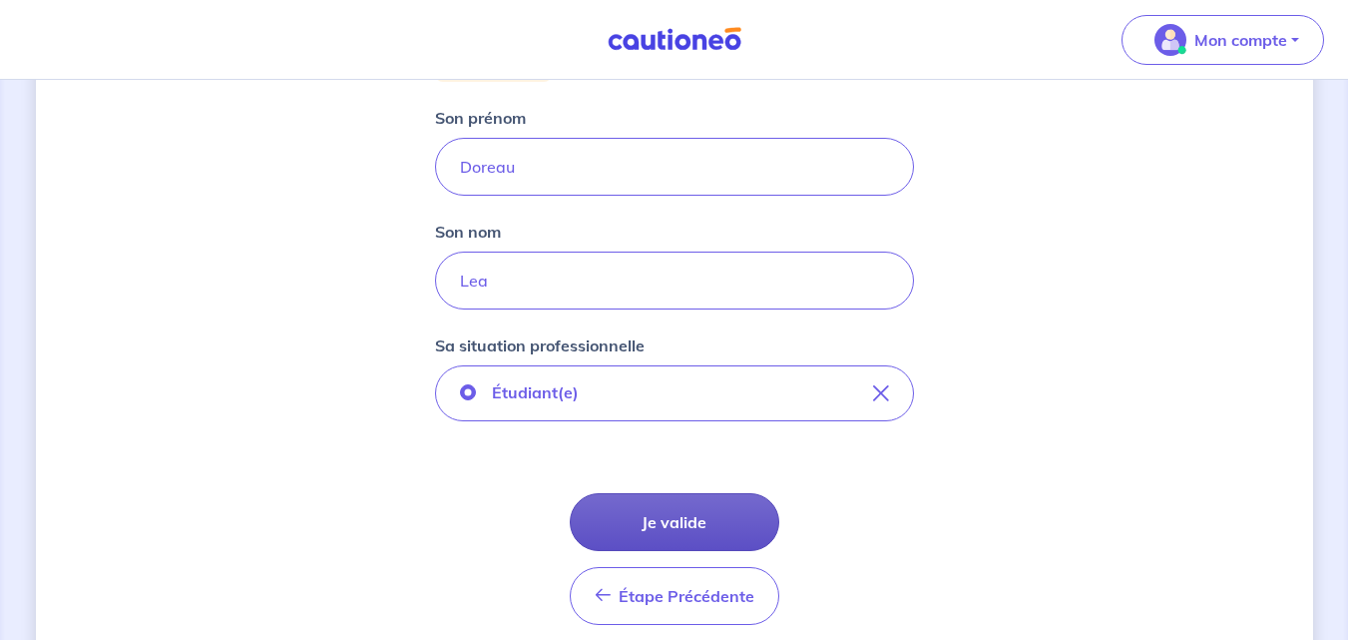
click at [663, 545] on button "Je valide" at bounding box center [675, 522] width 210 height 58
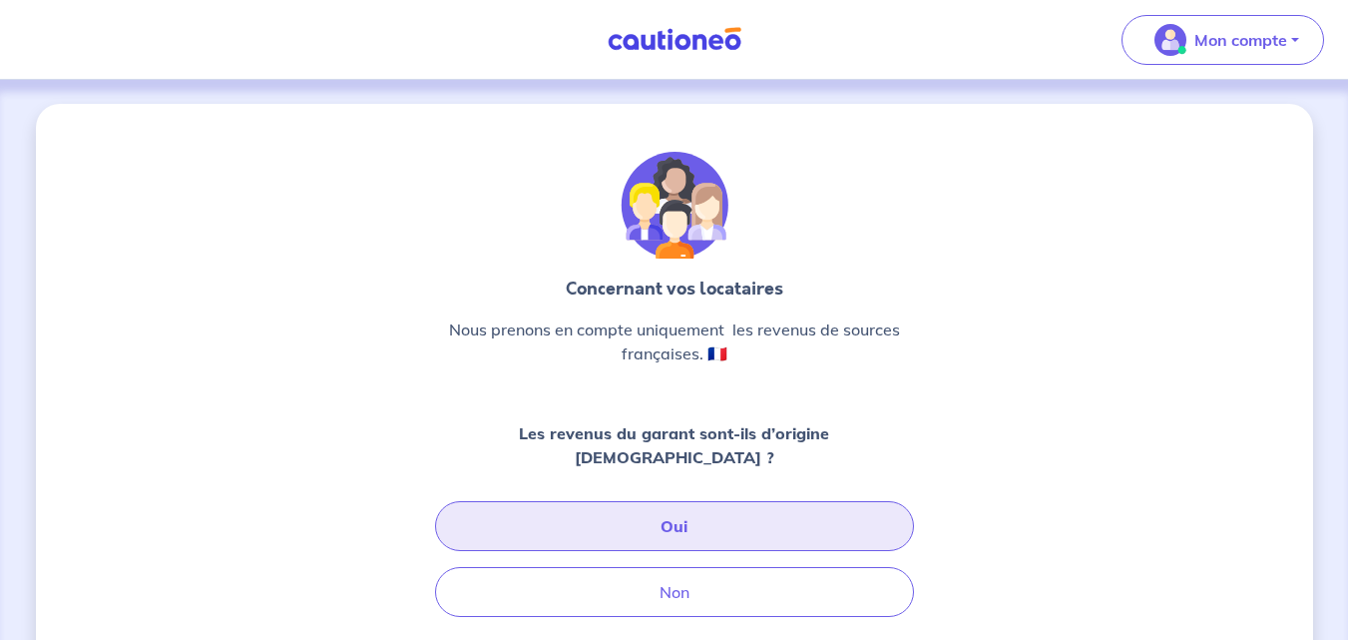
click at [584, 501] on button "Oui" at bounding box center [674, 526] width 479 height 50
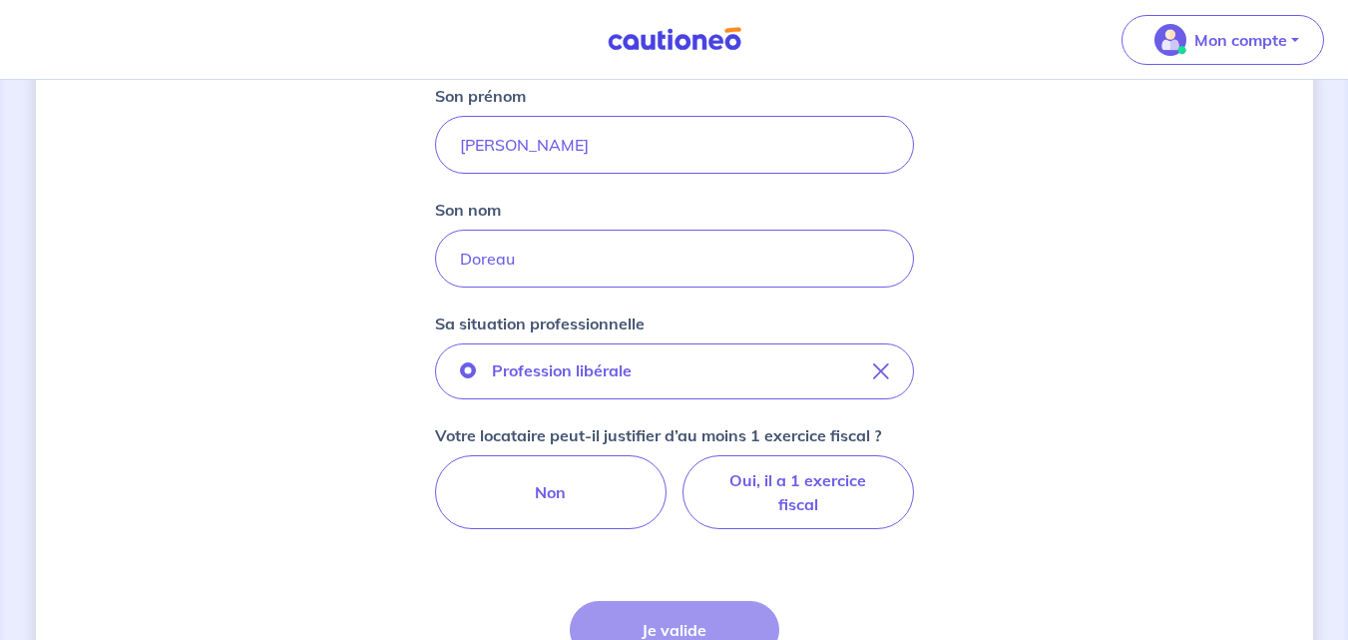
scroll to position [498, 0]
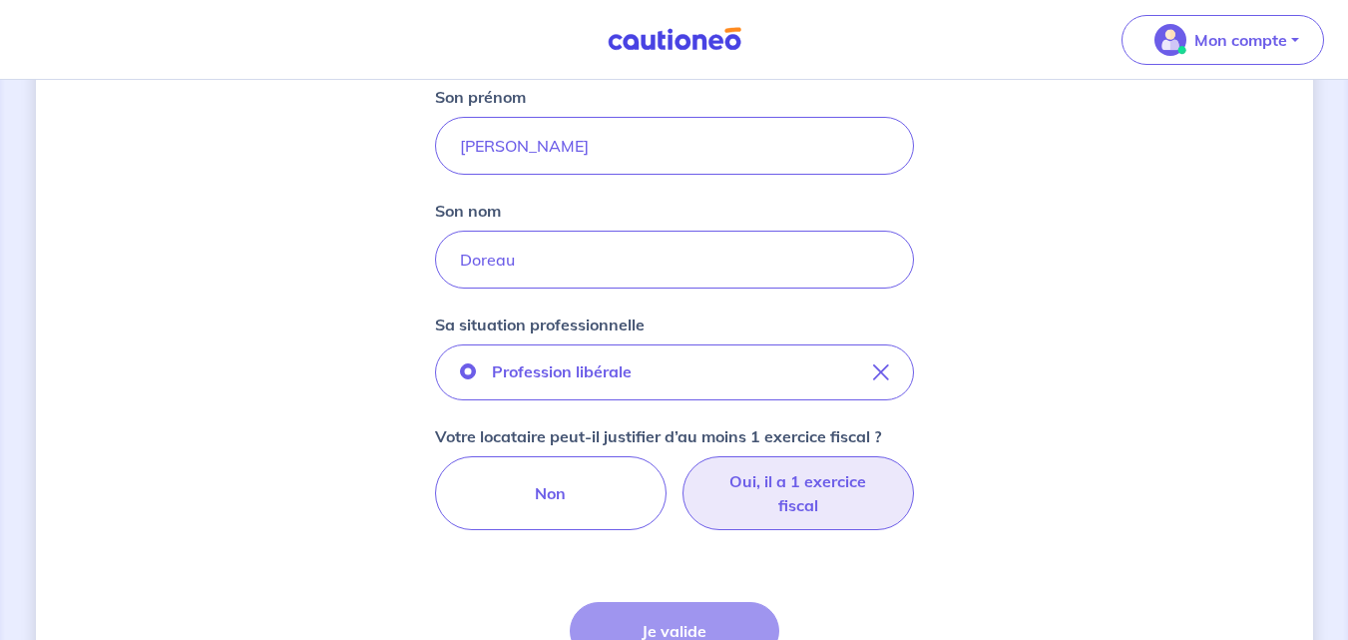
click at [817, 496] on label "Oui, il a 1 exercice fiscal" at bounding box center [797, 493] width 231 height 74
click at [680, 469] on input "Oui, il a 1 exercice fiscal" at bounding box center [673, 462] width 13 height 13
radio input "true"
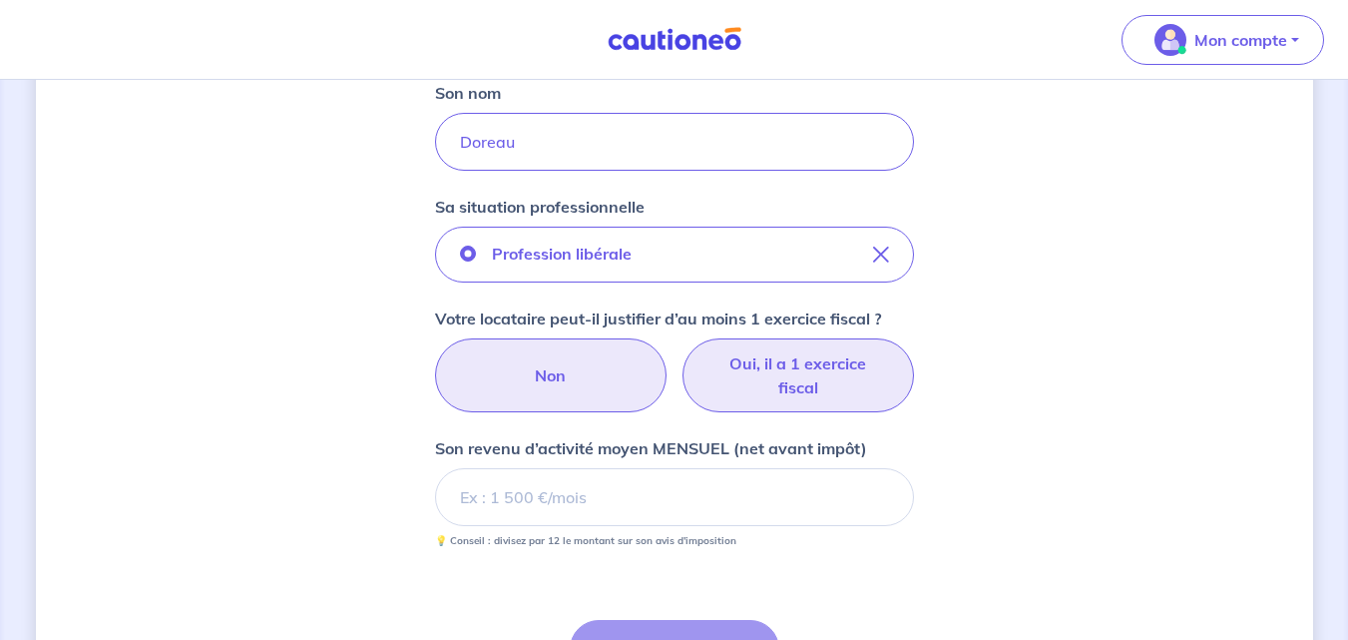
scroll to position [669, 0]
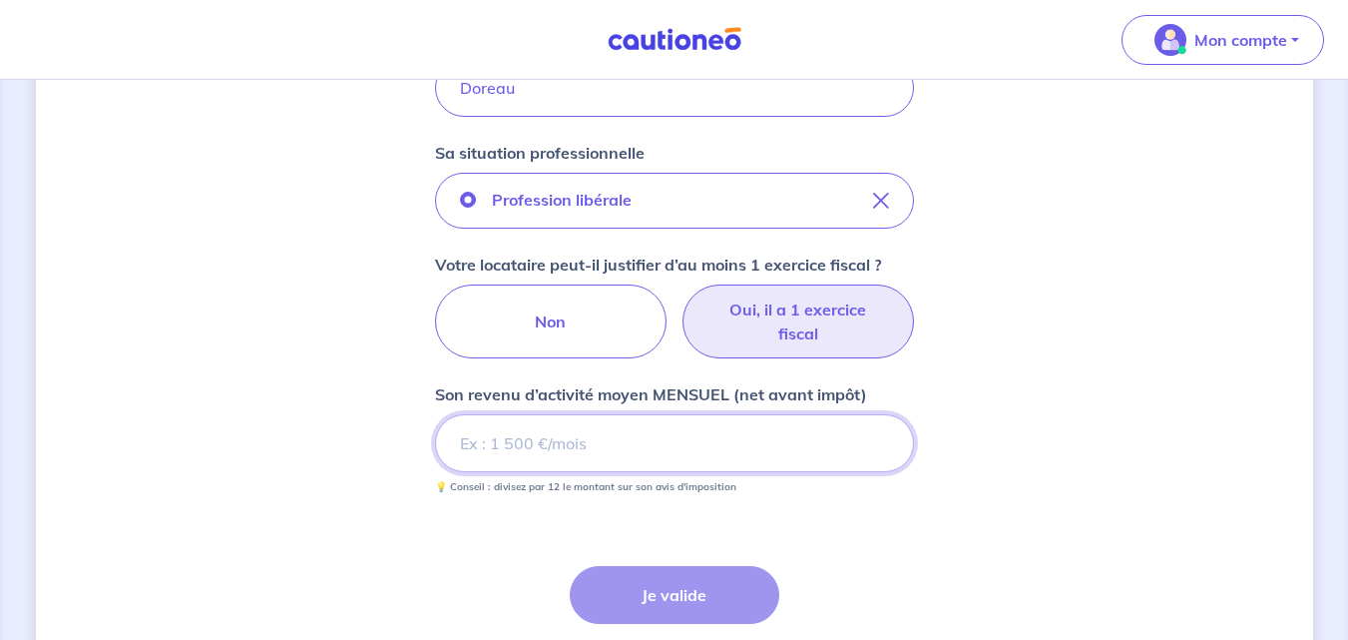
click at [534, 450] on input "Son revenu d’activité moyen MENSUEL (net avant impôt)" at bounding box center [674, 443] width 479 height 58
click at [579, 446] on input "Son revenu d’activité moyen MENSUEL (net avant impôt)" at bounding box center [674, 443] width 479 height 58
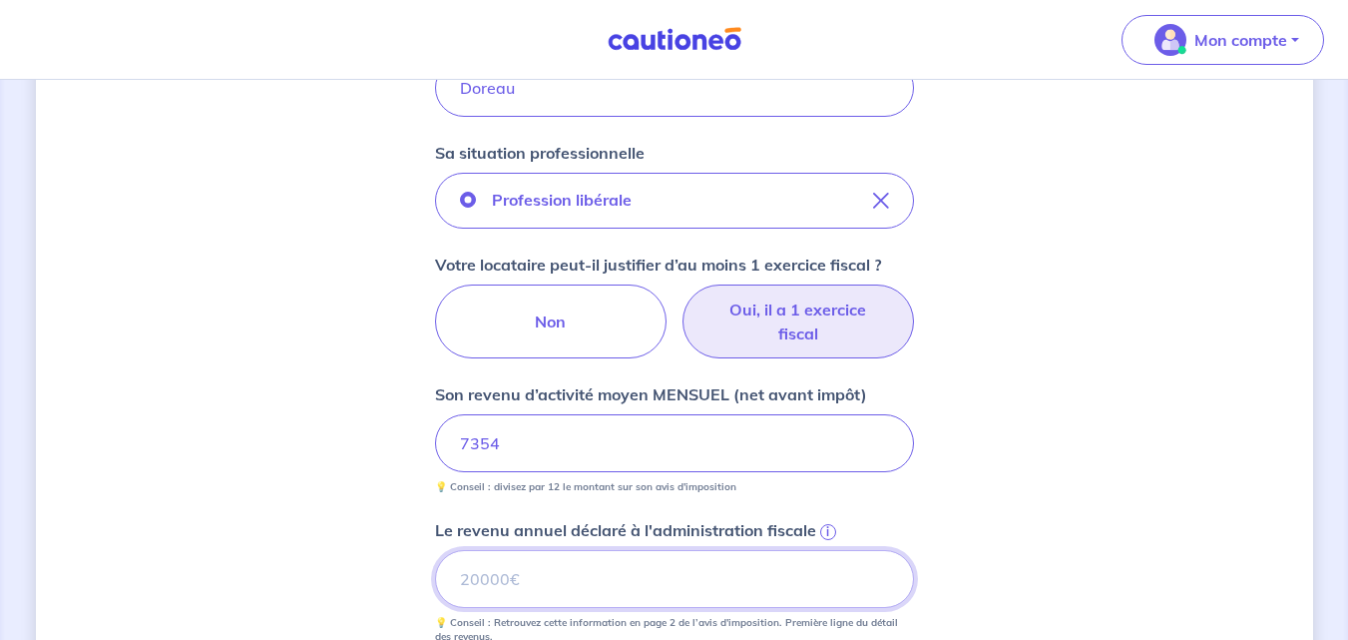
click at [527, 572] on input "Le revenu annuel déclaré à l'administration fiscale i" at bounding box center [674, 579] width 479 height 58
type input "88252"
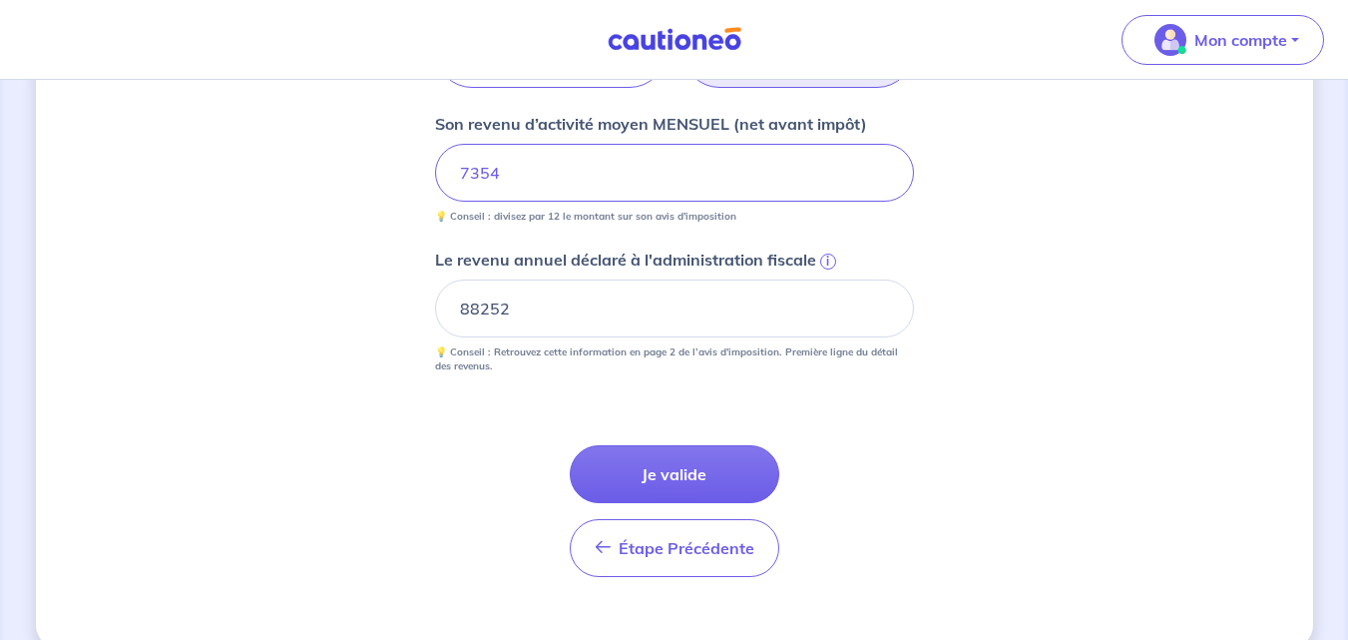
scroll to position [973, 0]
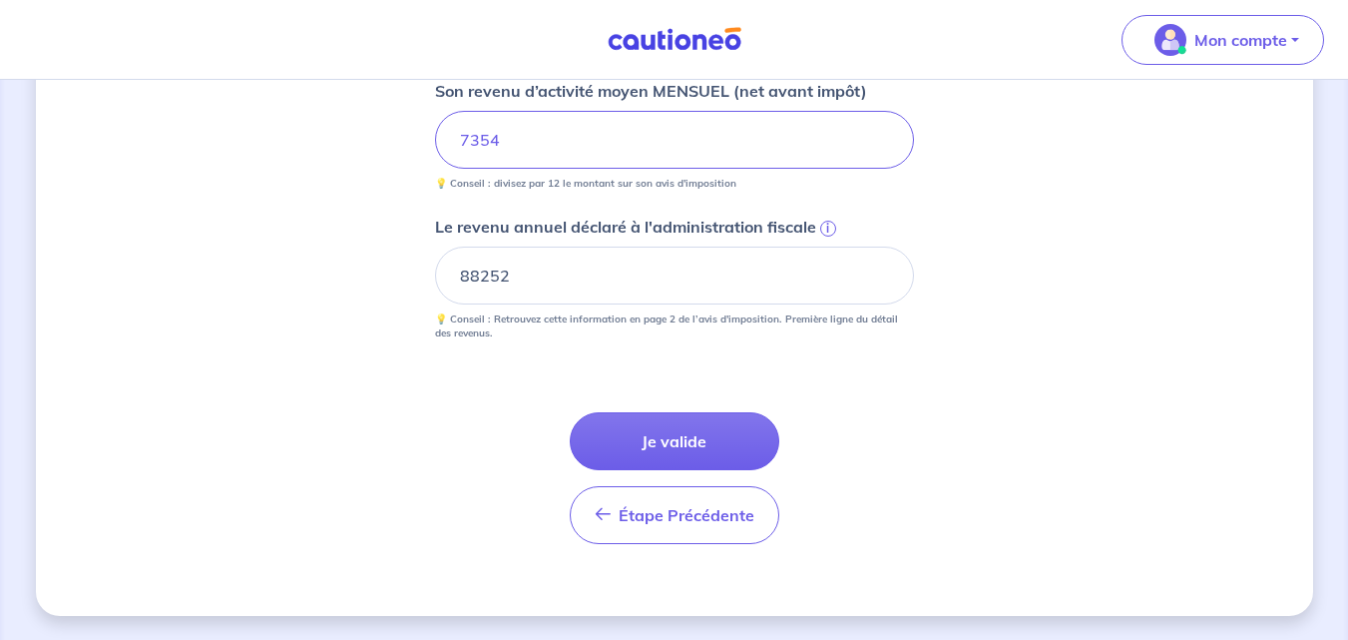
click at [827, 226] on span "i" at bounding box center [828, 228] width 16 height 16
click at [827, 246] on input "88252" at bounding box center [674, 275] width 479 height 58
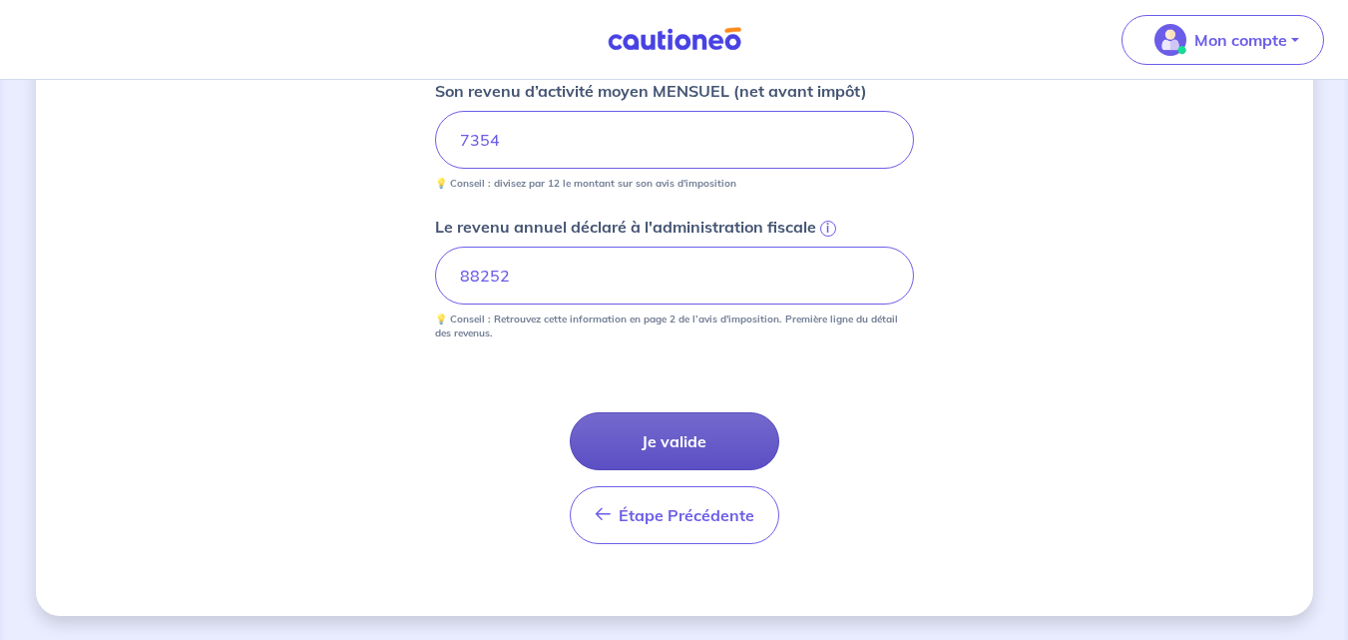
click at [649, 420] on button "Je valide" at bounding box center [675, 441] width 210 height 58
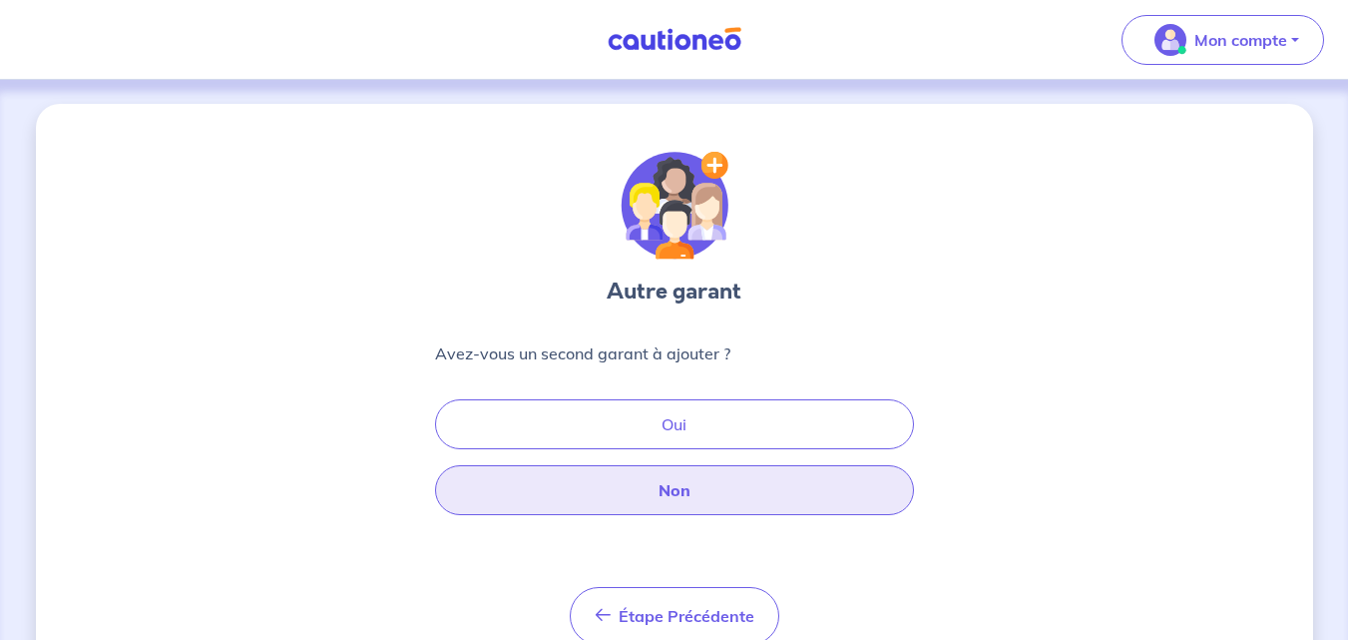
click at [632, 494] on button "Non" at bounding box center [674, 490] width 479 height 50
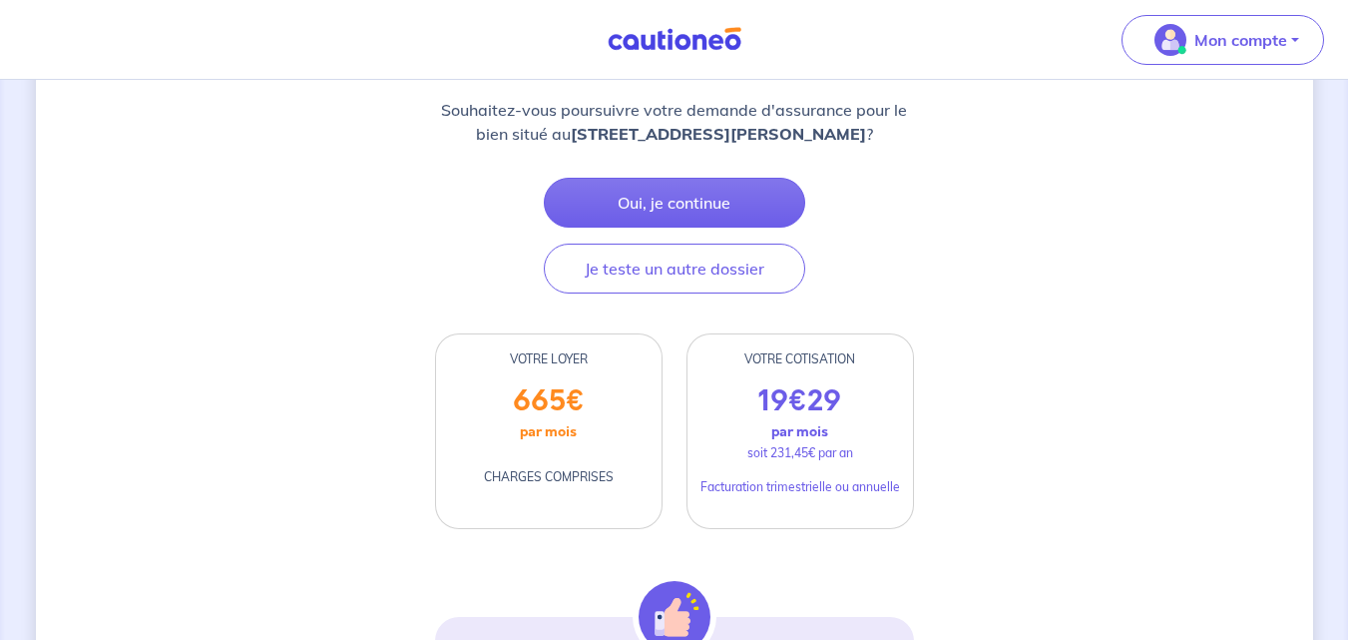
scroll to position [233, 0]
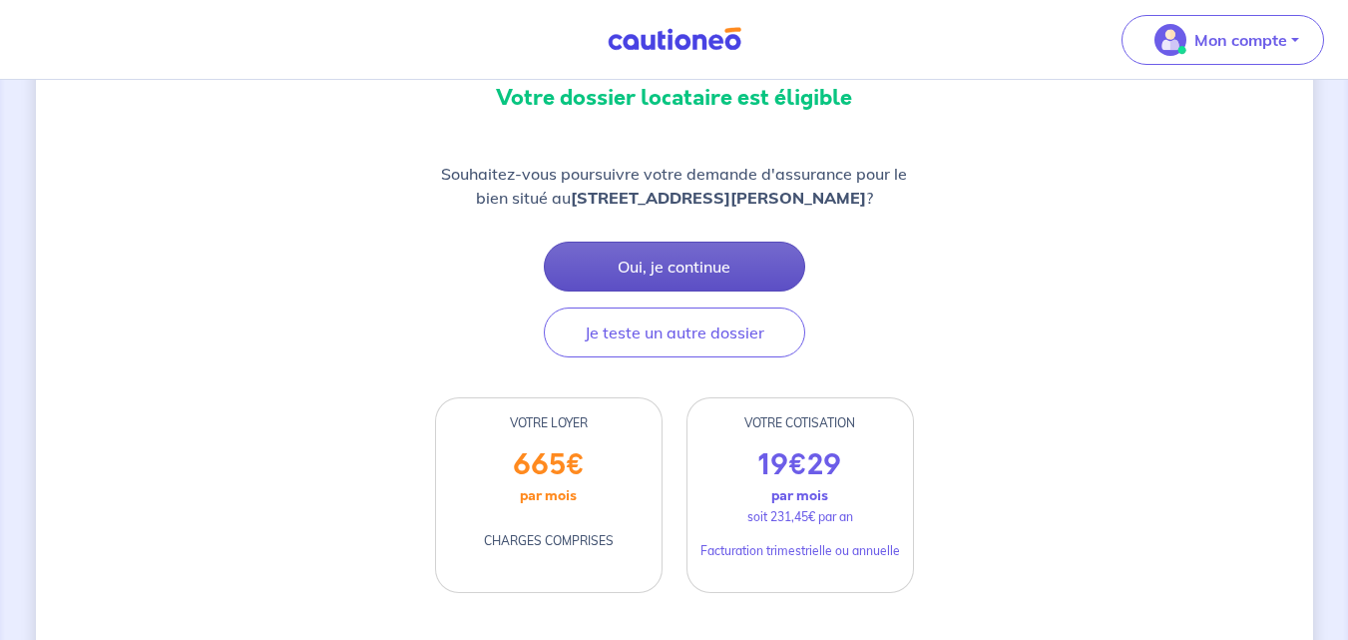
click at [615, 276] on button "Oui, je continue" at bounding box center [674, 266] width 261 height 50
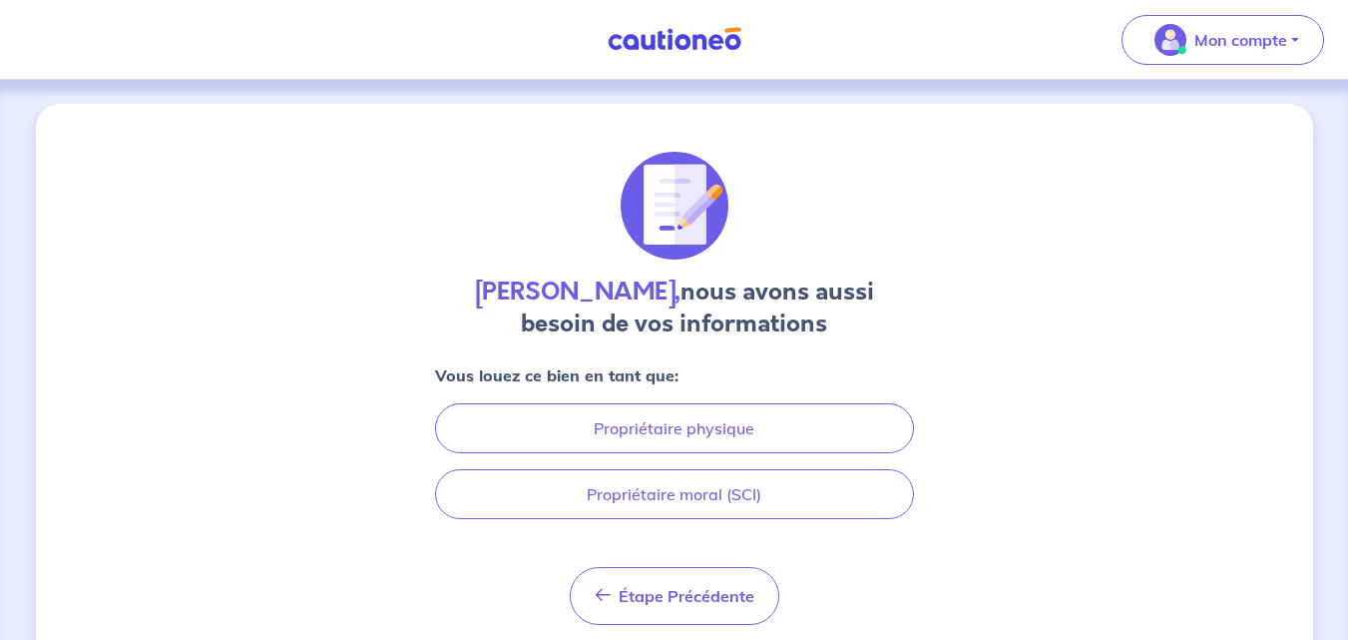
click at [607, 400] on div "Vous louez ce bien en tant que: Propriétaire physique Propriétaire moral (SCI)" at bounding box center [674, 441] width 479 height 156
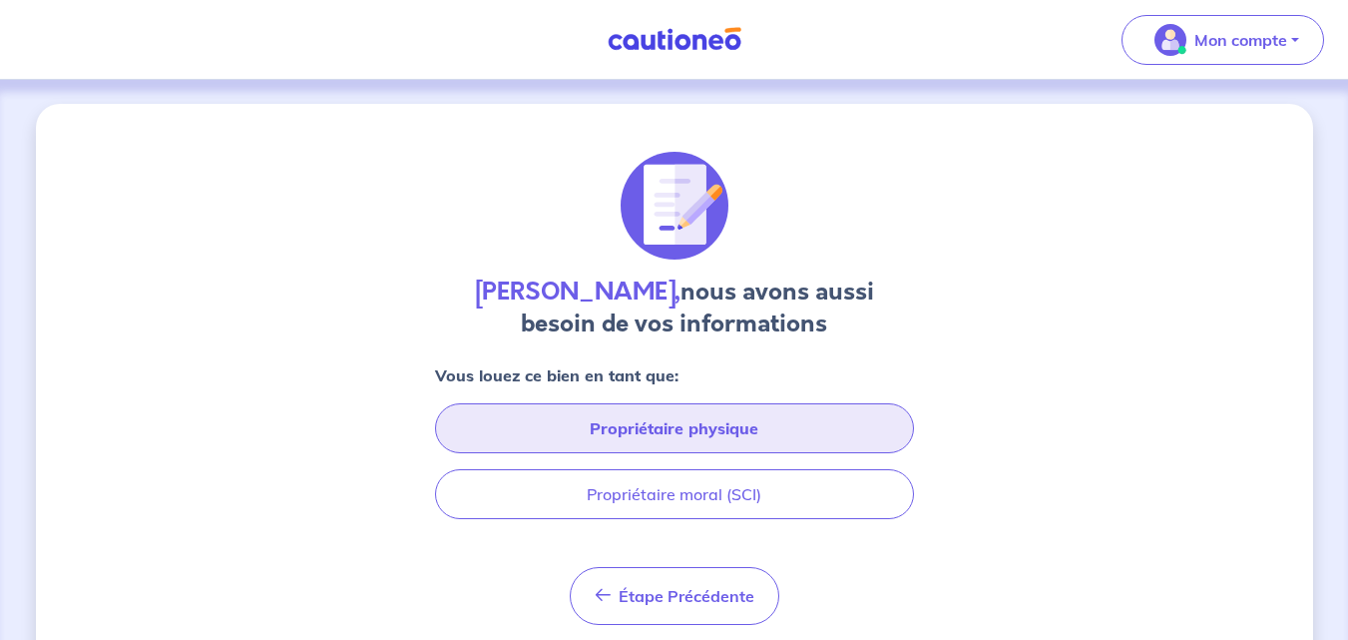
click at [613, 420] on button "Propriétaire physique" at bounding box center [674, 428] width 479 height 50
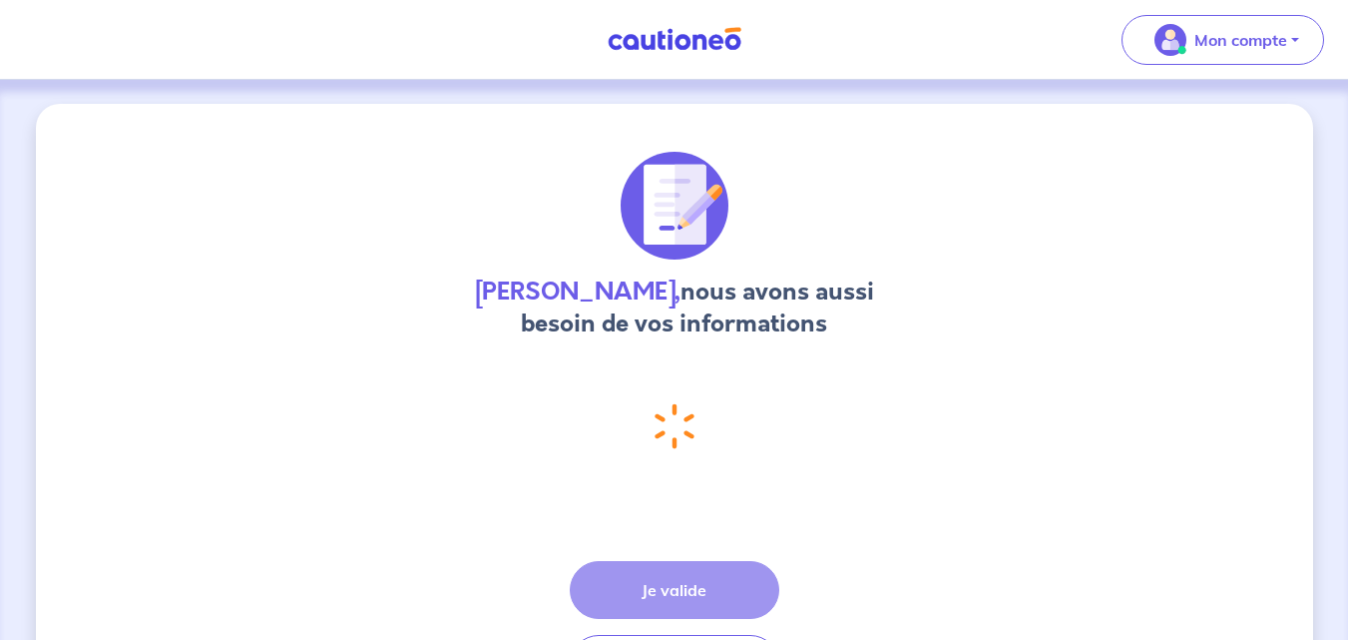
select select "FR"
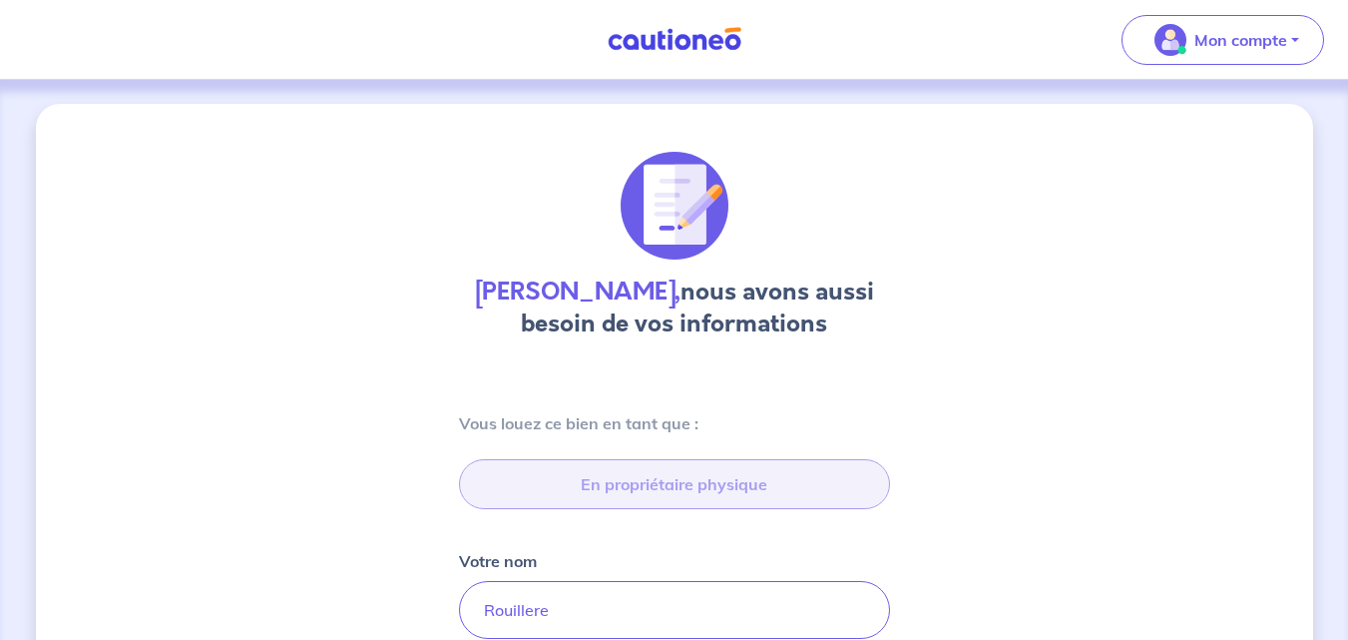
type input "[STREET_ADDRESS][PERSON_NAME]"
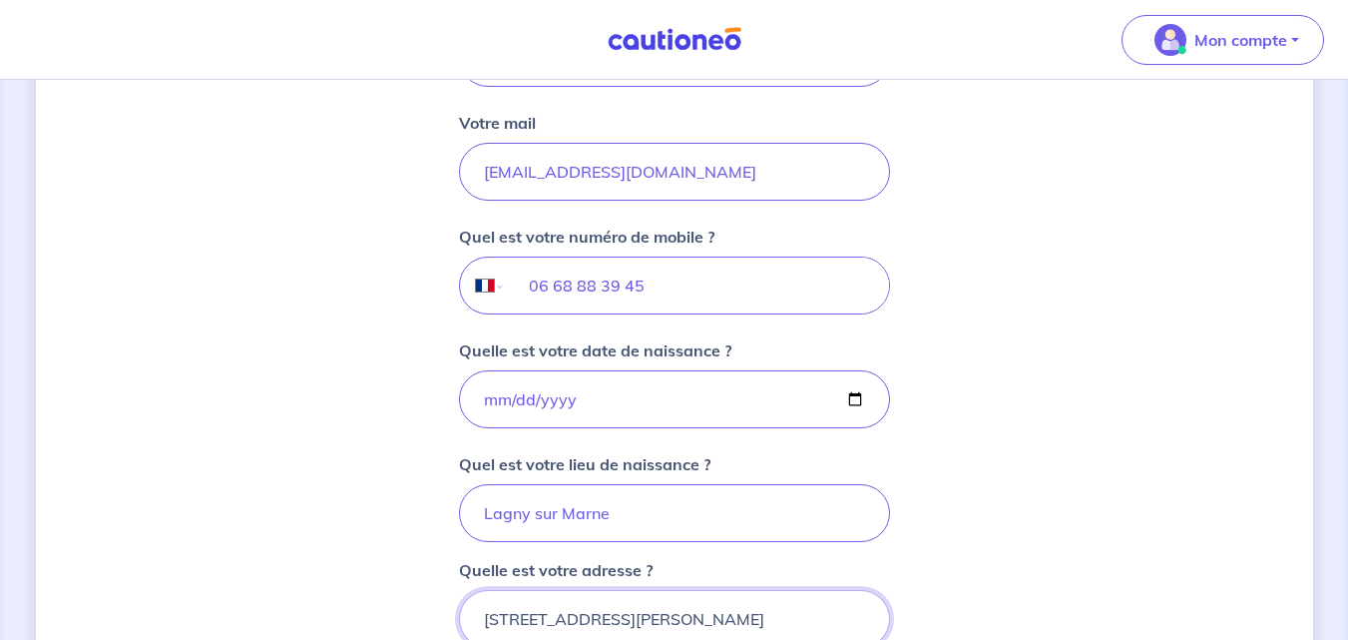
scroll to position [912, 0]
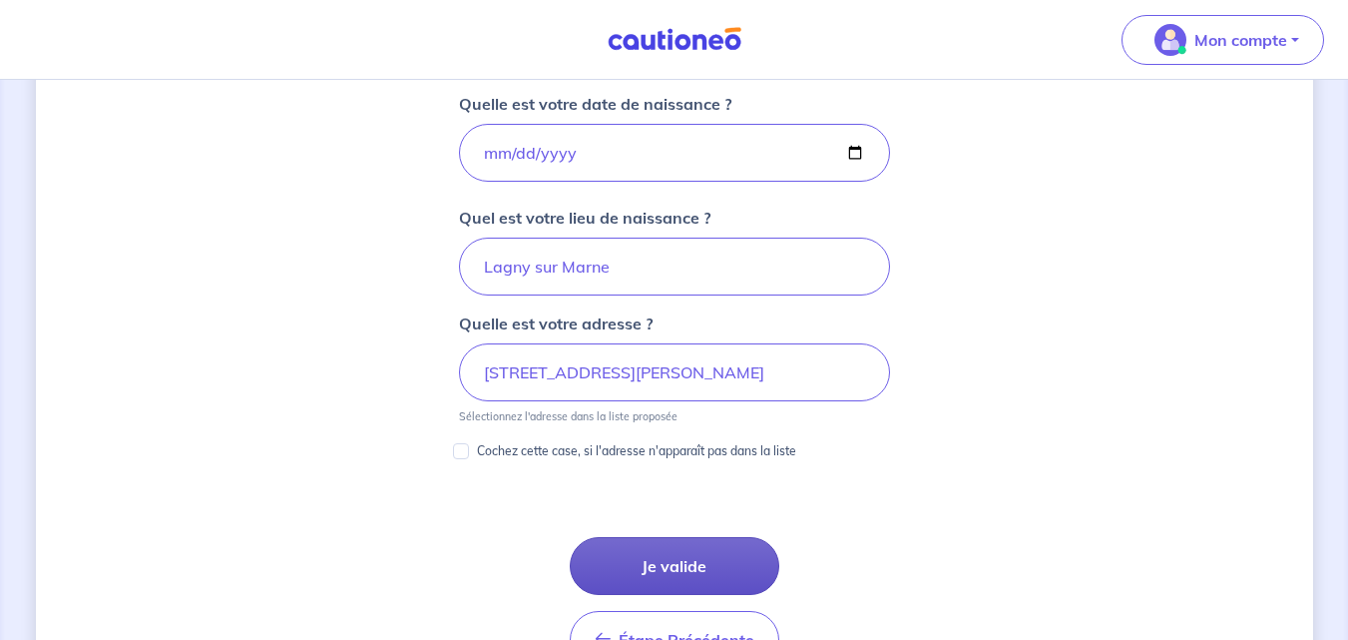
click at [638, 547] on button "Je valide" at bounding box center [675, 566] width 210 height 58
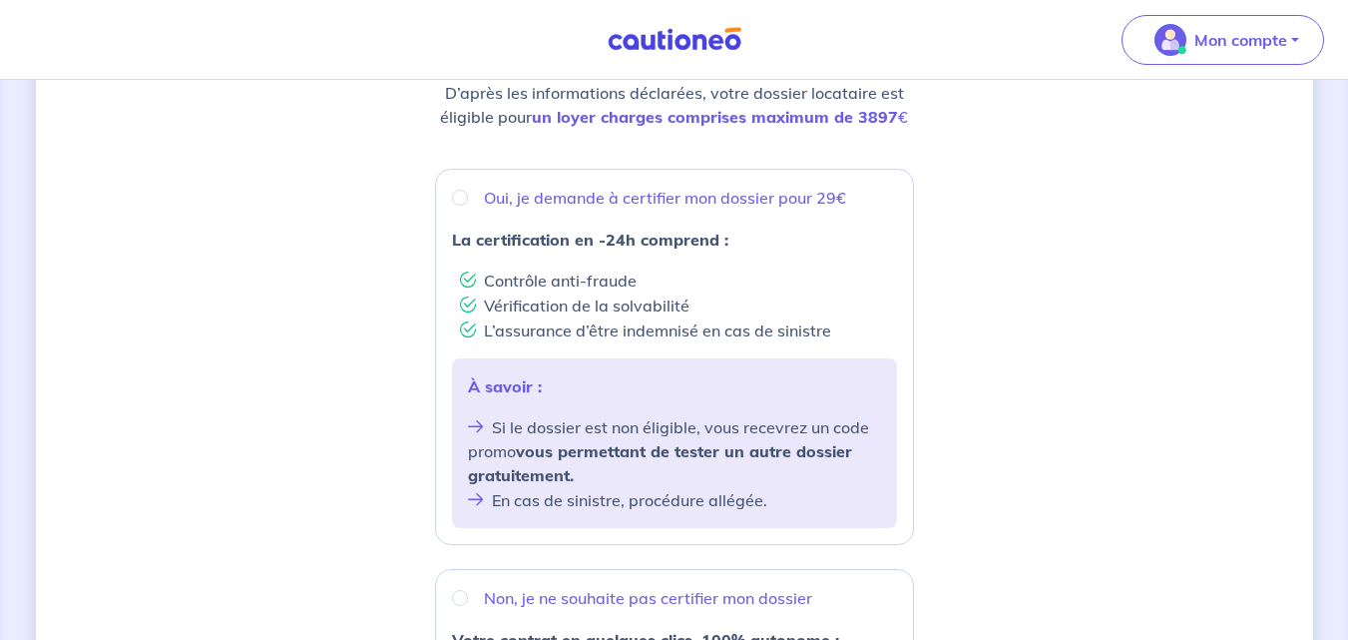
scroll to position [543, 0]
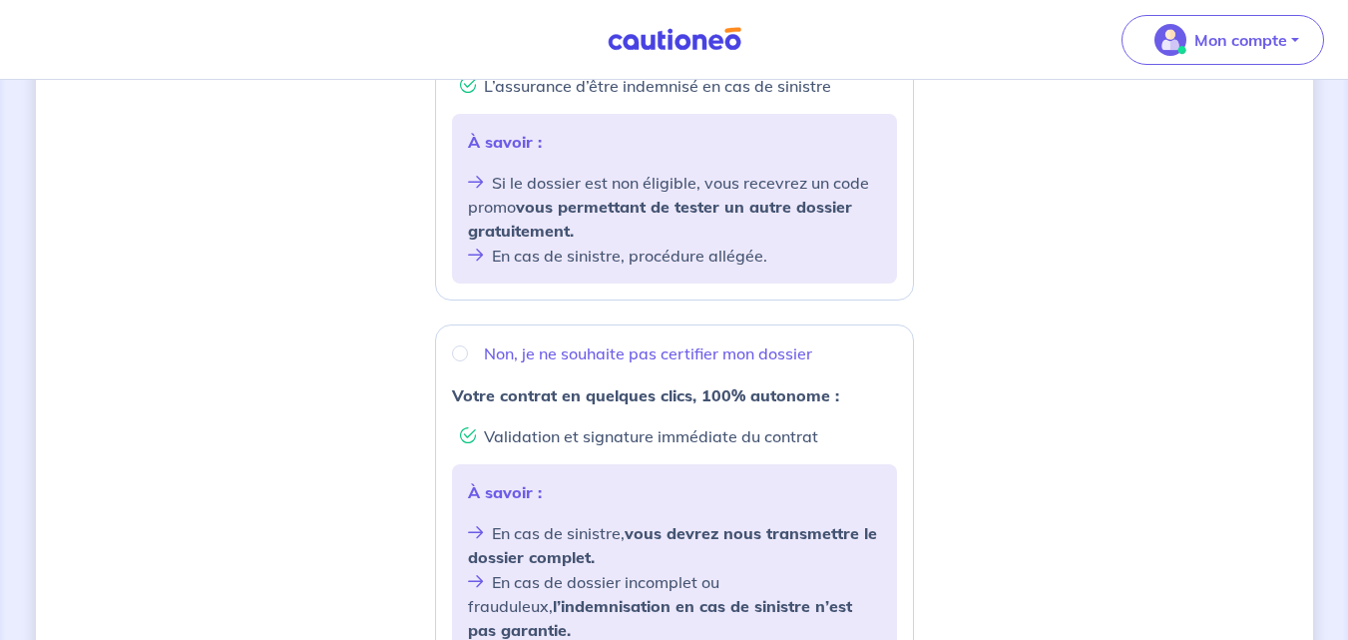
click at [526, 370] on div "Non, je ne souhaite pas certifier mon dossier Votre contrat en quelques clics, …" at bounding box center [674, 499] width 479 height 350
radio input "true"
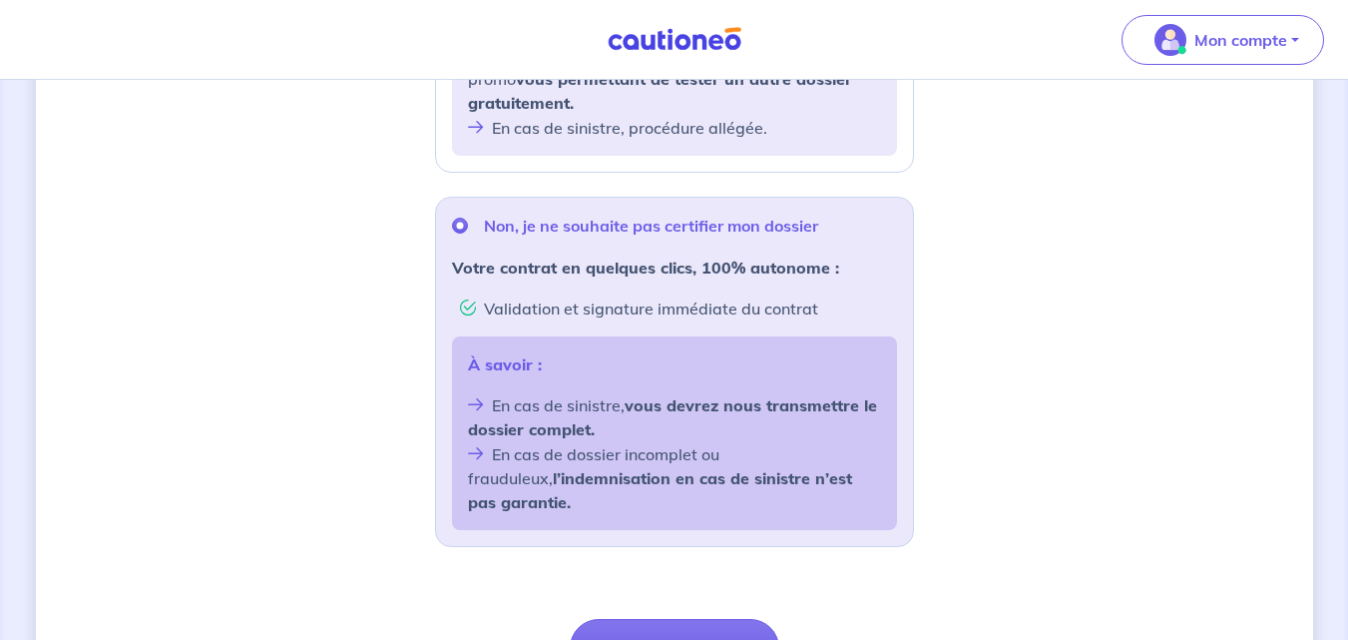
scroll to position [687, 0]
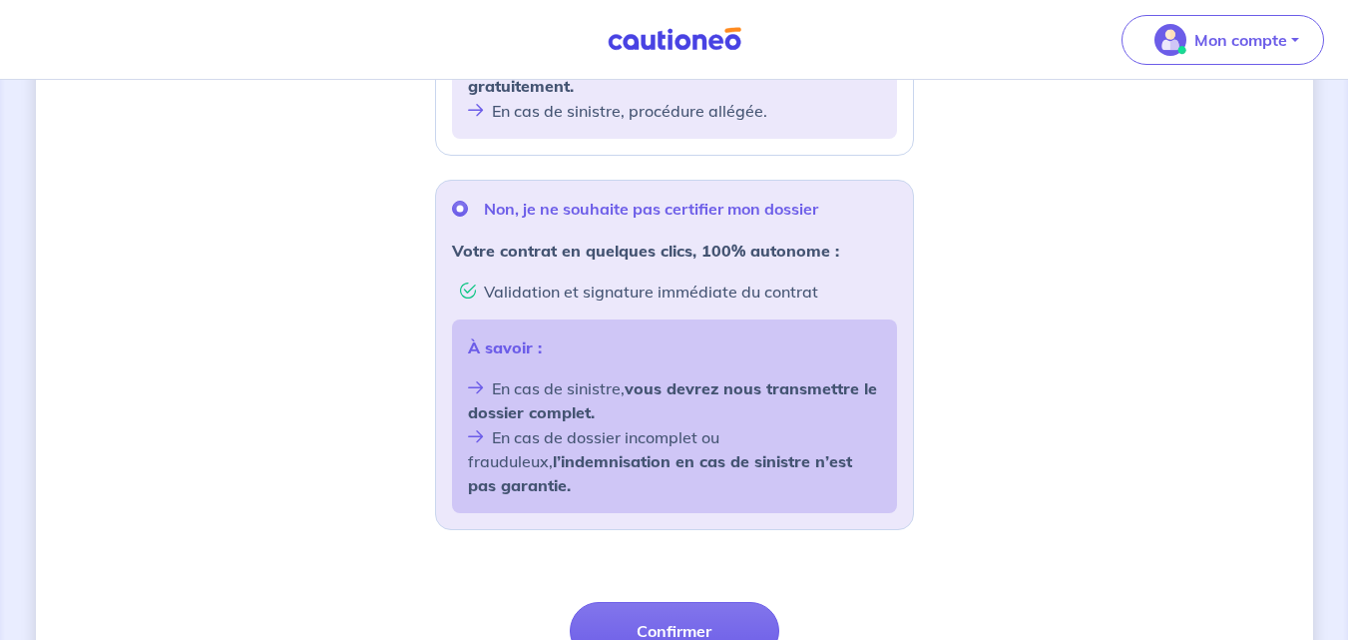
click at [666, 577] on form "Oui, je demande à certifier mon dossier pour 29€ La certification en -24h compr…" at bounding box center [674, 265] width 479 height 970
click at [668, 602] on button "Confirmer" at bounding box center [675, 631] width 210 height 58
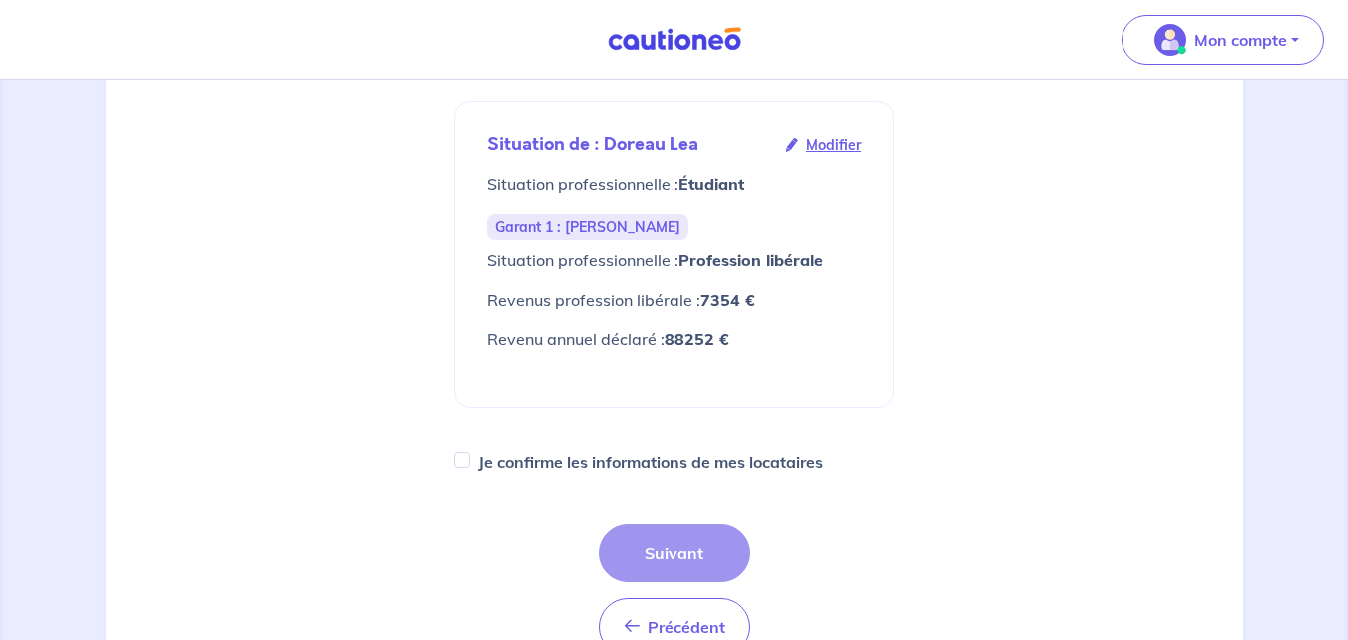
scroll to position [682, 0]
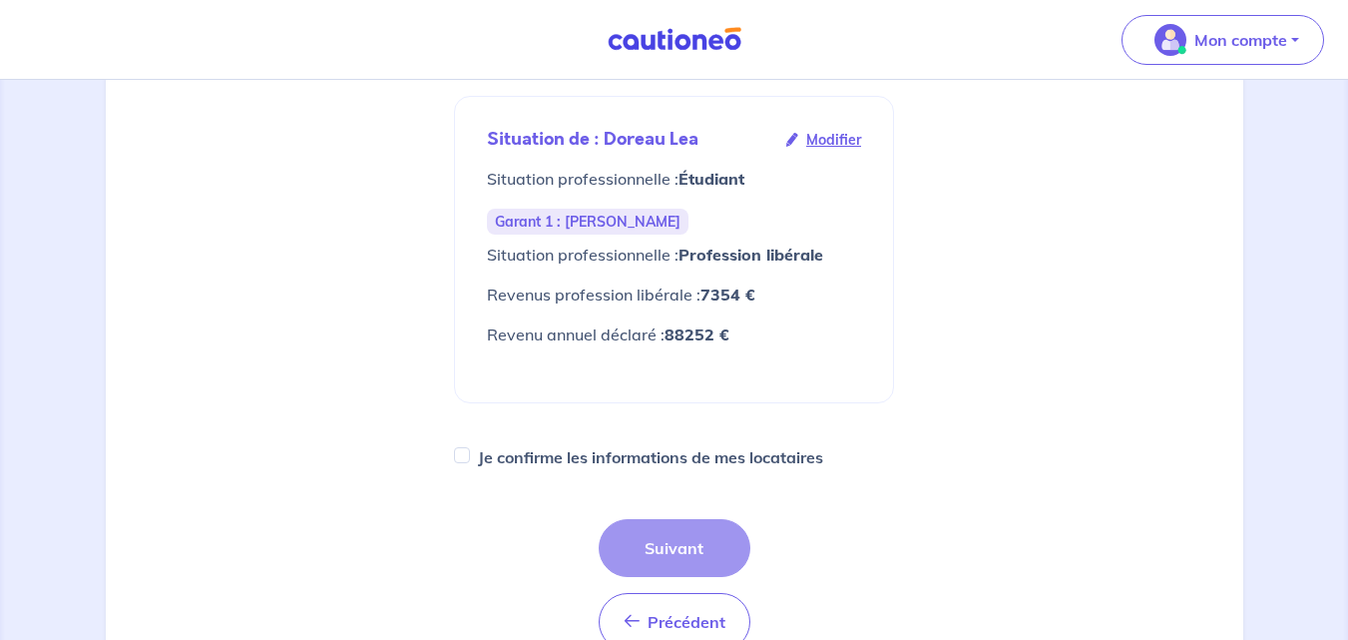
click at [562, 466] on label "Je confirme les informations de mes locataires" at bounding box center [650, 457] width 345 height 28
click at [470, 463] on input "Je confirme les informations de mes locataires" at bounding box center [462, 455] width 16 height 16
checkbox input "true"
click at [632, 543] on button "Suivant" at bounding box center [675, 548] width 152 height 58
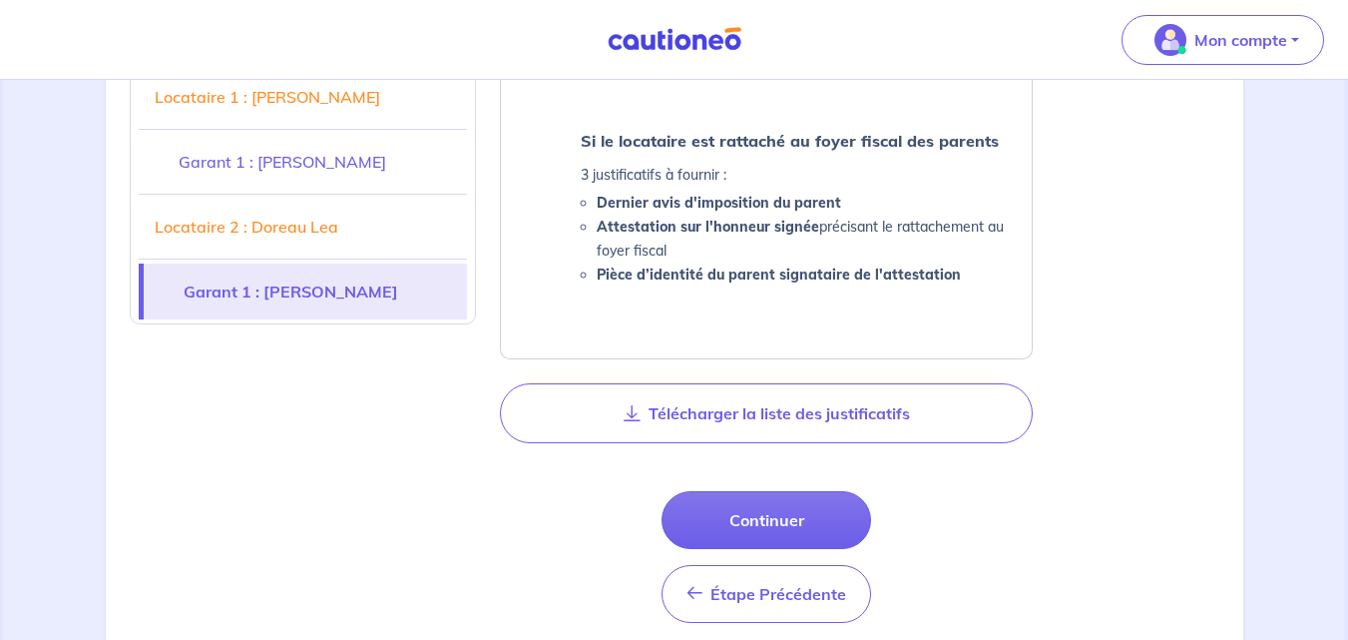
scroll to position [2723, 0]
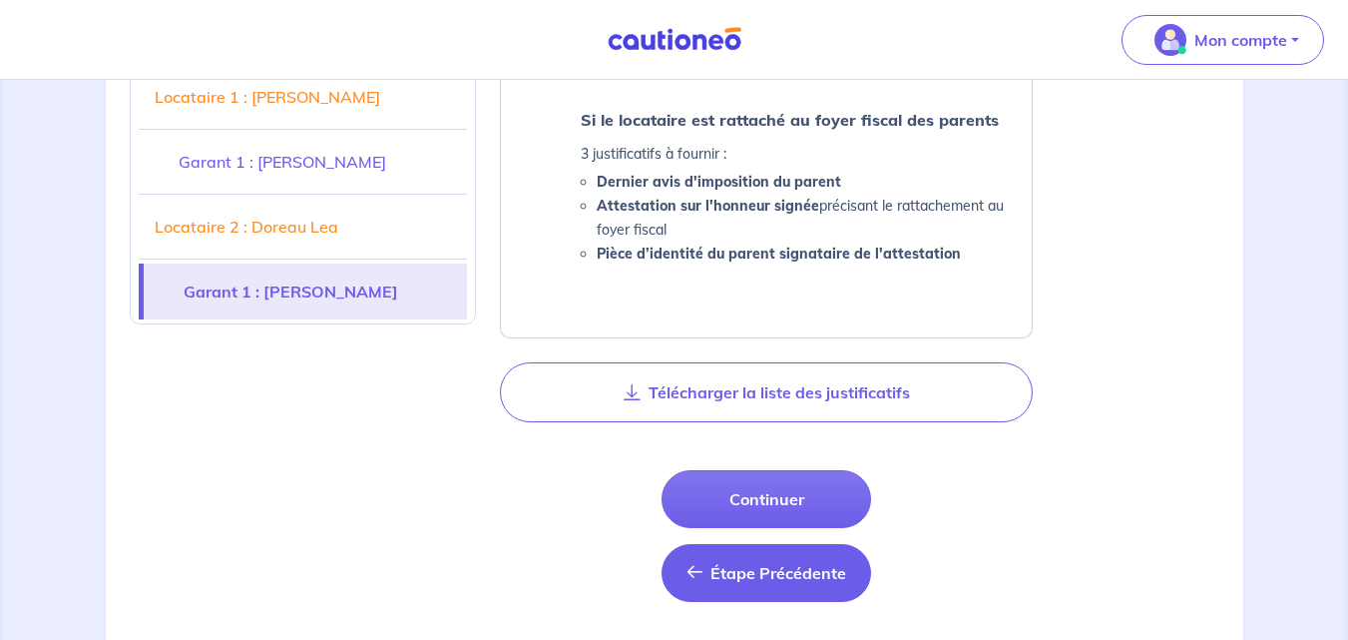
click at [677, 544] on button "Étape Précédente Étape Précédente" at bounding box center [766, 573] width 210 height 58
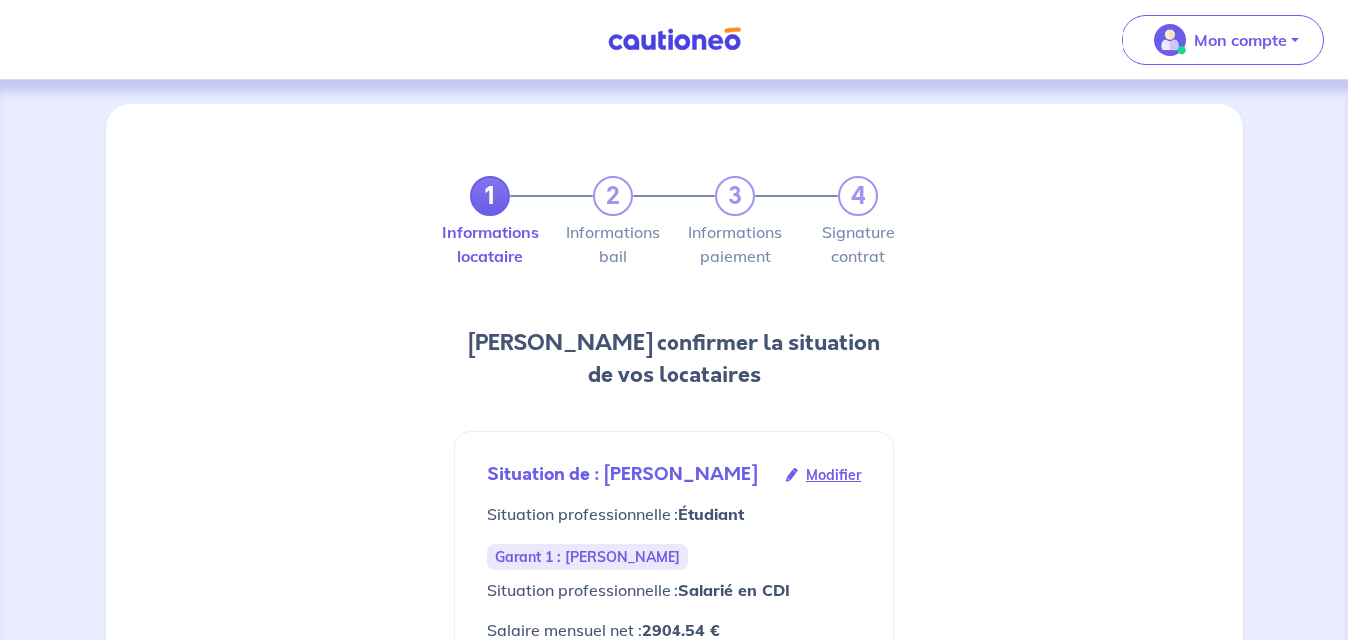
click at [677, 532] on div "Situation de : [PERSON_NAME] Modifier Situation professionnelle : Étudiant Gara…" at bounding box center [674, 584] width 406 height 273
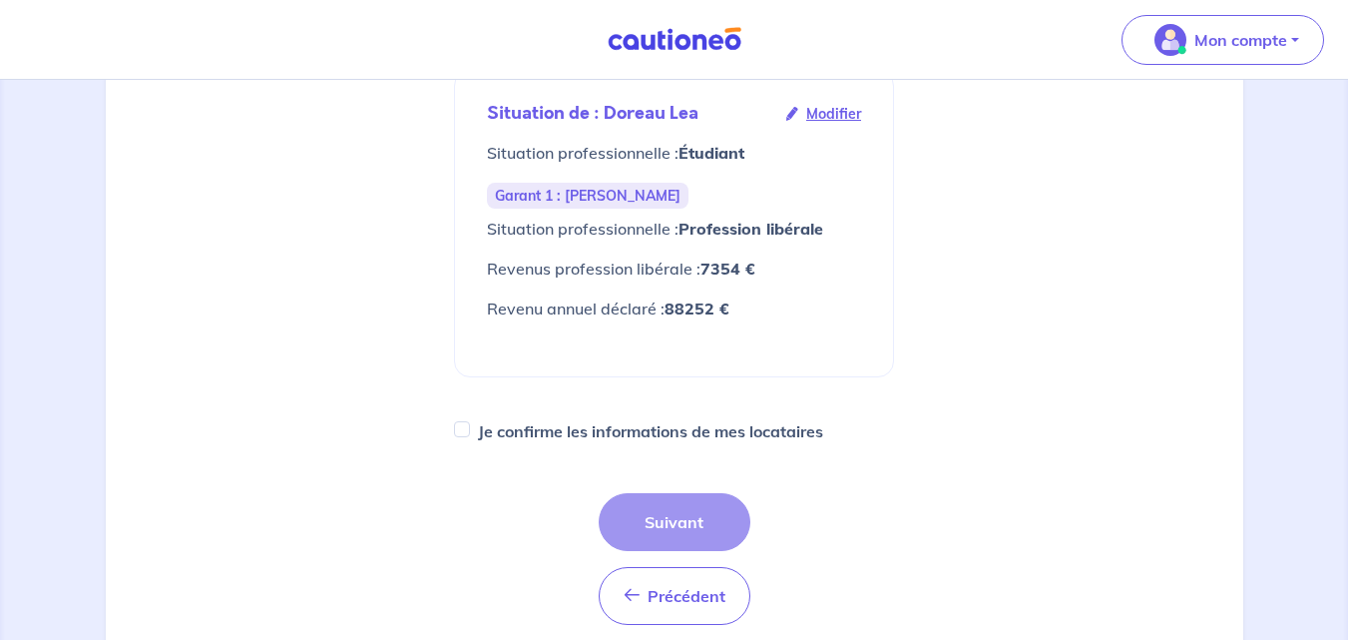
scroll to position [711, 0]
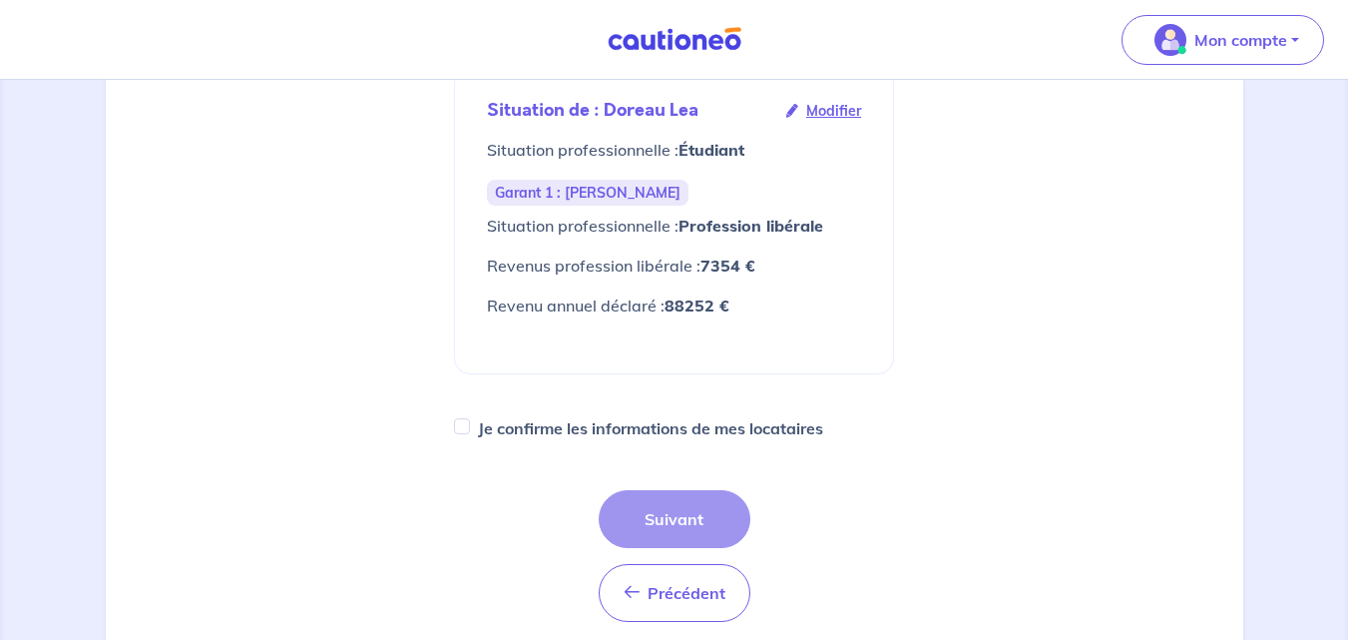
click at [616, 423] on label "Je confirme les informations de mes locataires" at bounding box center [650, 428] width 345 height 28
click at [470, 423] on input "Je confirme les informations de mes locataires" at bounding box center [462, 426] width 16 height 16
checkbox input "true"
click at [666, 533] on button "Suivant" at bounding box center [675, 519] width 152 height 58
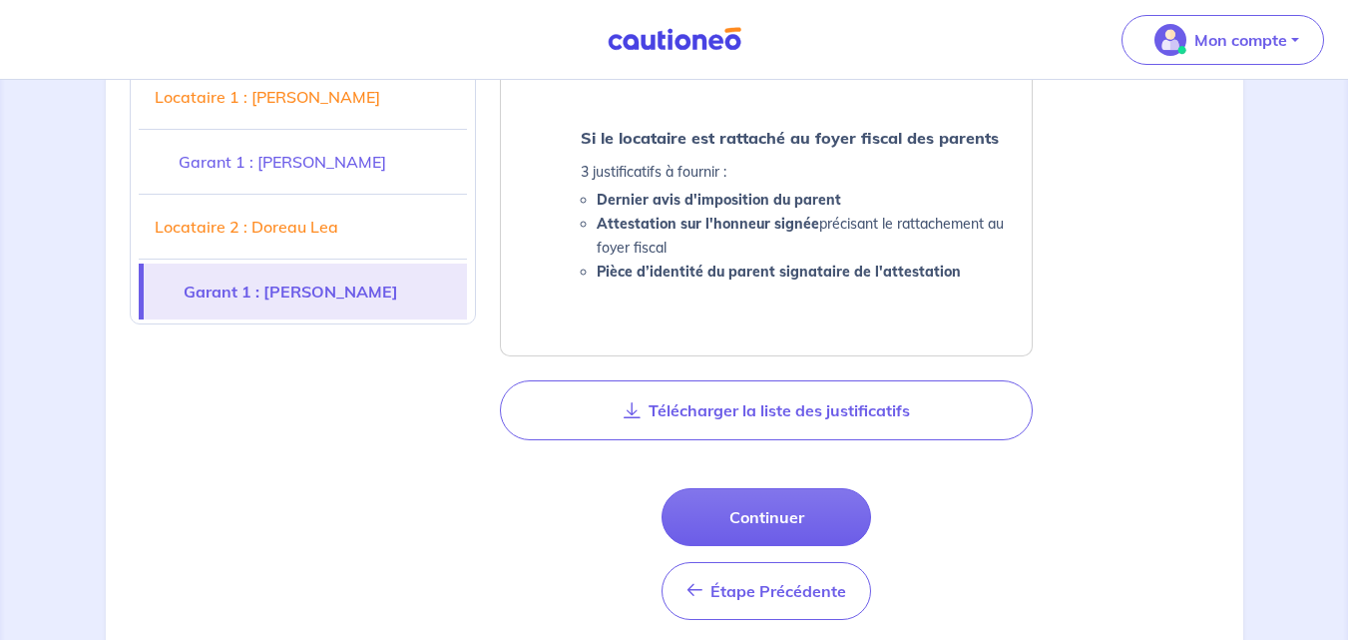
scroll to position [2747, 0]
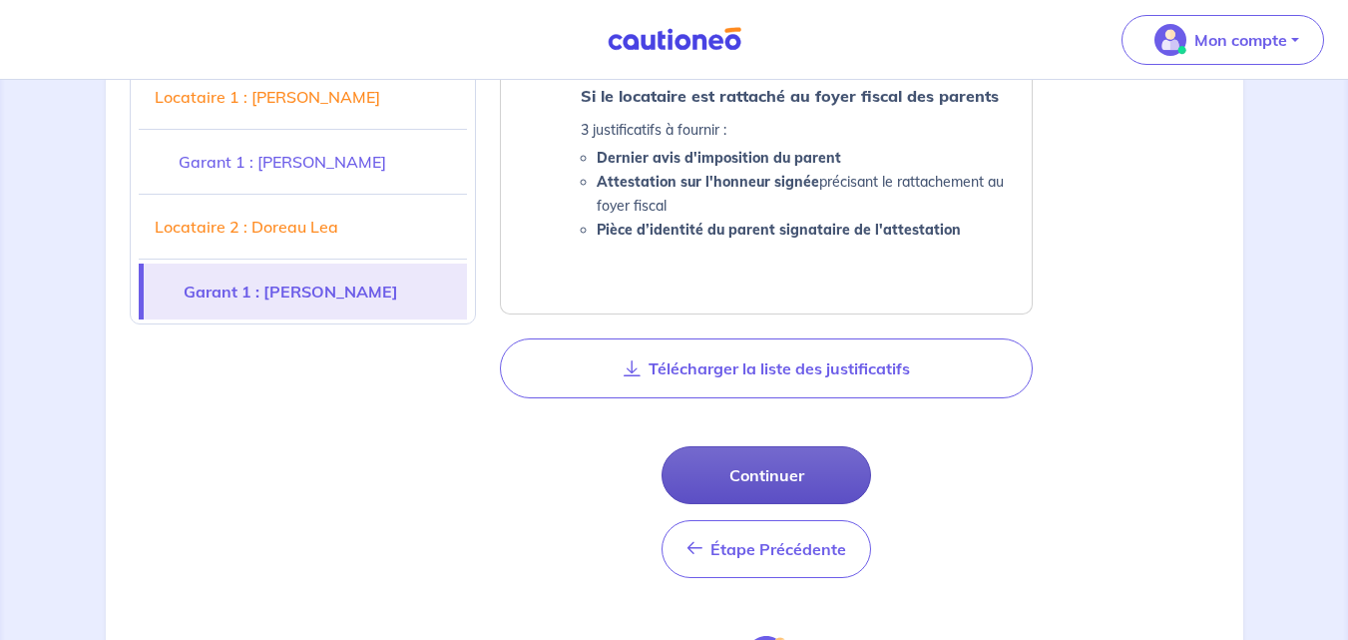
click at [743, 458] on button "Continuer" at bounding box center [766, 475] width 210 height 58
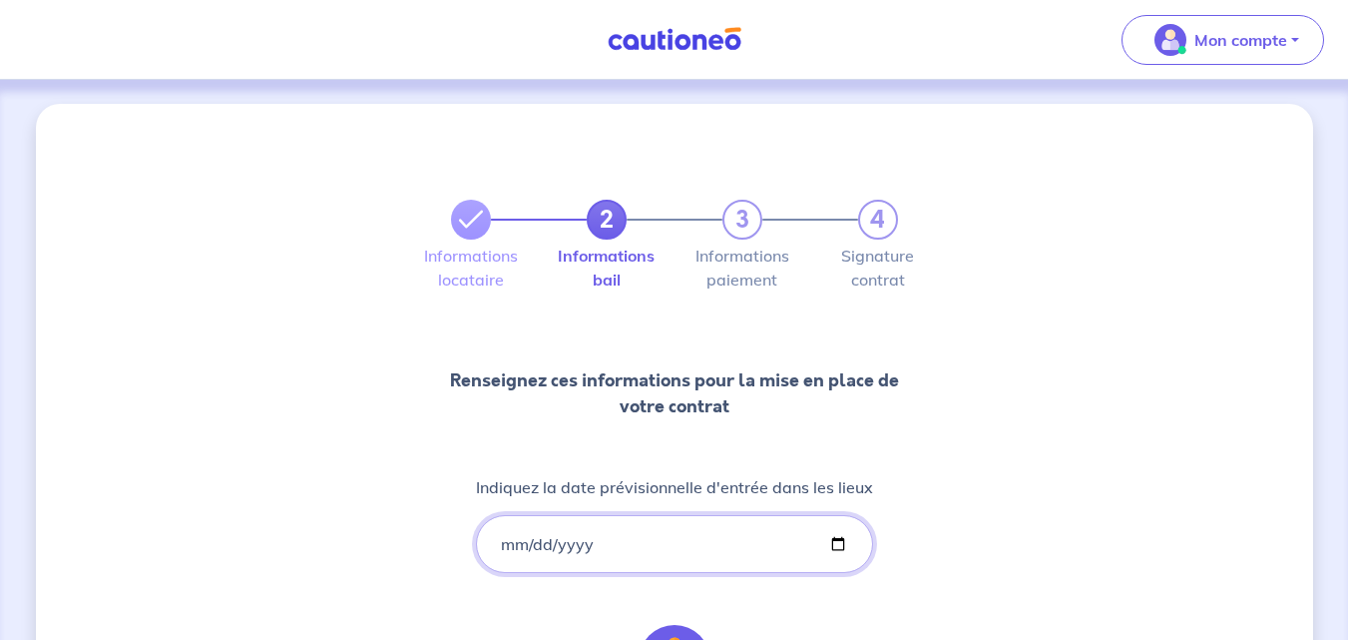
click at [835, 541] on input "[DATE]" at bounding box center [674, 544] width 397 height 58
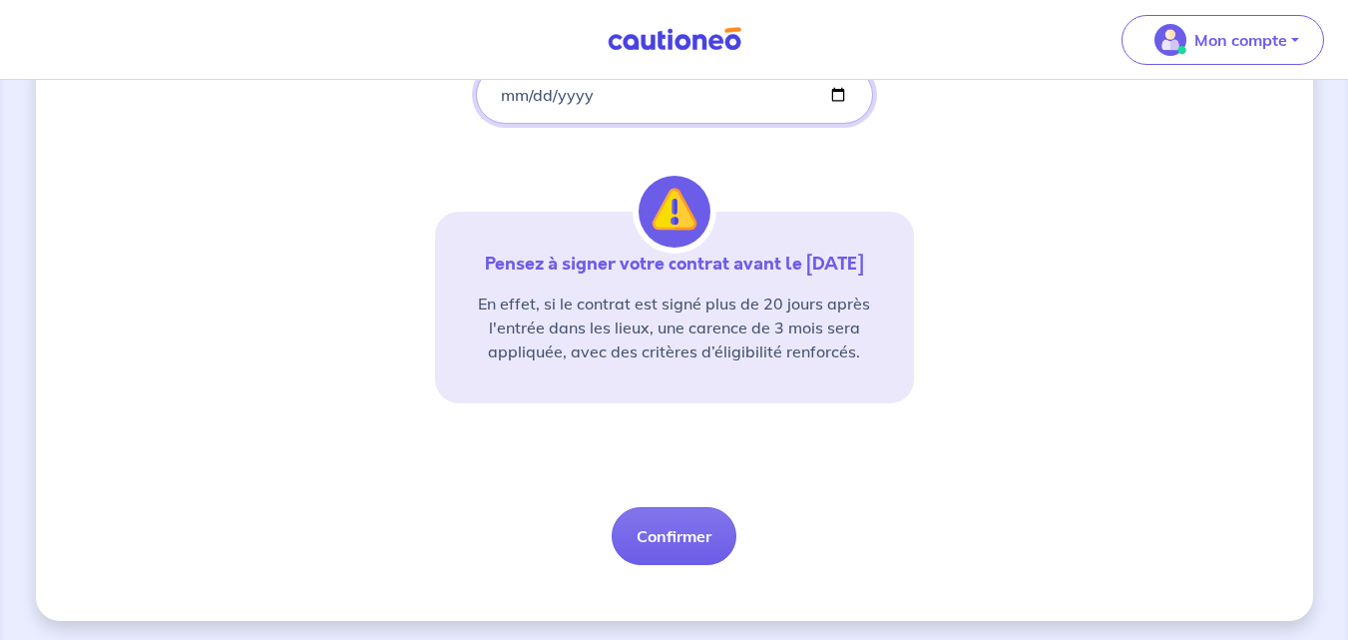
scroll to position [454, 0]
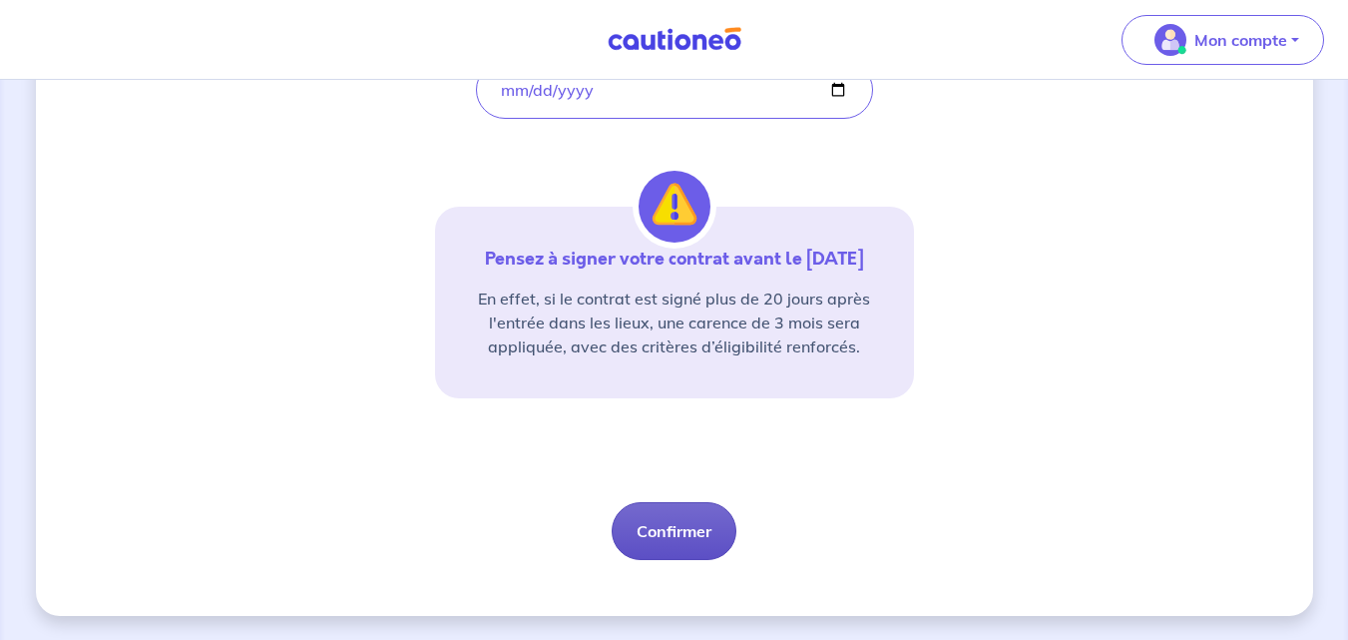
click at [687, 529] on button "Confirmer" at bounding box center [674, 531] width 125 height 58
select select "FR"
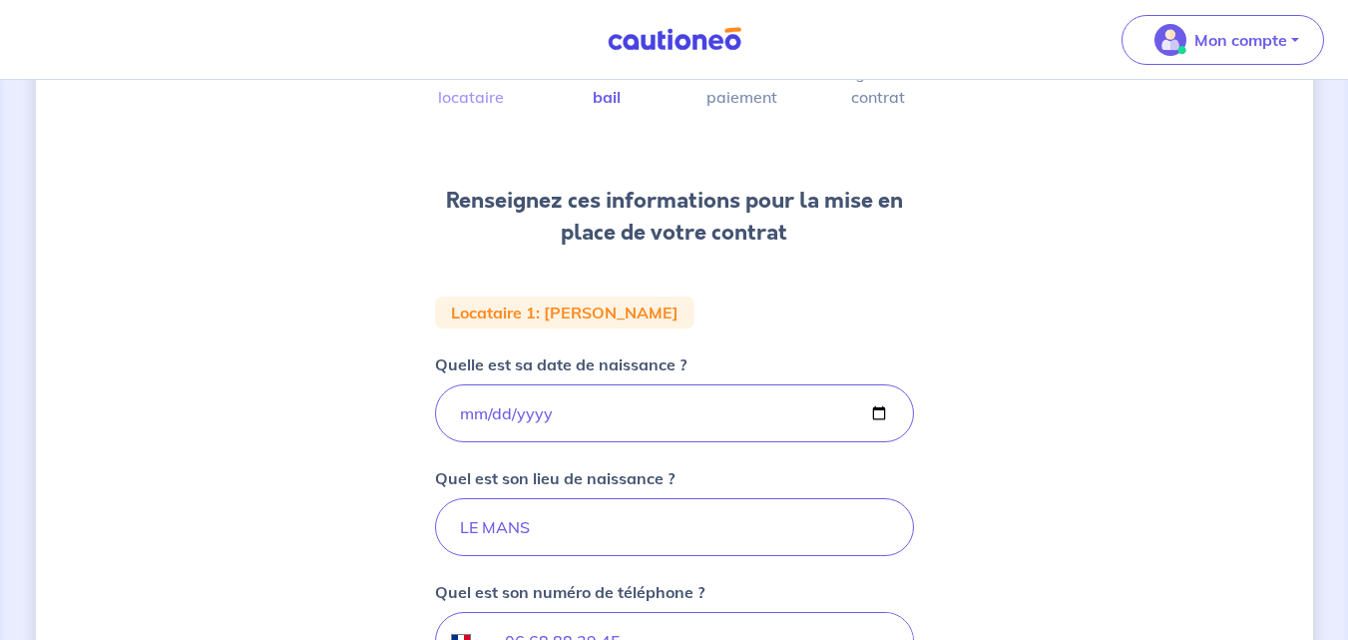
scroll to position [203, 0]
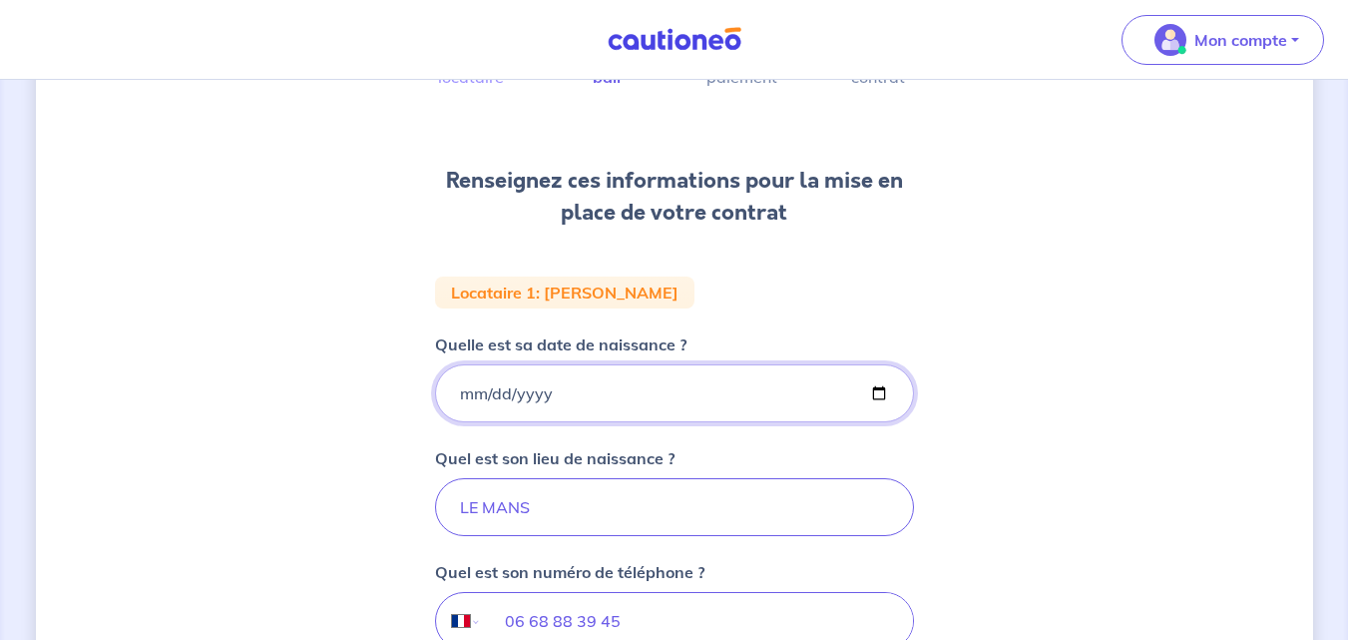
click at [495, 394] on input "[DATE]" at bounding box center [674, 393] width 479 height 58
click at [870, 384] on input "[DATE]" at bounding box center [674, 393] width 479 height 58
click at [879, 390] on input "[DATE]" at bounding box center [674, 393] width 479 height 58
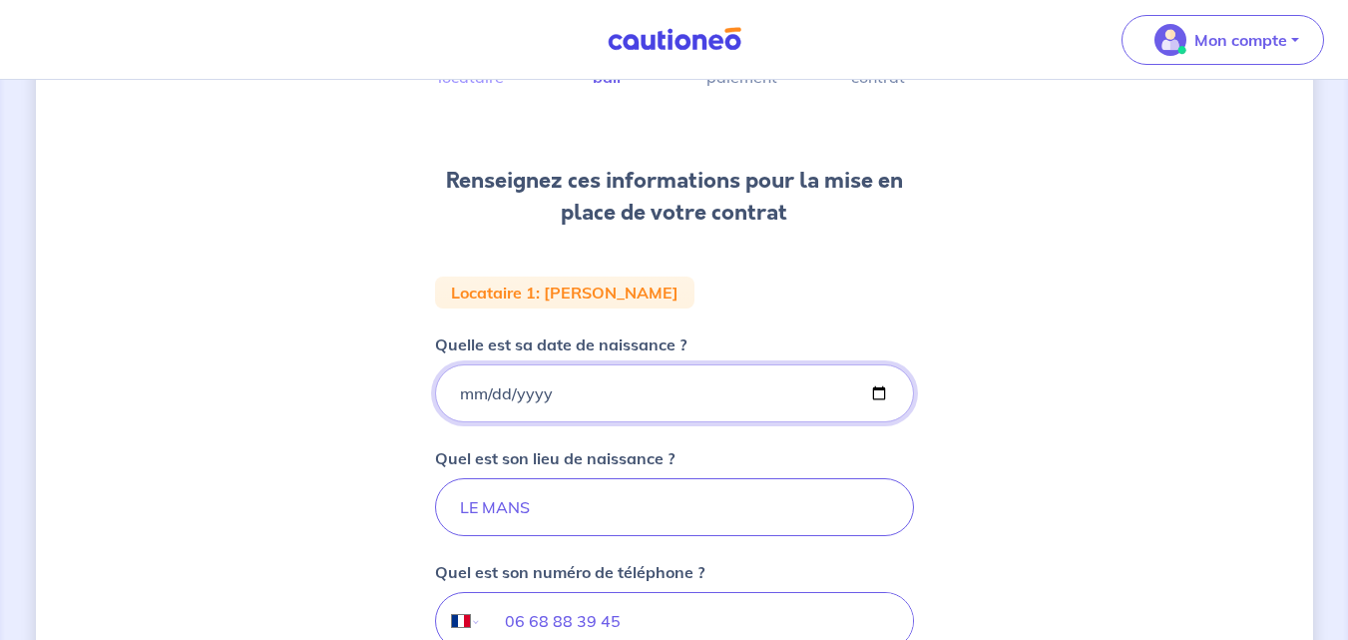
type input "[DATE]"
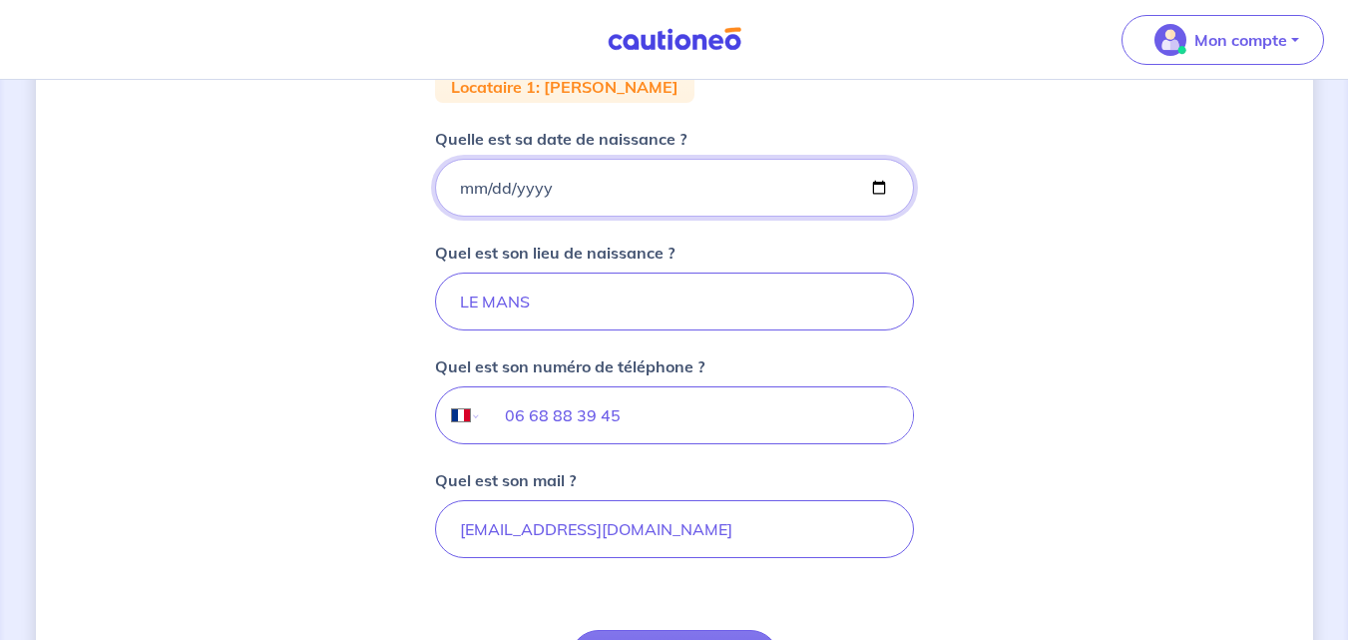
scroll to position [358, 0]
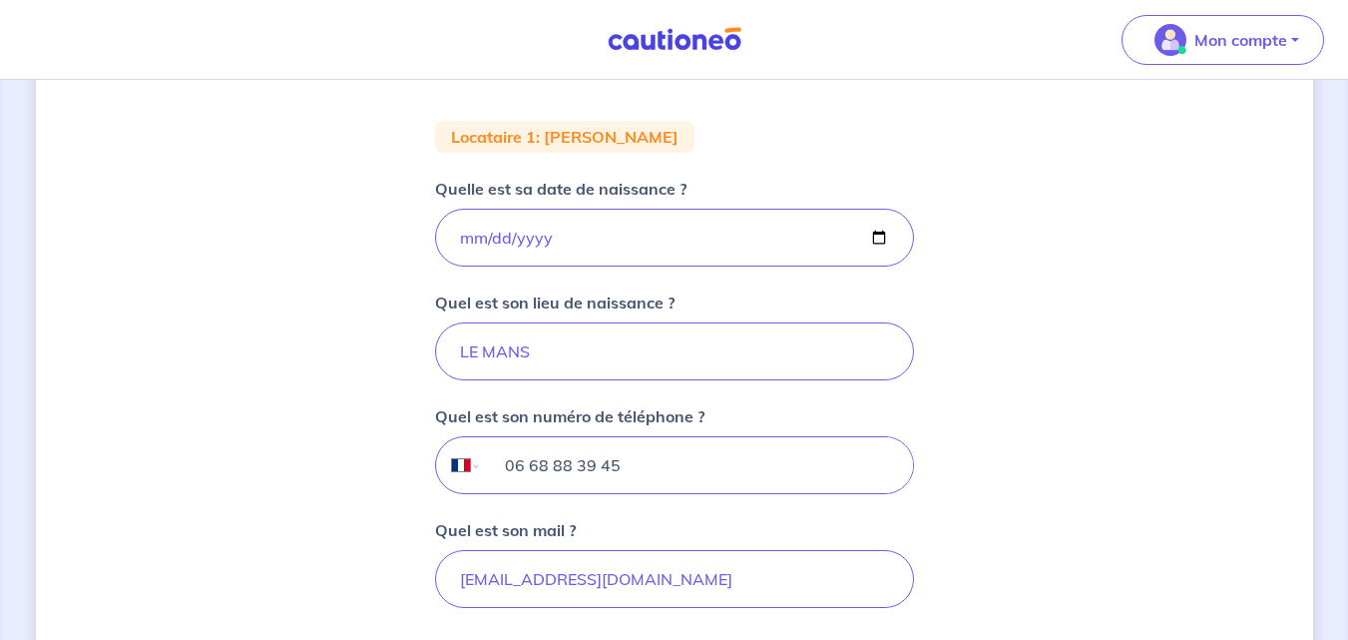
click at [578, 463] on input "06 68 88 39 45" at bounding box center [696, 465] width 431 height 56
type input "0"
type input "06 60 54 89 20"
drag, startPoint x: 670, startPoint y: 587, endPoint x: 449, endPoint y: 595, distance: 221.6
click at [449, 595] on input "[EMAIL_ADDRESS][DOMAIN_NAME]" at bounding box center [674, 579] width 479 height 58
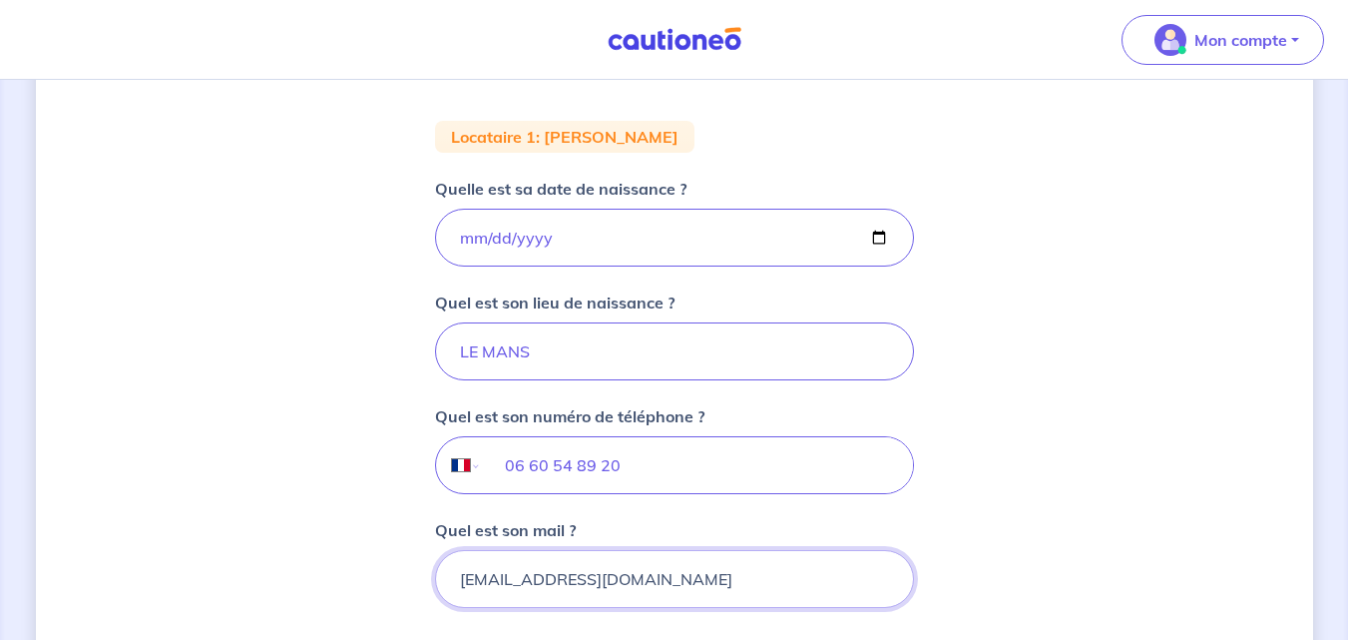
type input "[EMAIL_ADDRESS][DOMAIN_NAME]"
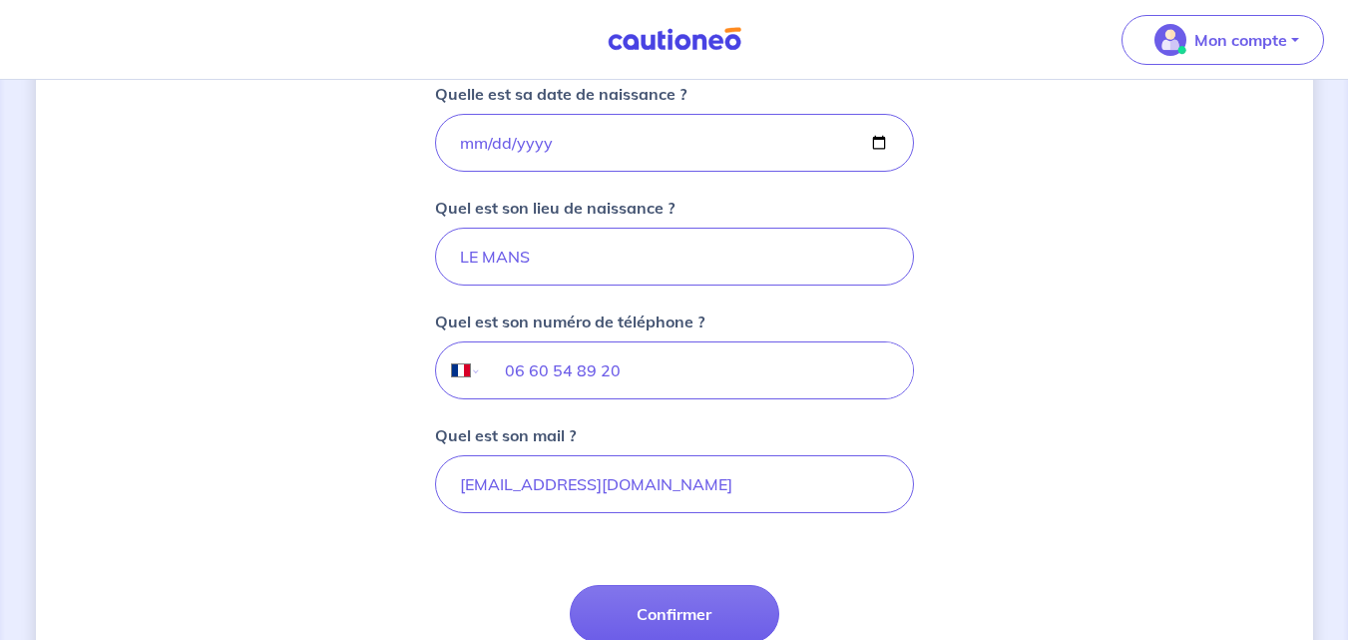
scroll to position [457, 0]
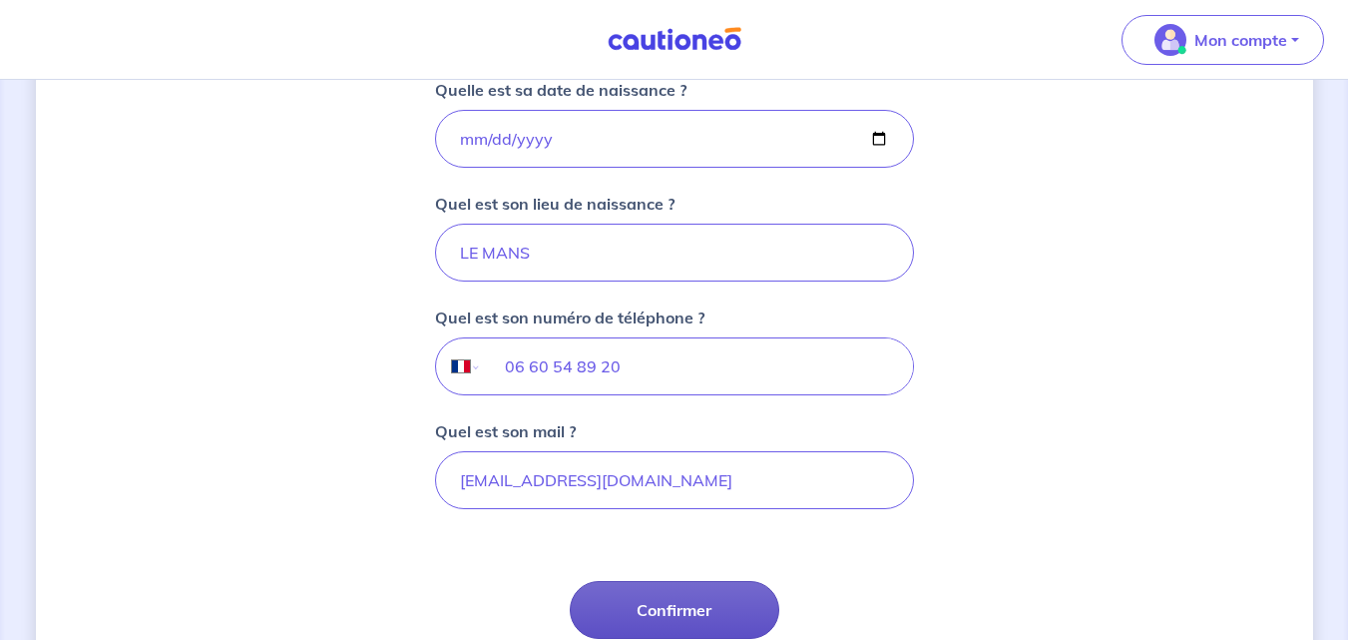
click at [656, 615] on button "Confirmer" at bounding box center [675, 610] width 210 height 58
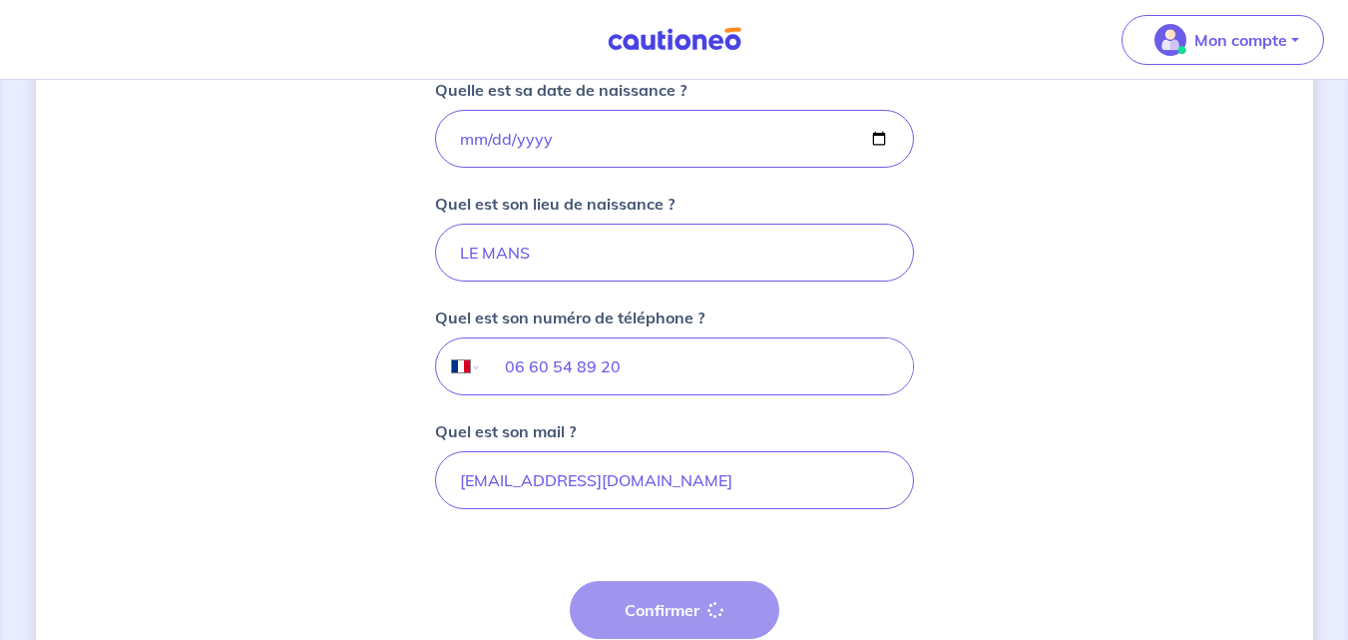
select select "FR"
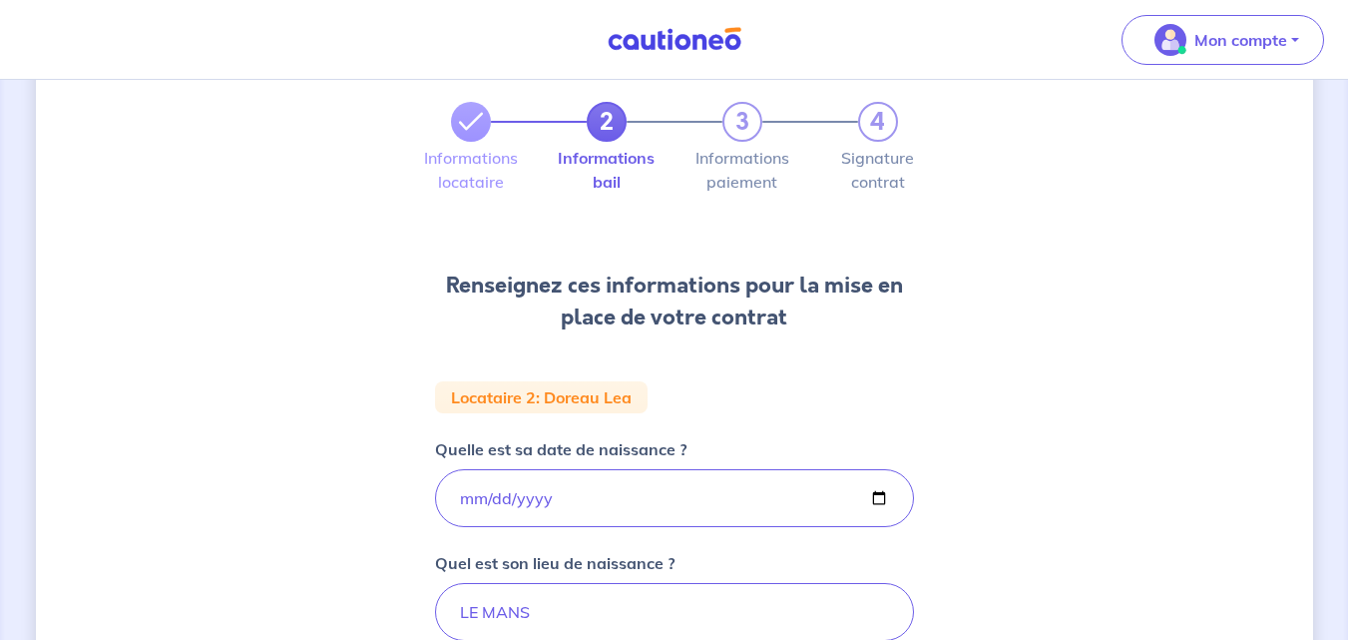
scroll to position [105, 0]
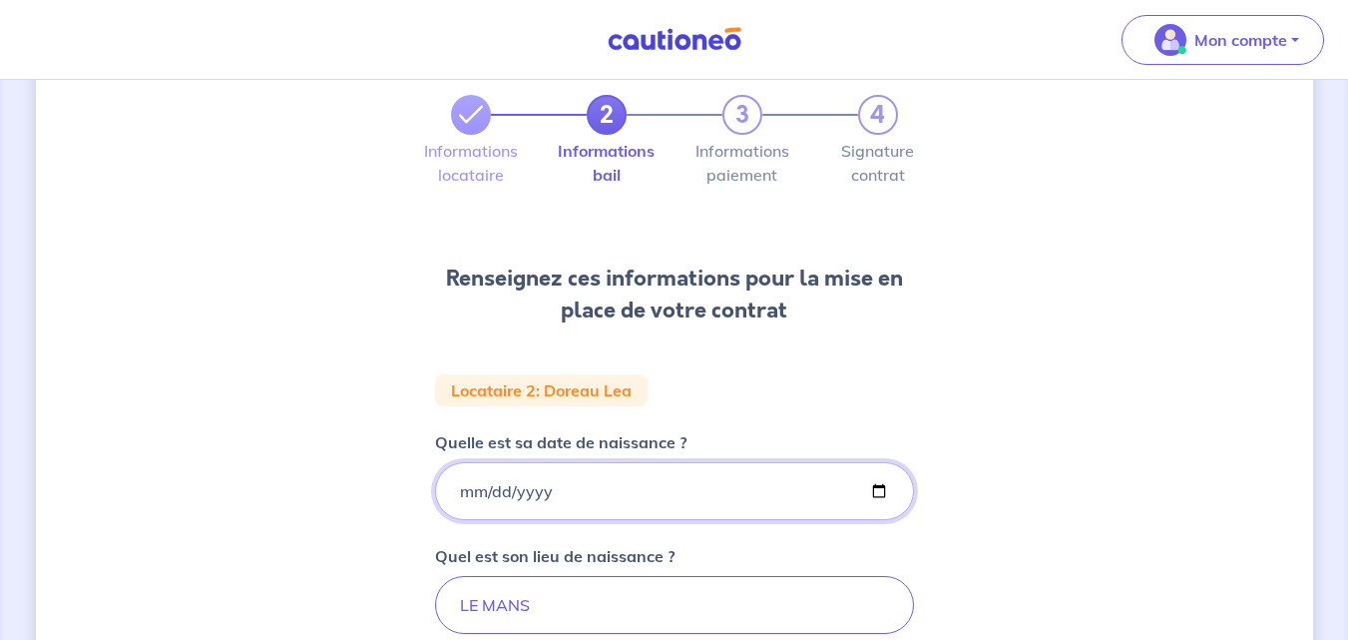
click at [885, 494] on input "[DATE]" at bounding box center [674, 491] width 479 height 58
type input "[DATE]"
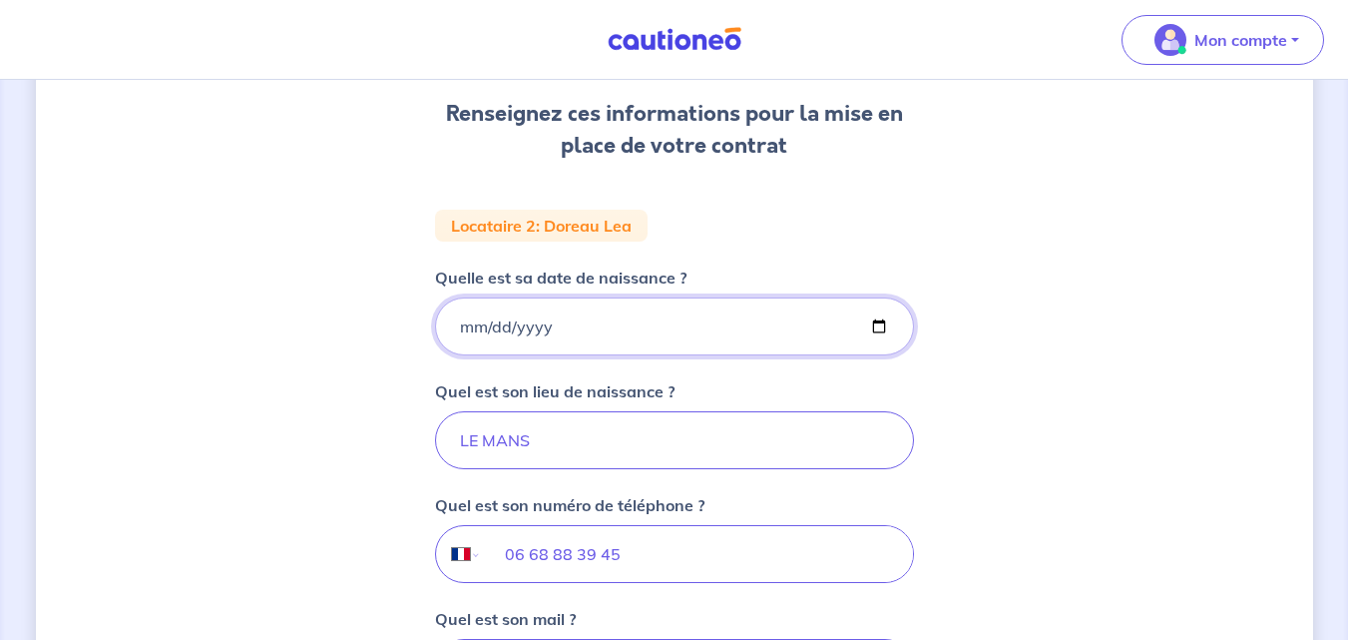
scroll to position [314, 0]
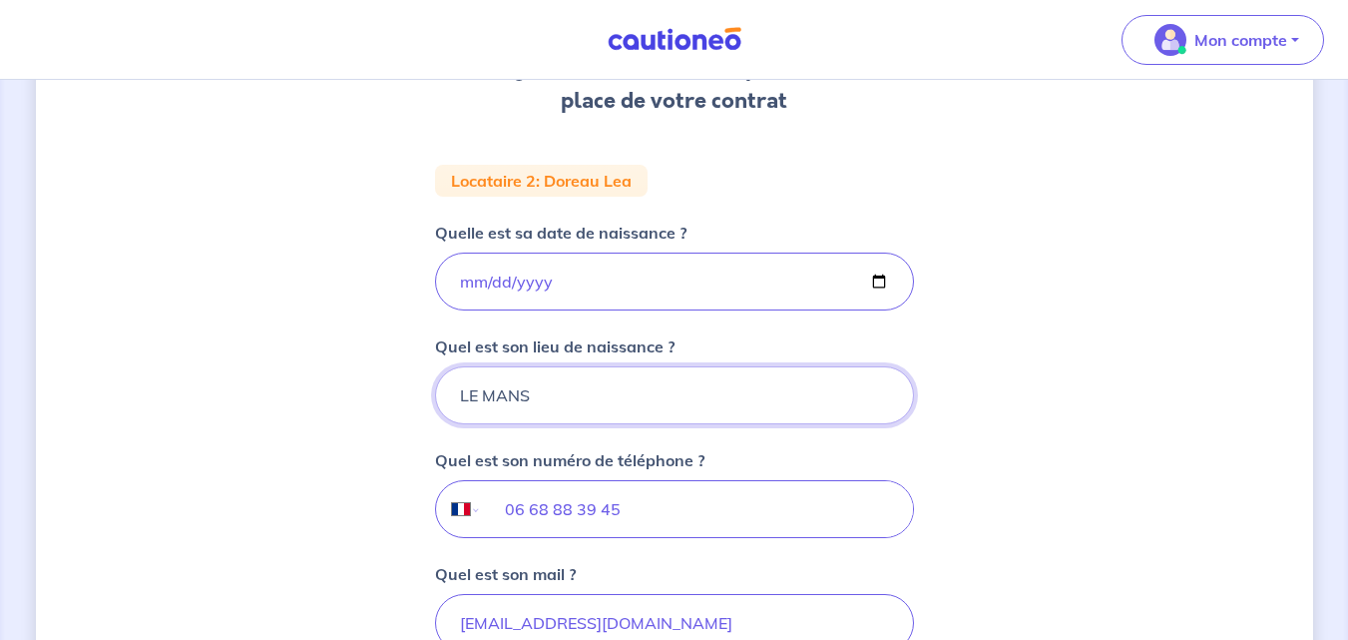
click at [555, 394] on input "LE MANS" at bounding box center [674, 395] width 479 height 58
type input "[GEOGRAPHIC_DATA]"
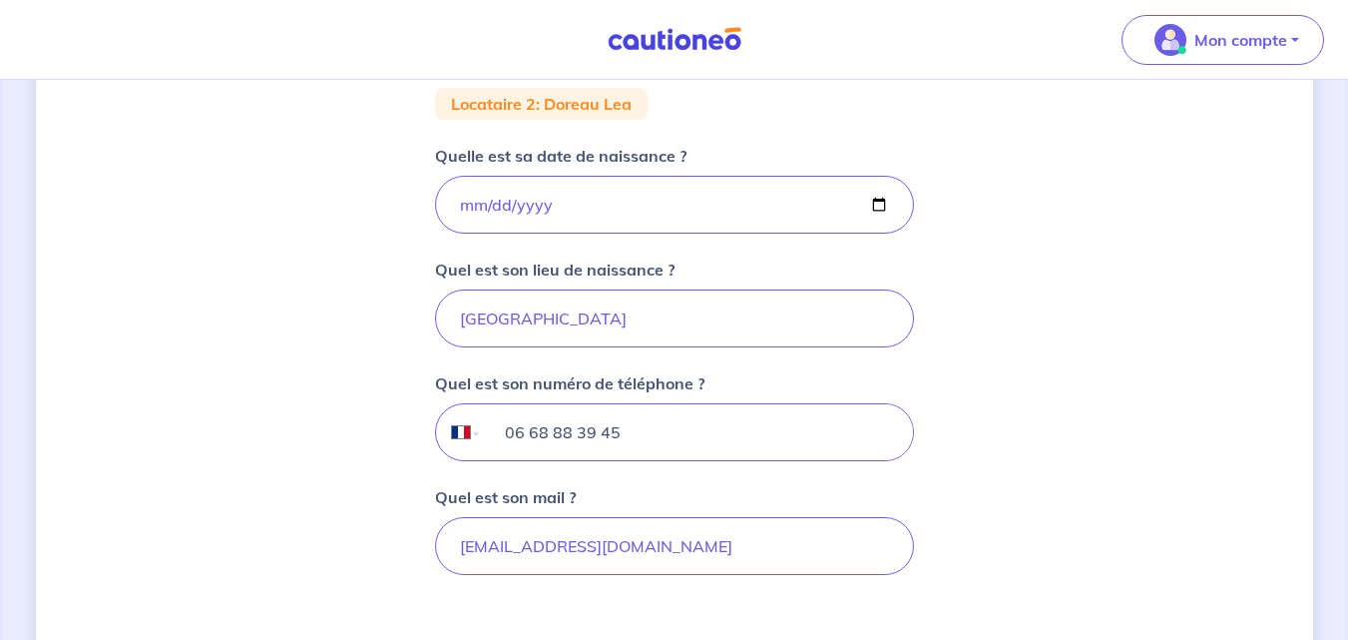
scroll to position [393, 0]
type input "06 33 13 40 18"
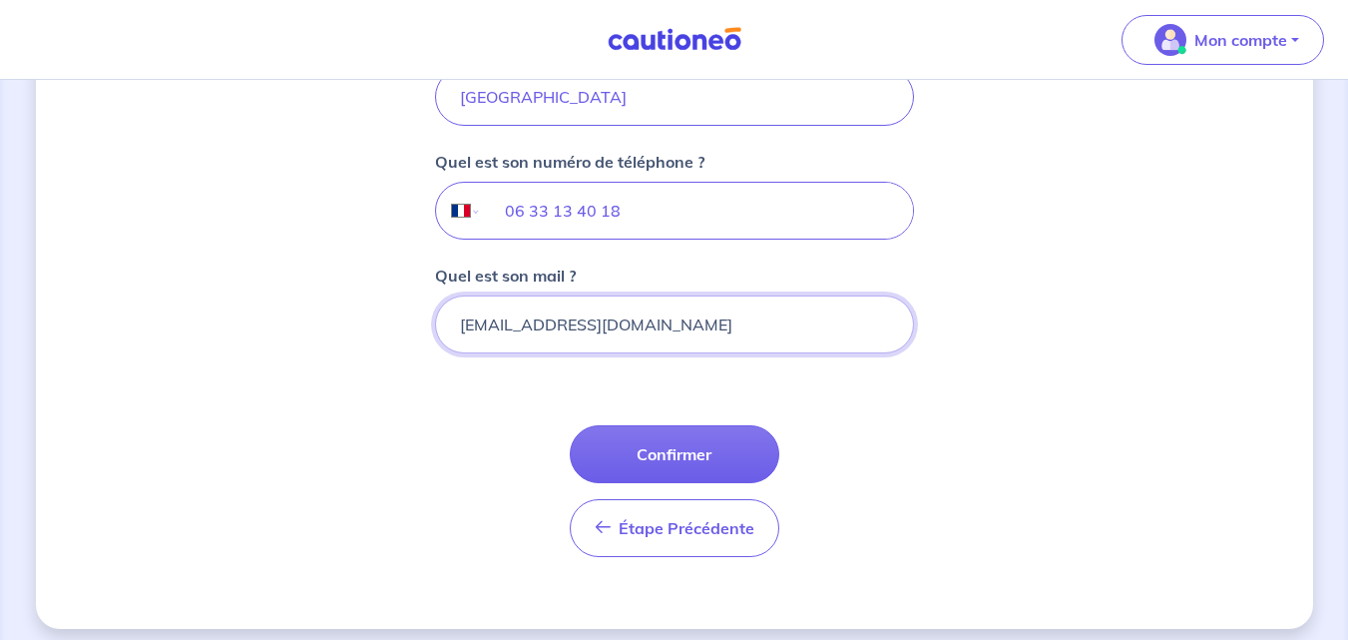
scroll to position [626, 0]
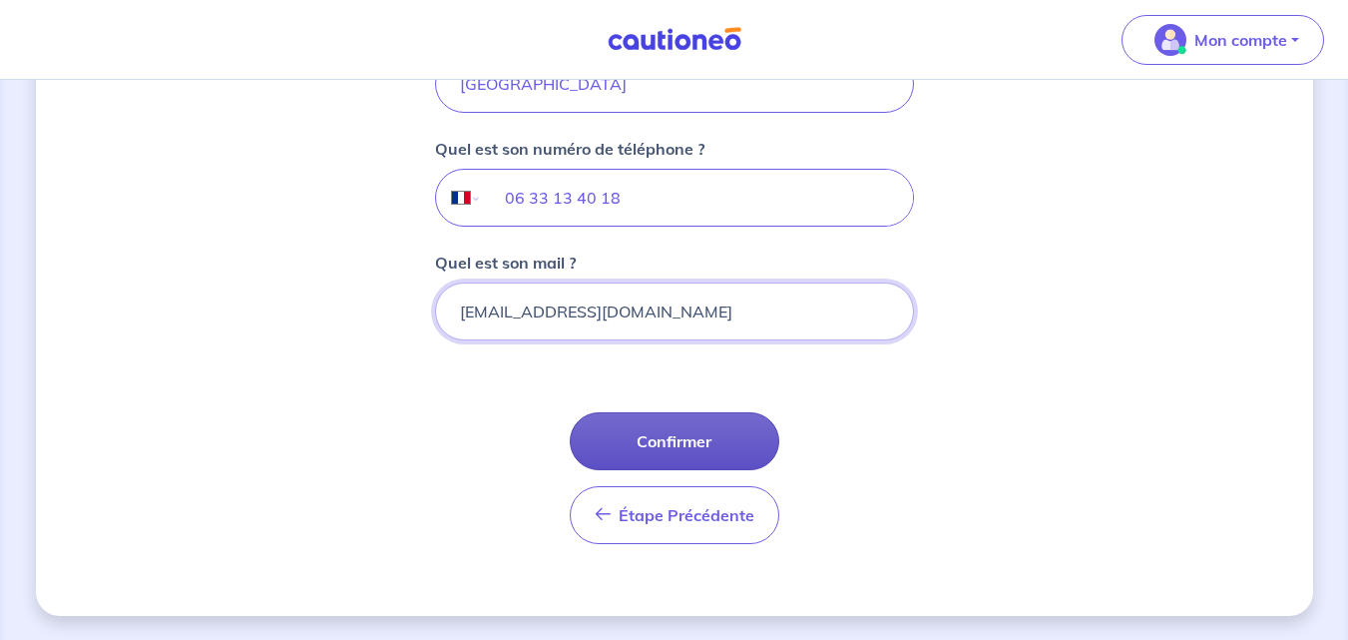
type input "[EMAIL_ADDRESS][DOMAIN_NAME]"
click at [674, 440] on button "Confirmer" at bounding box center [675, 441] width 210 height 58
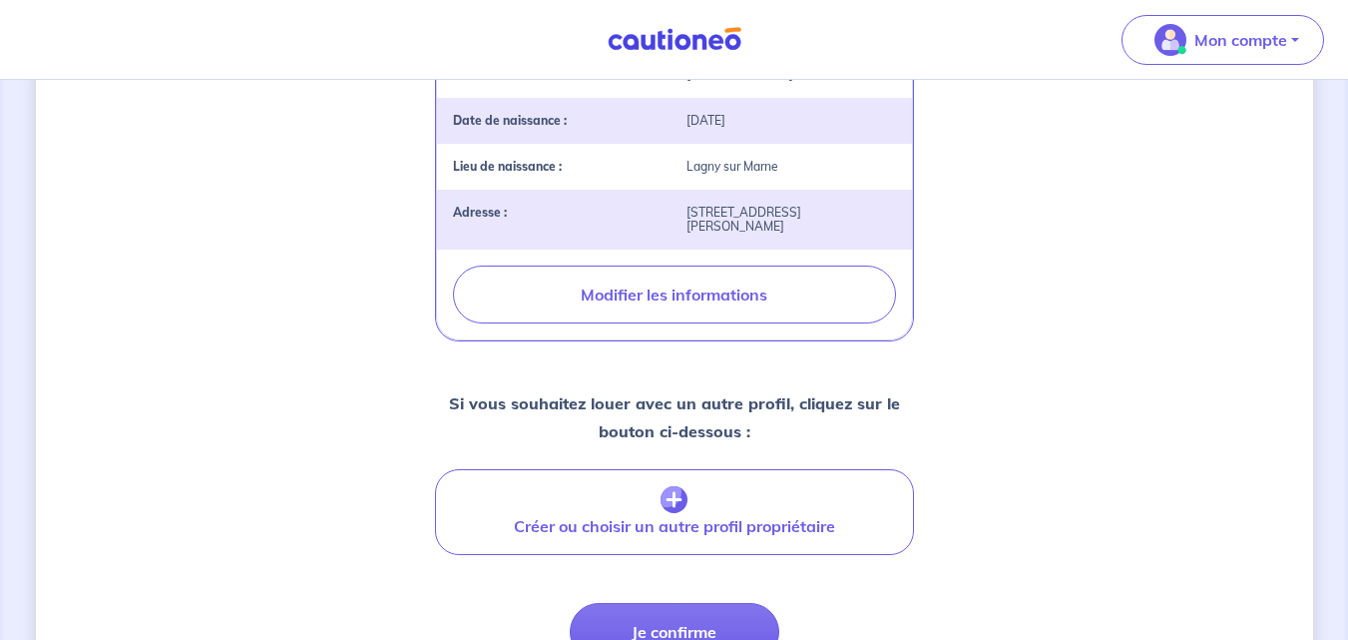
scroll to position [649, 0]
click at [607, 604] on button "Je confirme" at bounding box center [675, 633] width 210 height 58
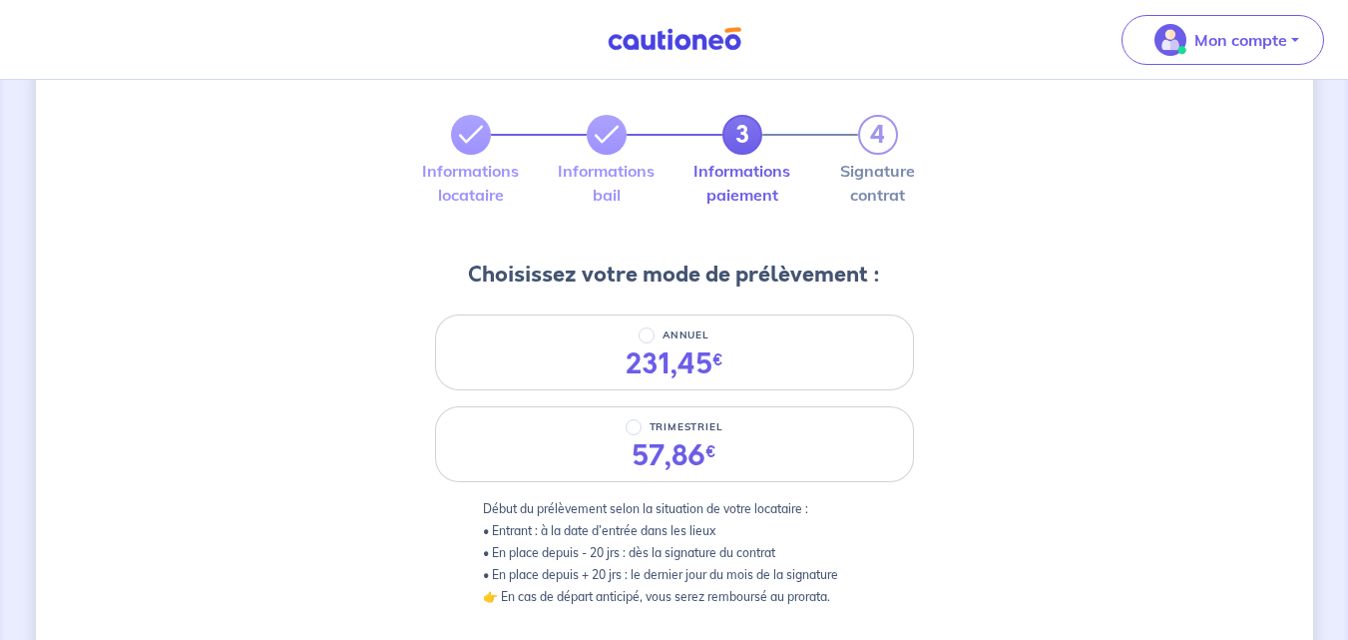
scroll to position [113, 0]
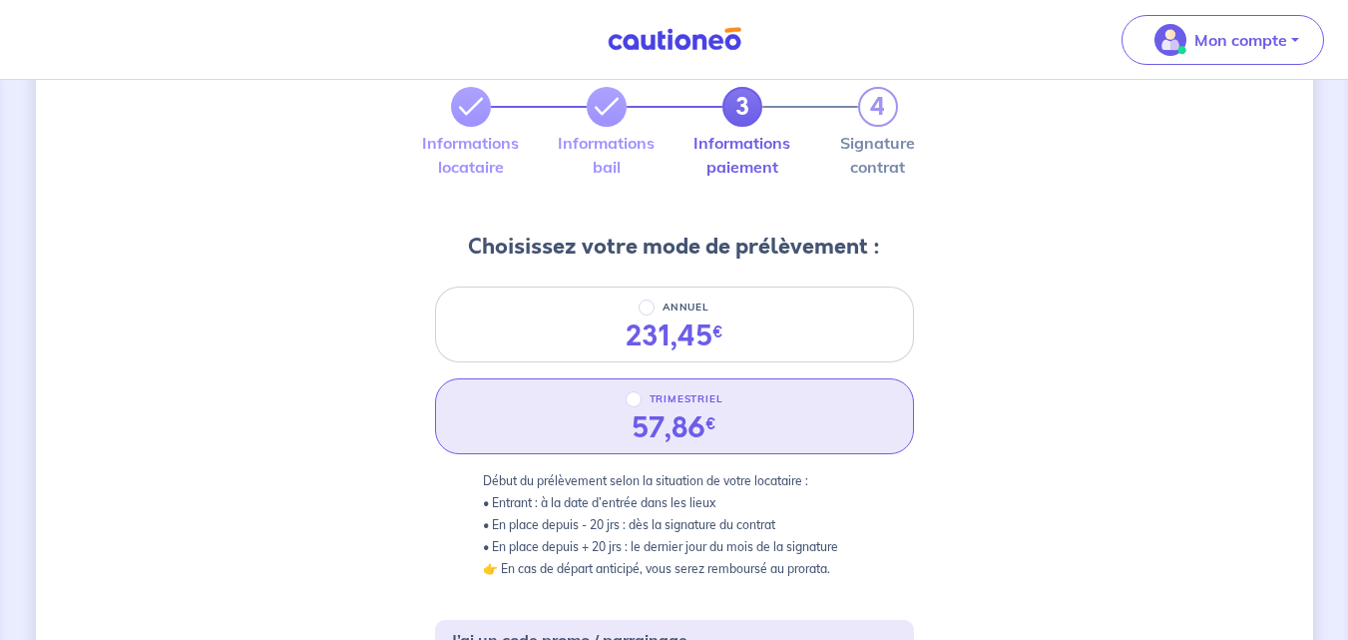
click at [558, 404] on div "TRIMESTRIEL 57,86 €" at bounding box center [674, 416] width 479 height 76
radio input "true"
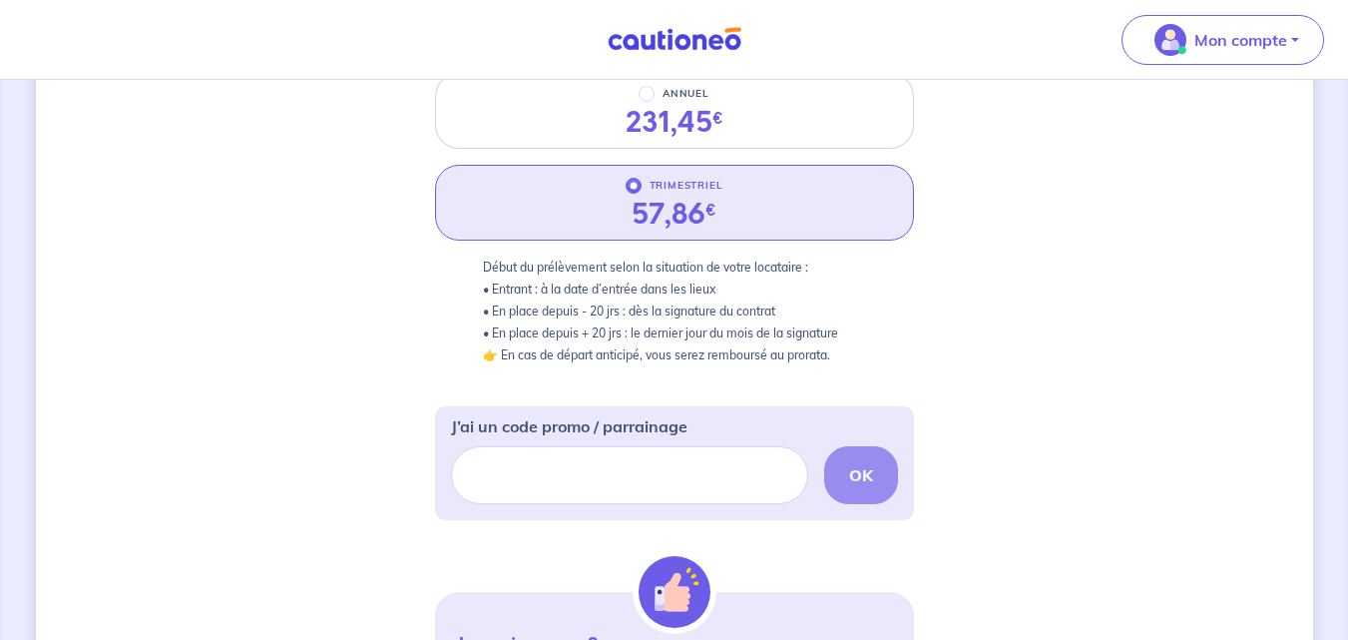
scroll to position [366, 0]
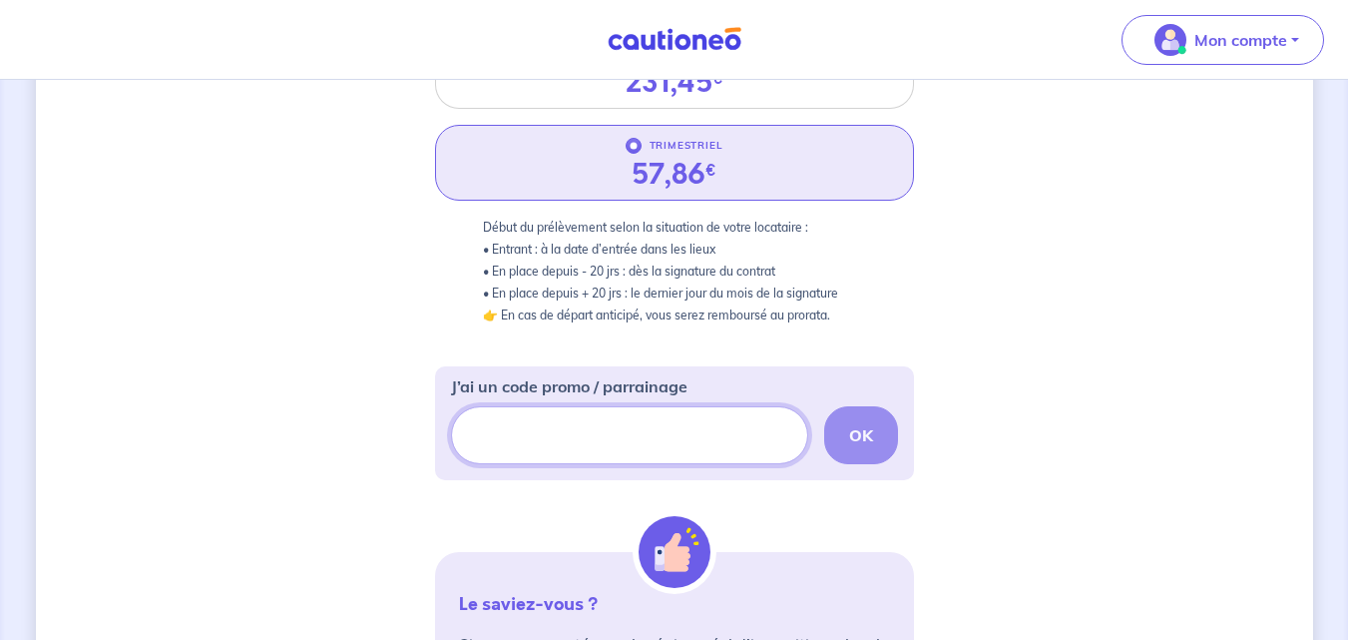
click at [506, 446] on input "J’ai un code promo / parrainage" at bounding box center [629, 435] width 357 height 58
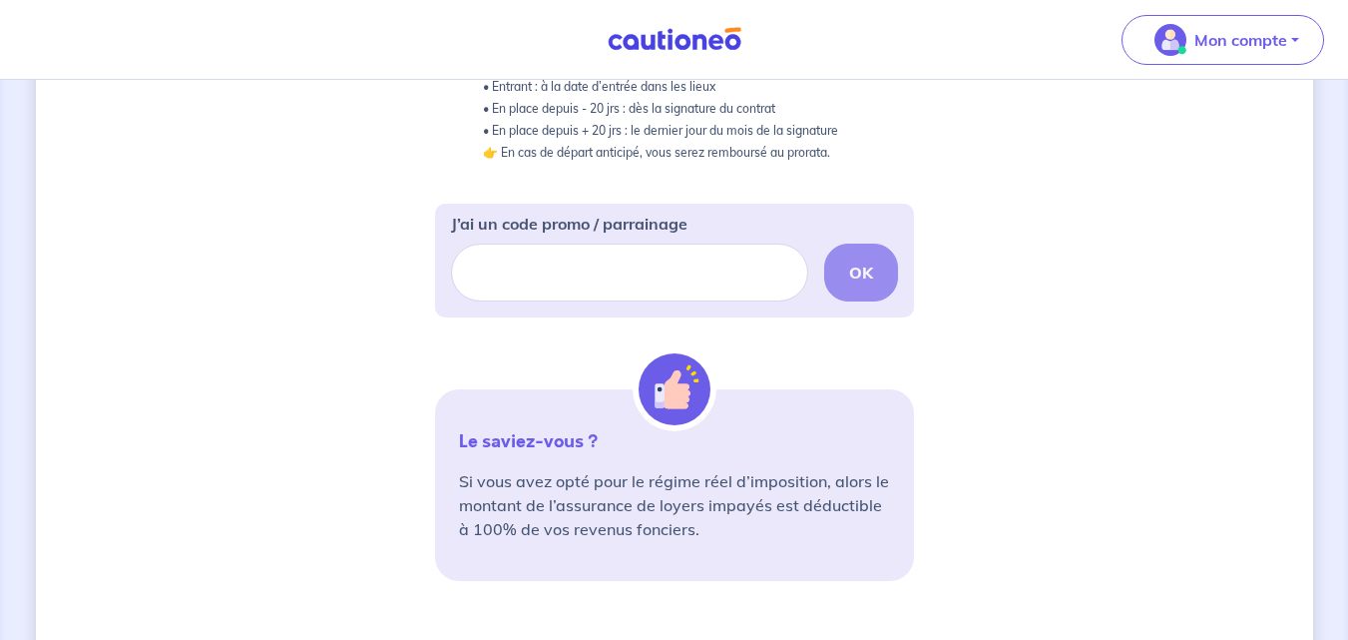
scroll to position [527, 0]
click at [532, 280] on input "J’ai un code promo / parrainage" at bounding box center [629, 274] width 357 height 58
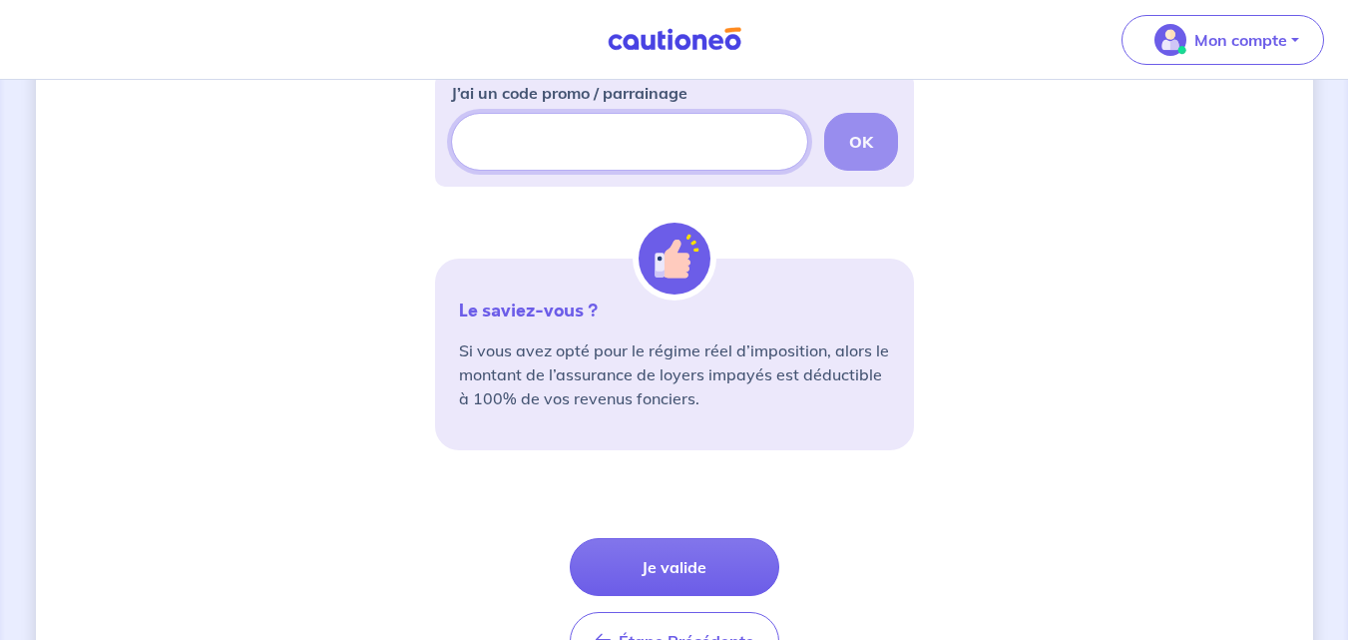
scroll to position [671, 0]
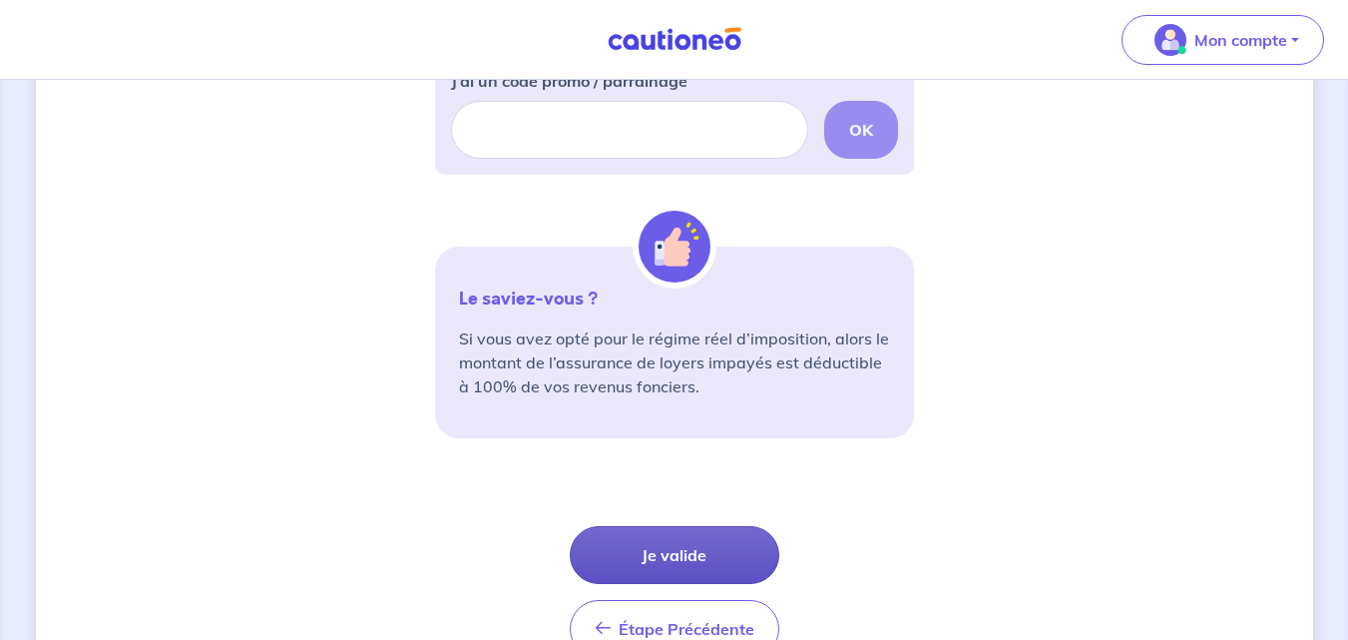
click at [680, 553] on button "Je valide" at bounding box center [675, 555] width 210 height 58
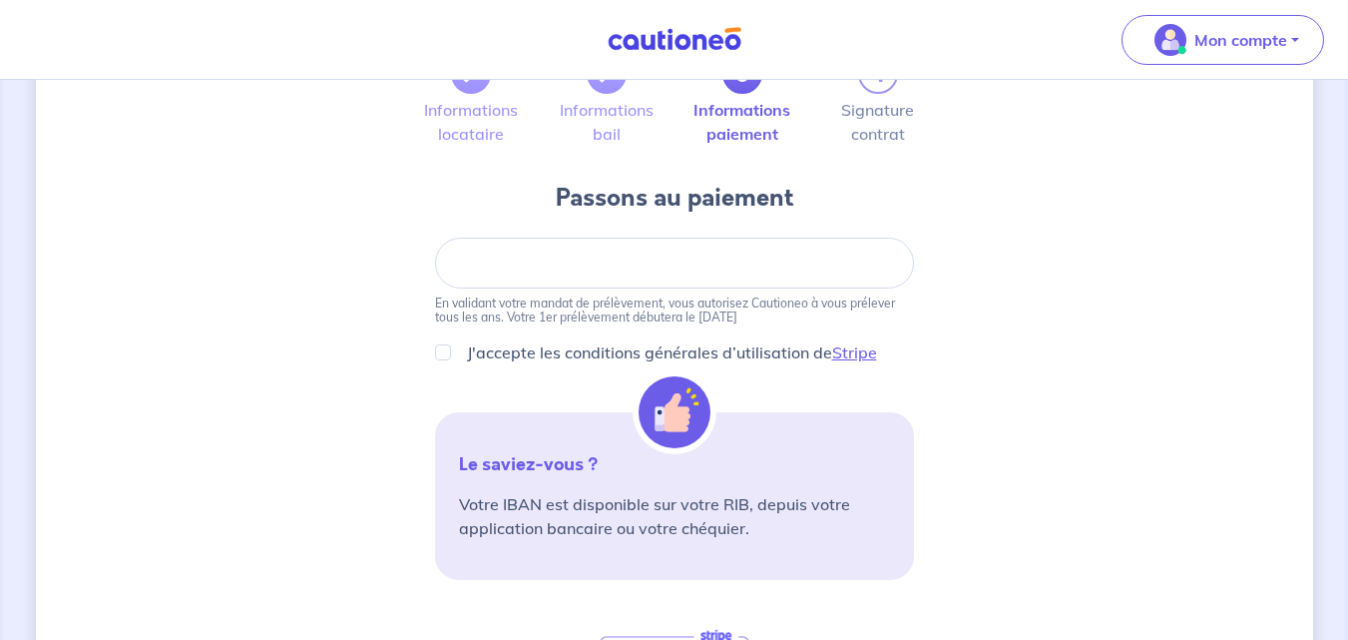
scroll to position [116, 0]
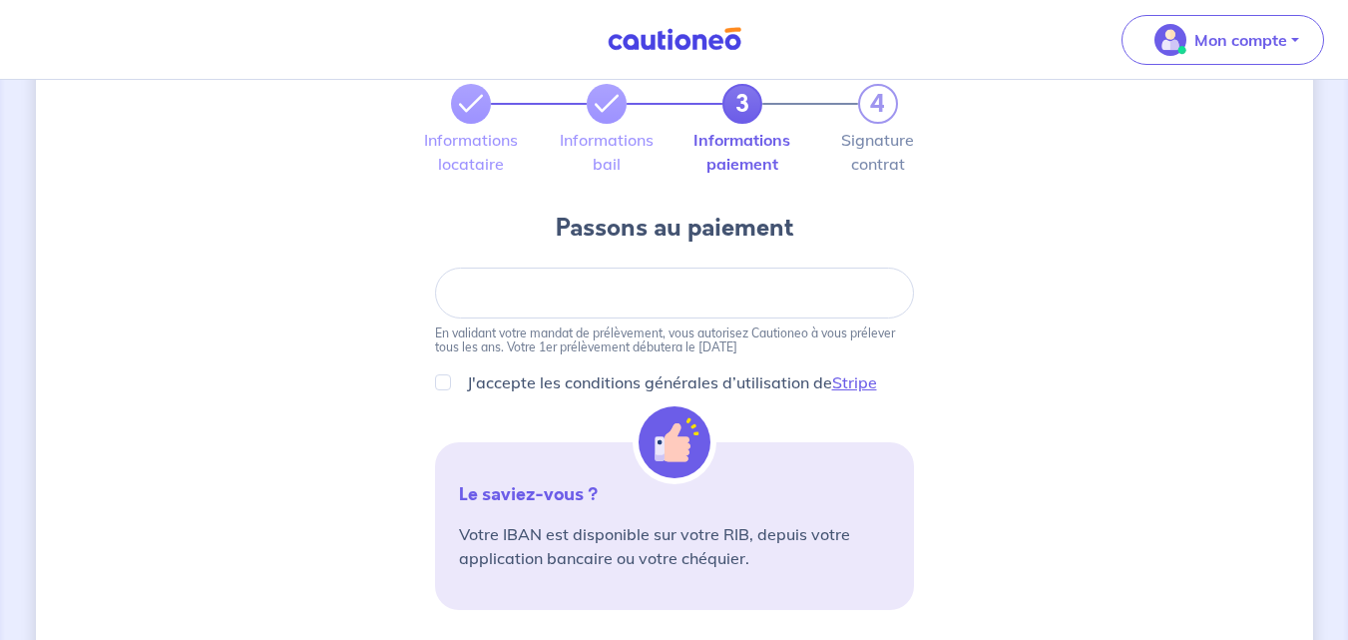
drag, startPoint x: 856, startPoint y: 377, endPoint x: 508, endPoint y: 278, distance: 361.9
click at [508, 278] on div at bounding box center [674, 292] width 479 height 51
click at [516, 374] on p "J'accepte les conditions générales d’utilisation de Stripe" at bounding box center [672, 382] width 410 height 24
click at [451, 374] on input "J'accepte les conditions générales d’utilisation de Stripe" at bounding box center [443, 382] width 16 height 16
checkbox input "true"
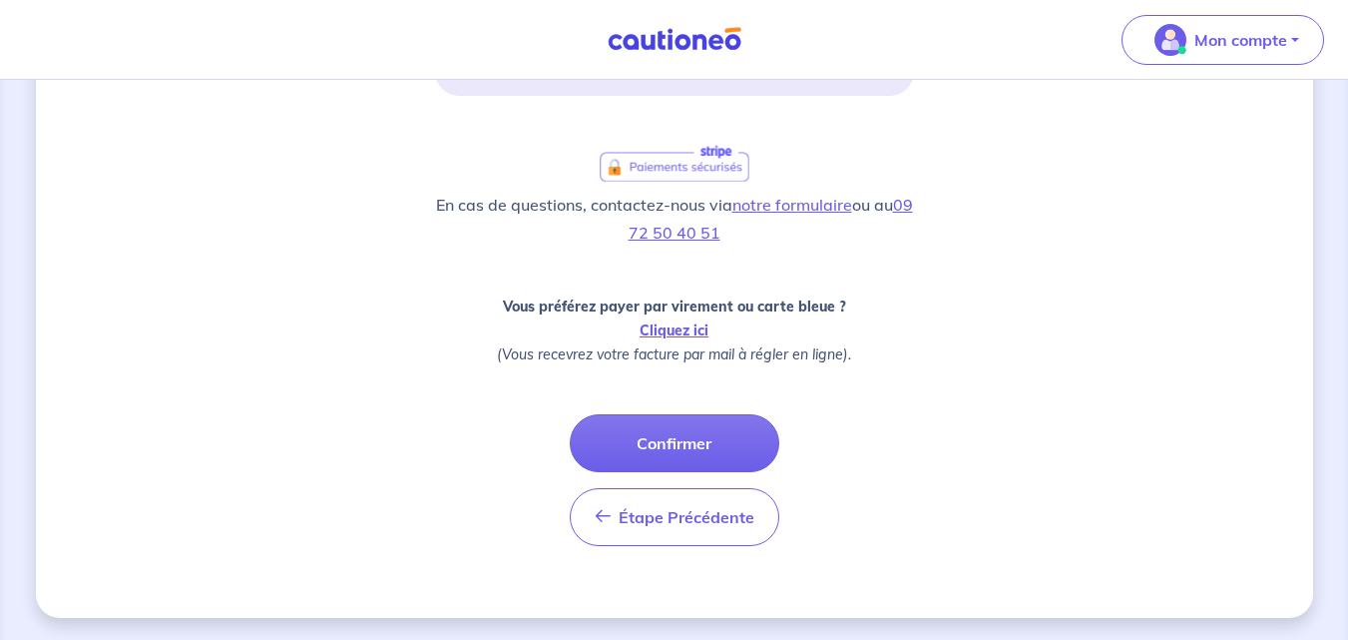
scroll to position [632, 0]
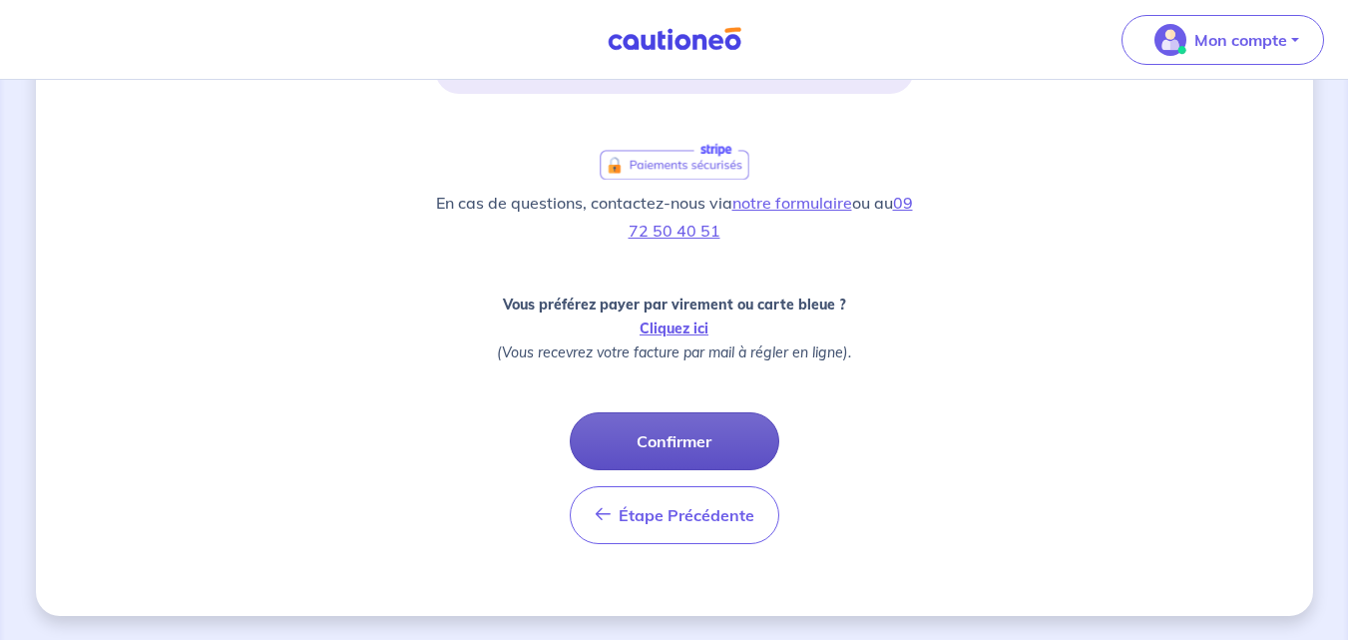
click at [662, 454] on button "Confirmer" at bounding box center [675, 441] width 210 height 58
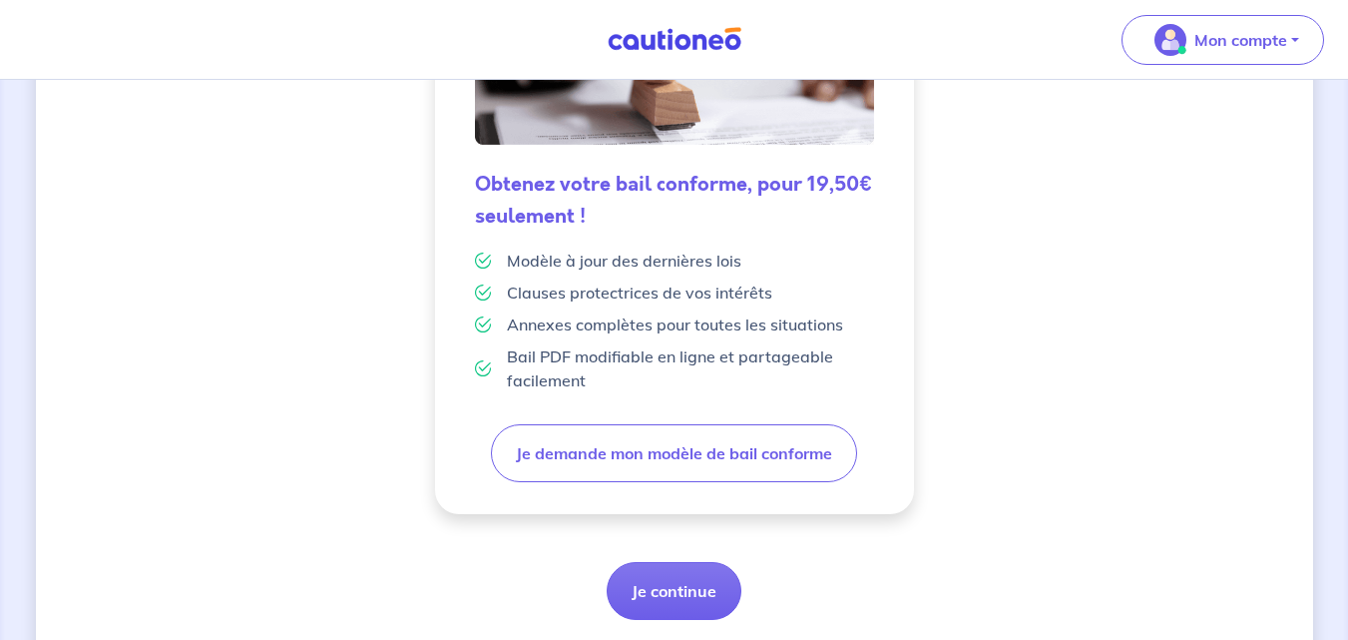
scroll to position [618, 0]
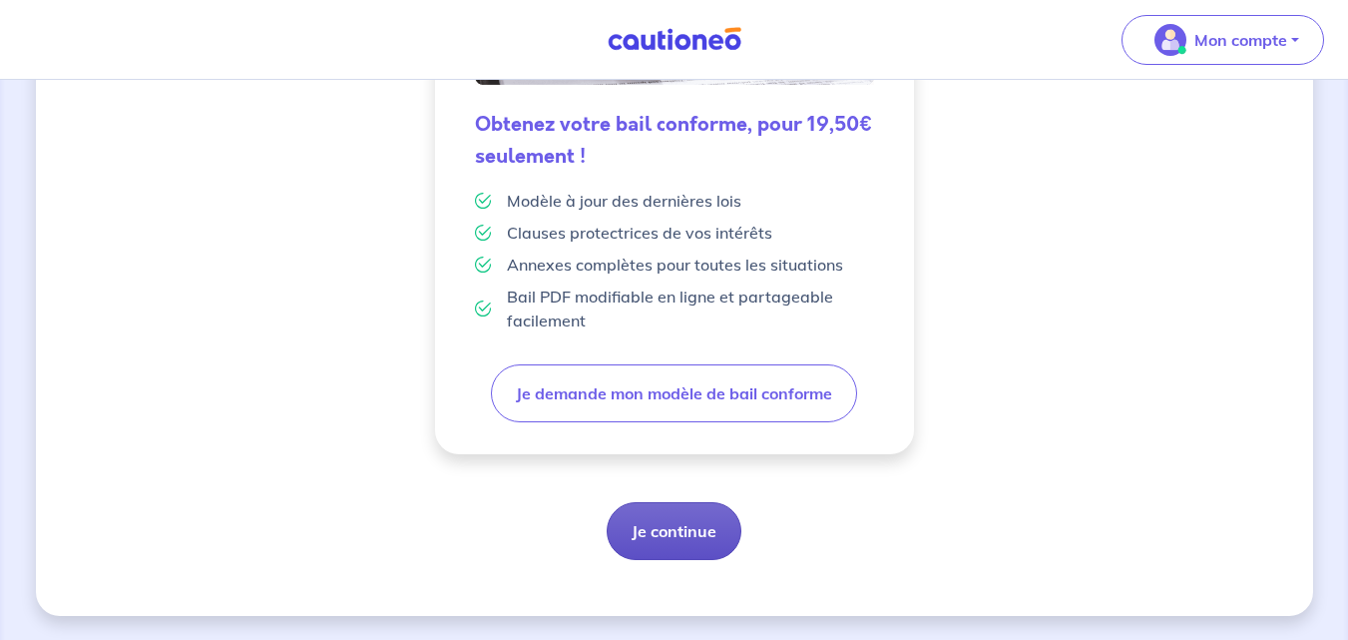
click at [643, 517] on button "Je continue" at bounding box center [674, 531] width 135 height 58
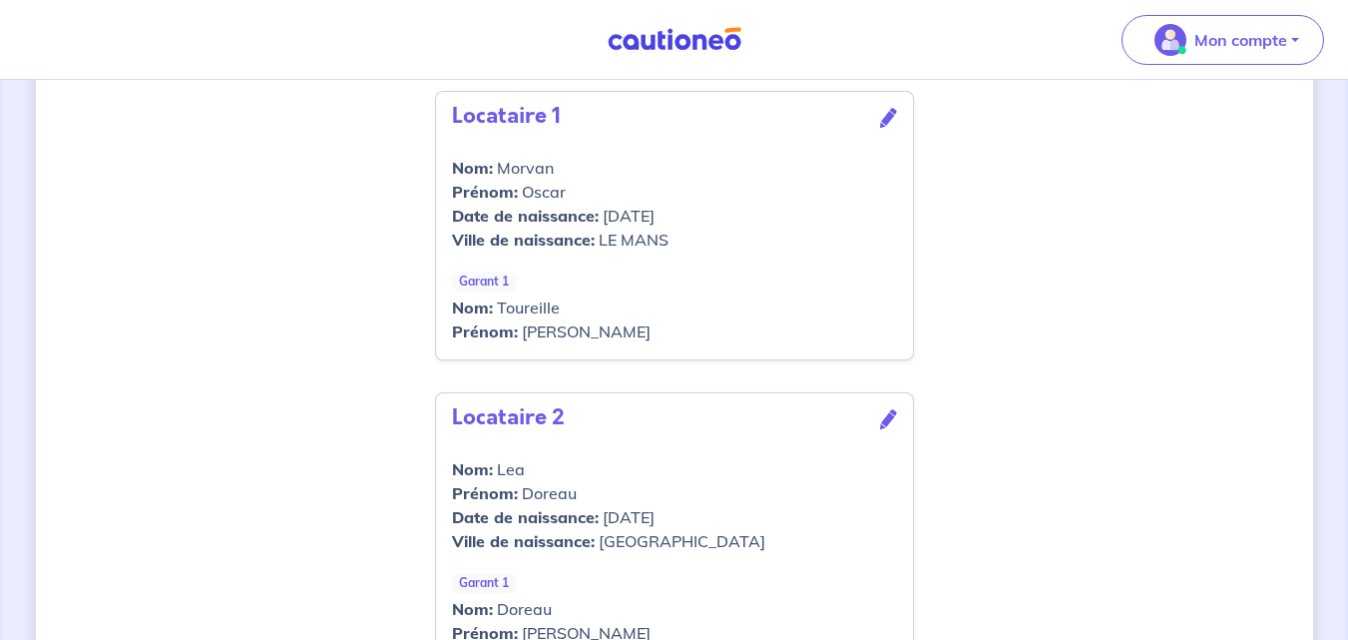
scroll to position [1110, 0]
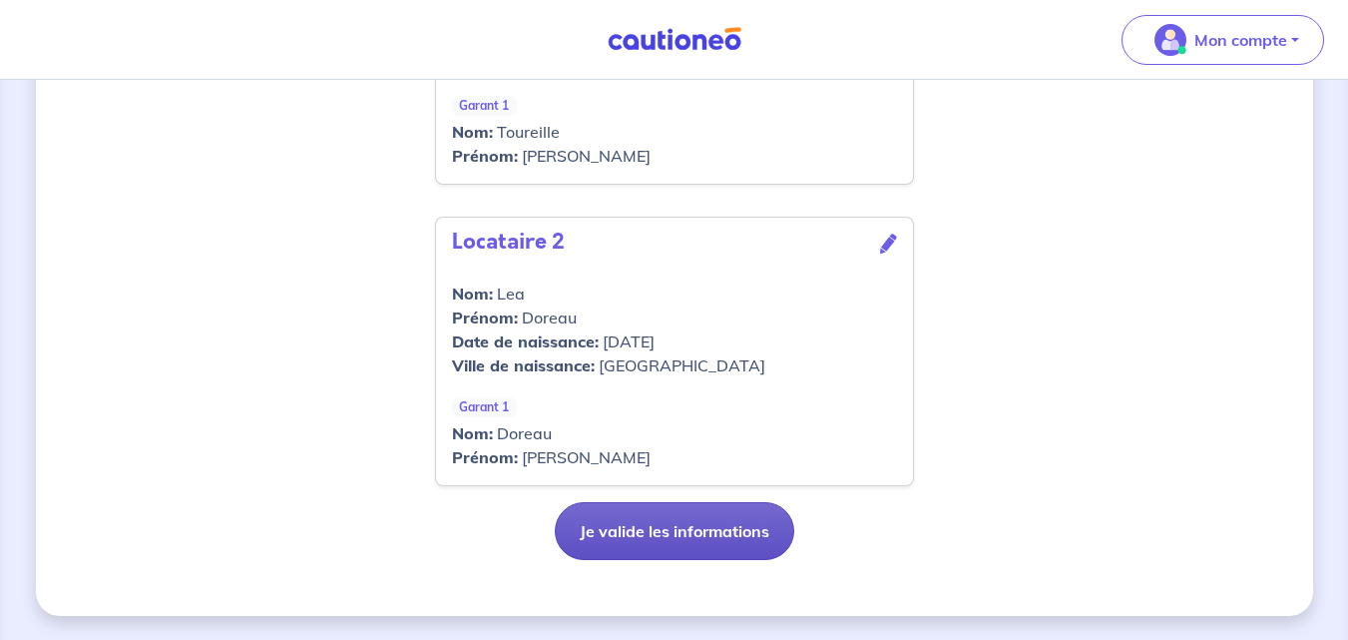
click at [647, 543] on button "Je valide les informations" at bounding box center [674, 531] width 239 height 58
